Goal: Information Seeking & Learning: Learn about a topic

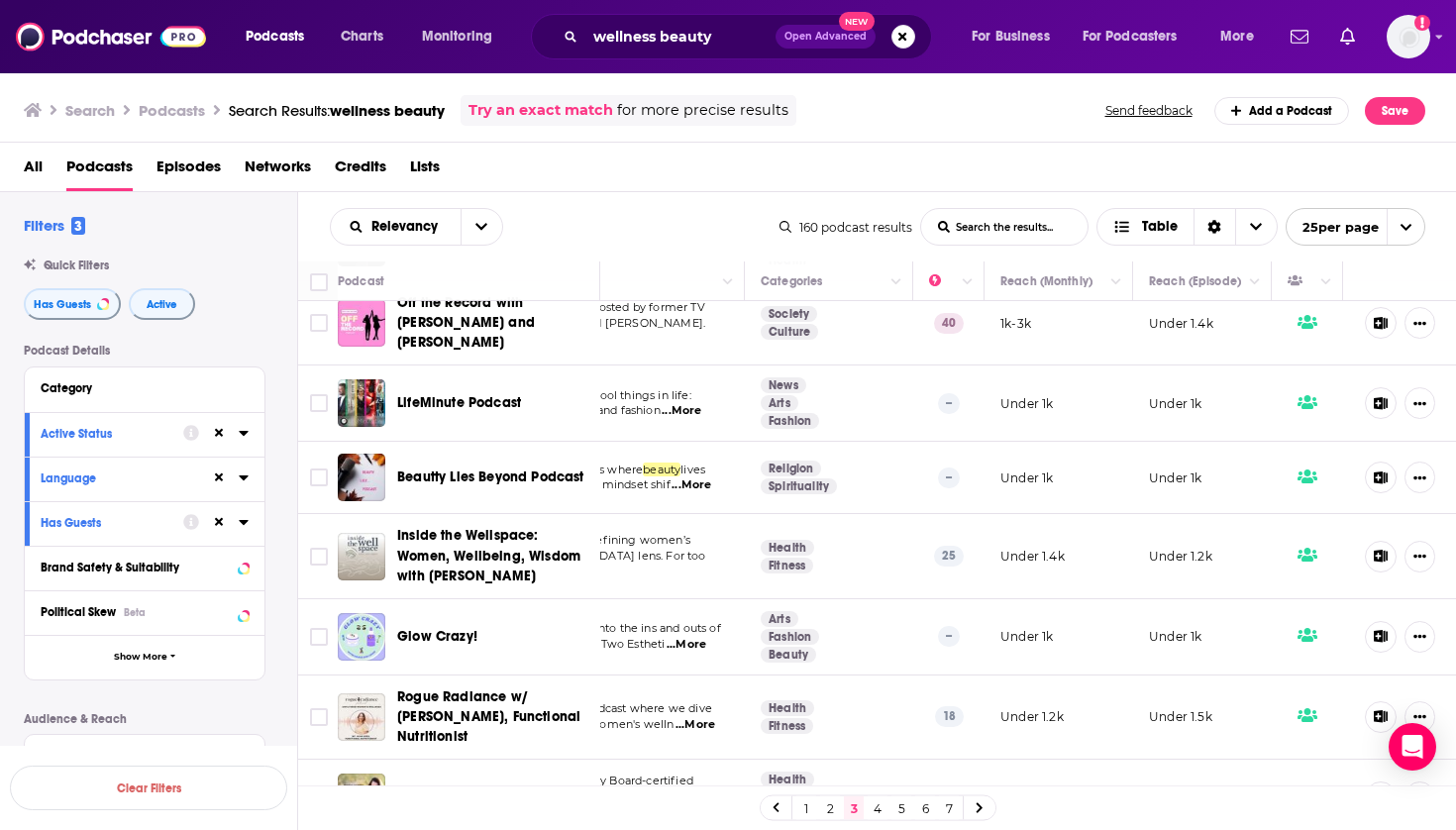
scroll to position [1394, 222]
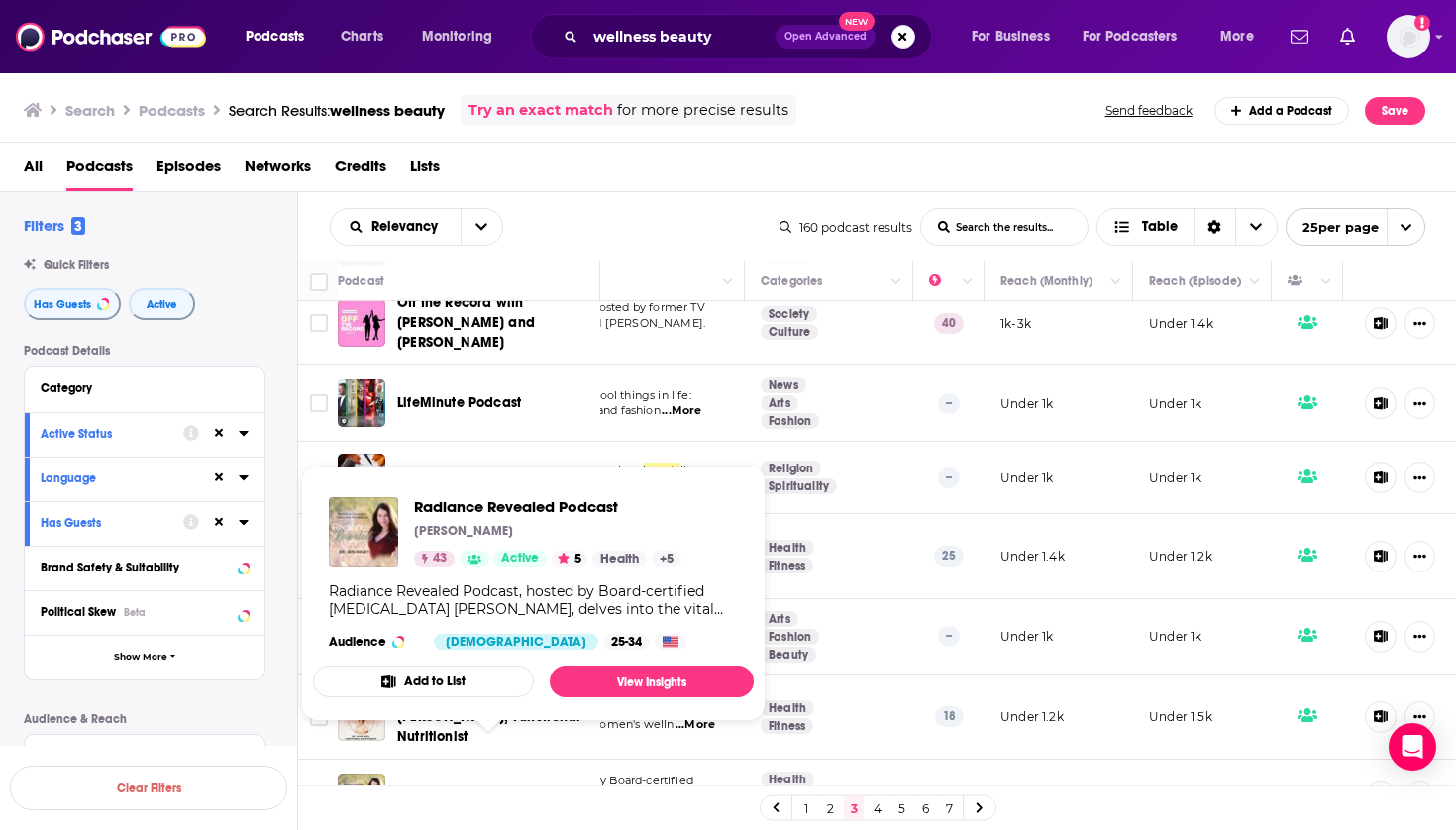
drag, startPoint x: 585, startPoint y: 754, endPoint x: 398, endPoint y: 748, distance: 187.1
click at [398, 787] on div "Radiance Revealed Podcast" at bounding box center [499, 797] width 206 height 20
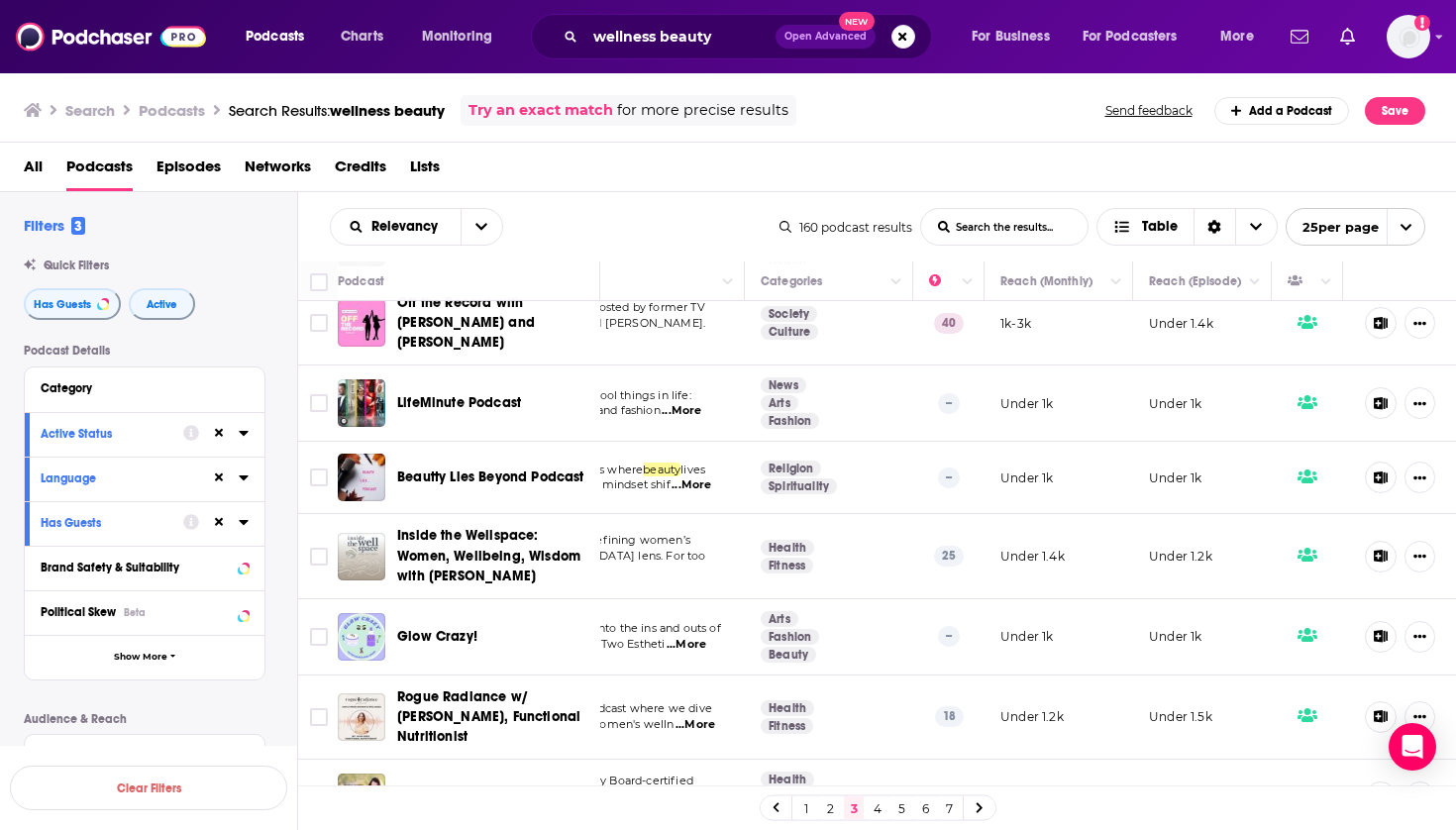
copy span "Radiance Revealed Podcast"
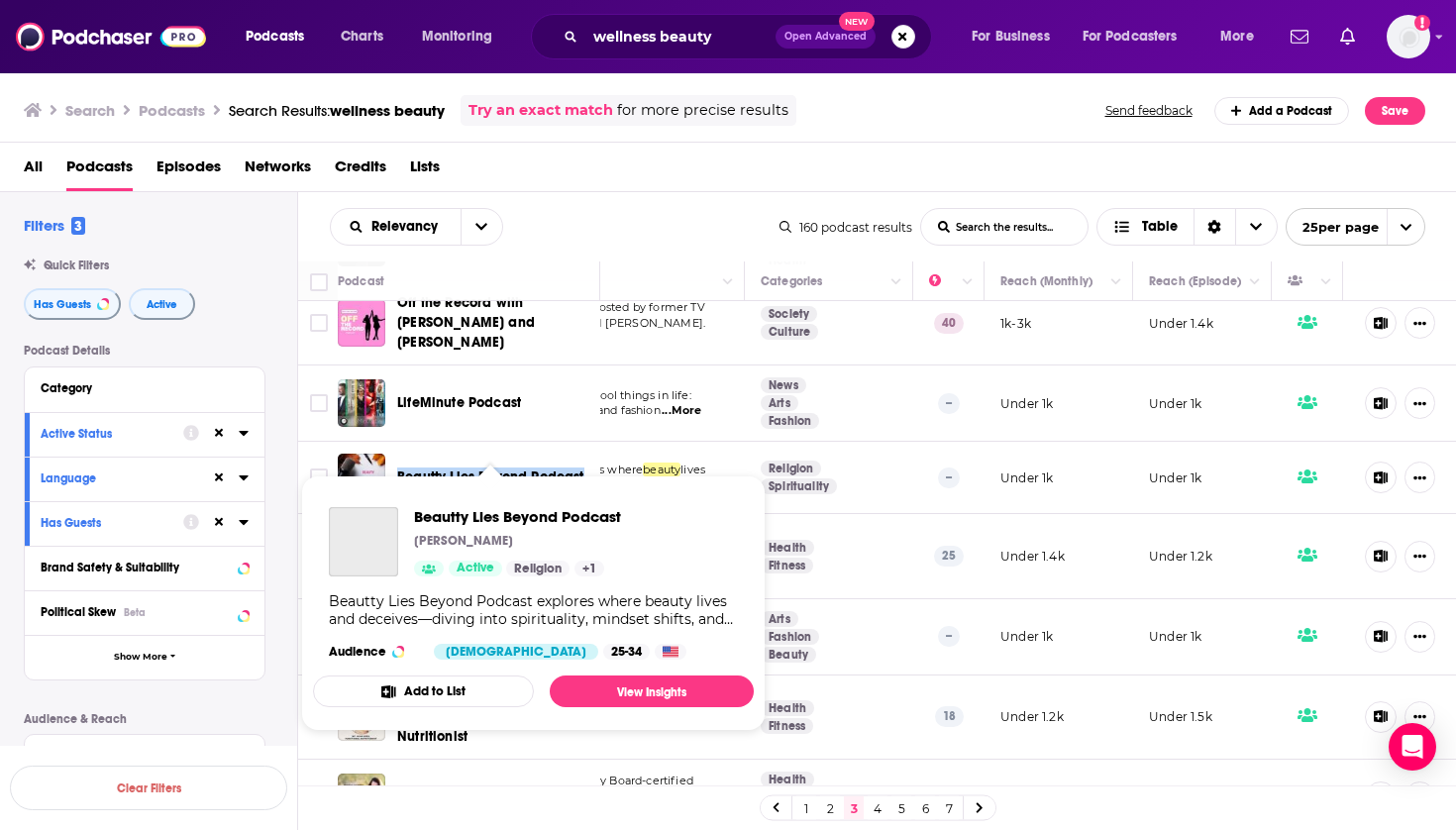
drag, startPoint x: 596, startPoint y: 438, endPoint x: 397, endPoint y: 437, distance: 199.0
click at [398, 467] on div "Beautty Lies Beyond Podcast" at bounding box center [499, 477] width 206 height 20
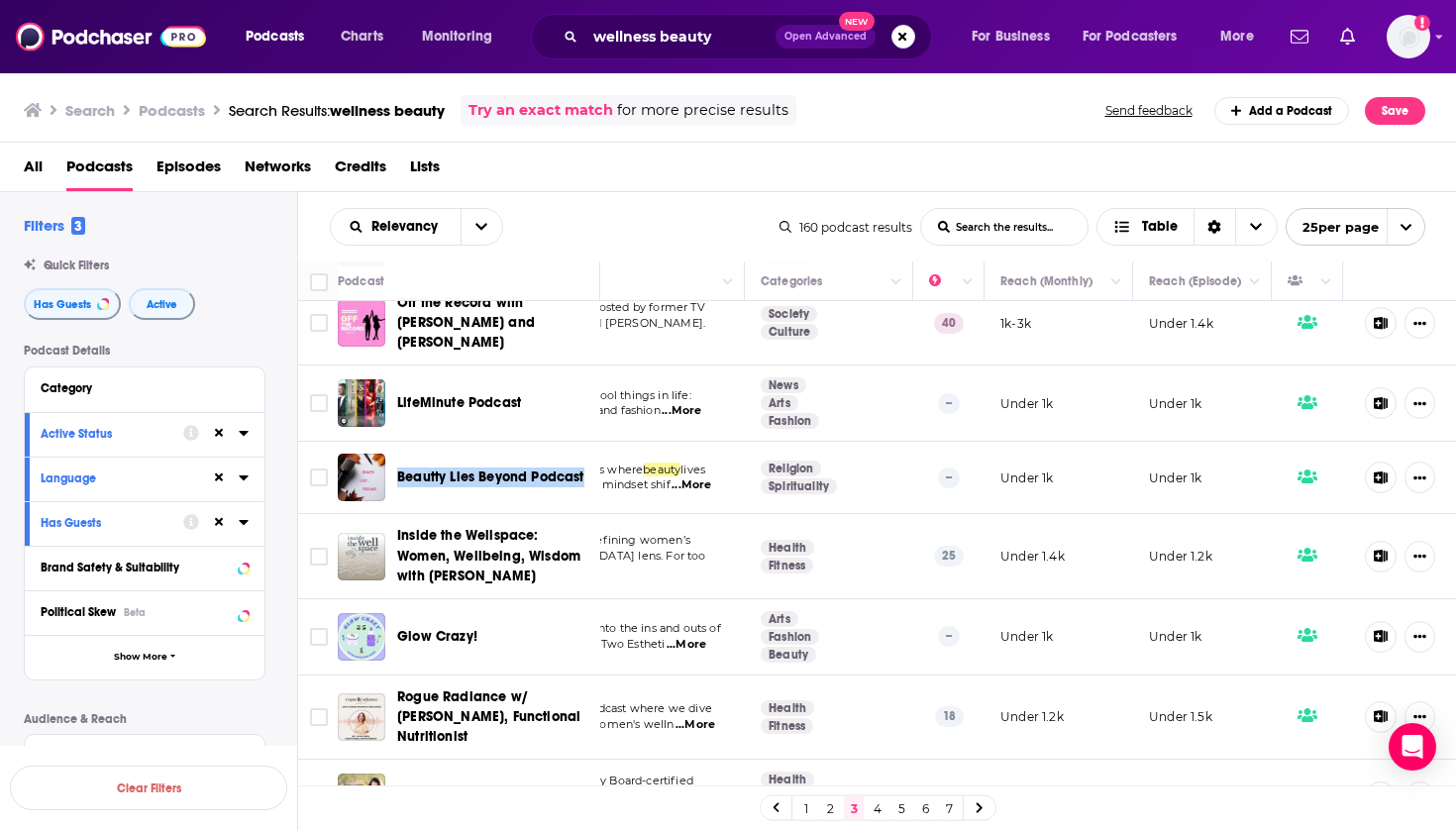
click at [691, 152] on div "All Podcasts Episodes Networks Credits Lists" at bounding box center [732, 170] width 1417 height 41
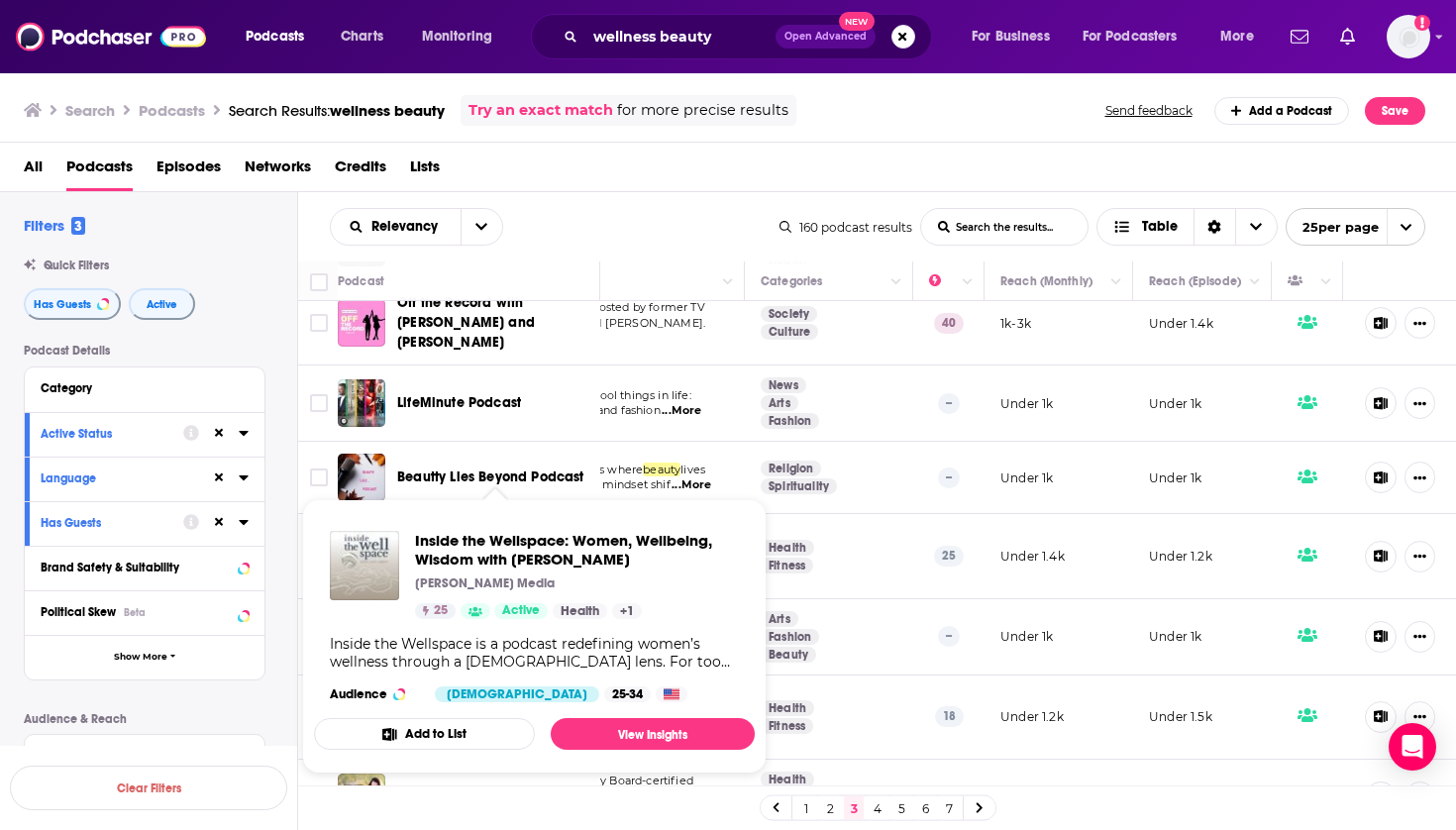
drag, startPoint x: 588, startPoint y: 553, endPoint x: 427, endPoint y: 528, distance: 162.9
drag, startPoint x: 656, startPoint y: 565, endPoint x: 597, endPoint y: 565, distance: 59.0
click at [280, 452] on div "Podcast Details Category Active Status Language Has Guests Brand Safety & Suita…" at bounding box center [160, 696] width 273 height 704
click at [272, 523] on div "Podcast Details Category Active Status Language Has Guests Brand Safety & Suita…" at bounding box center [160, 696] width 273 height 704
drag, startPoint x: 563, startPoint y: 537, endPoint x: 384, endPoint y: 503, distance: 182.2
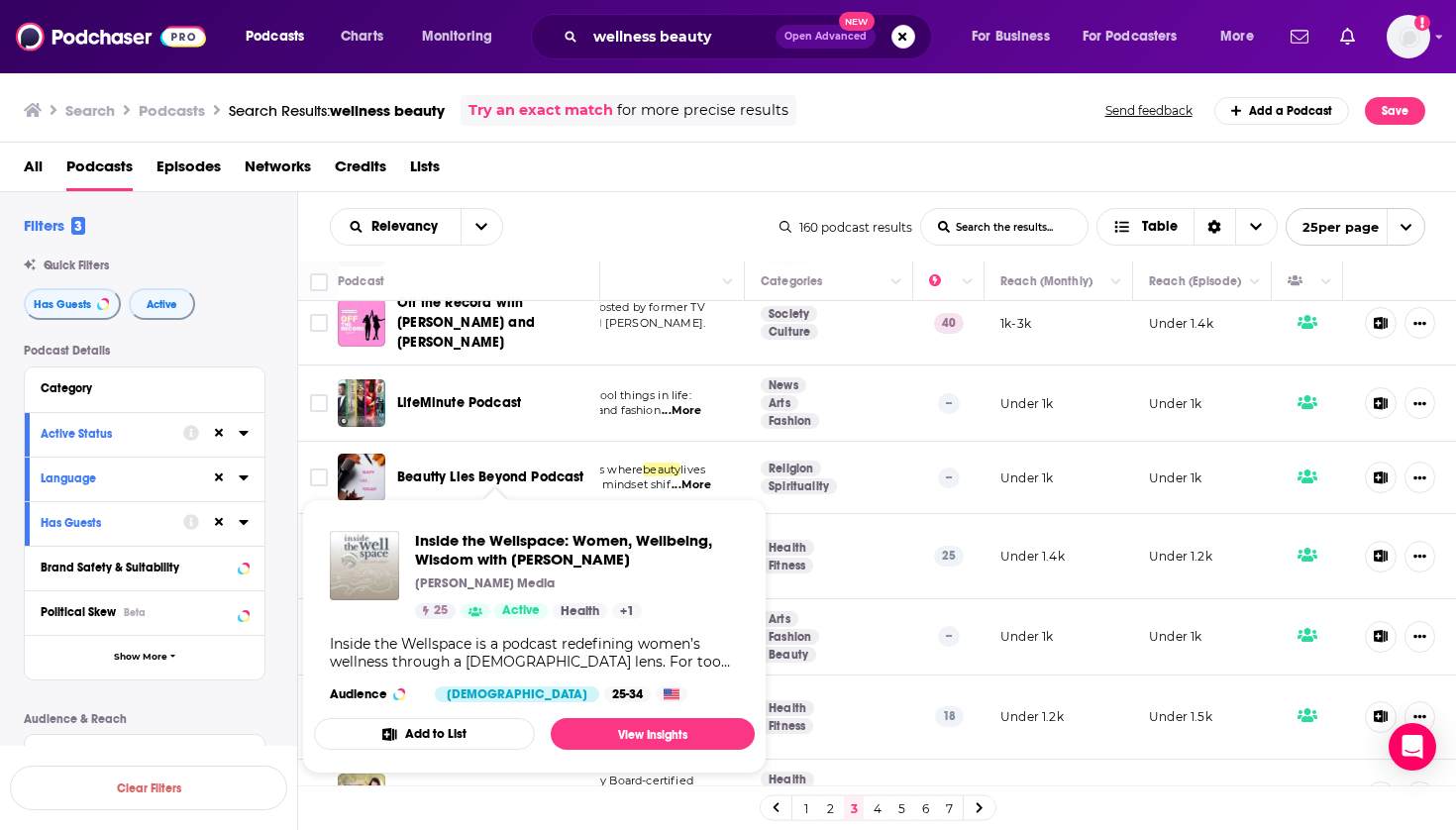
click at [307, 480] on td at bounding box center [318, 477] width 40 height 73
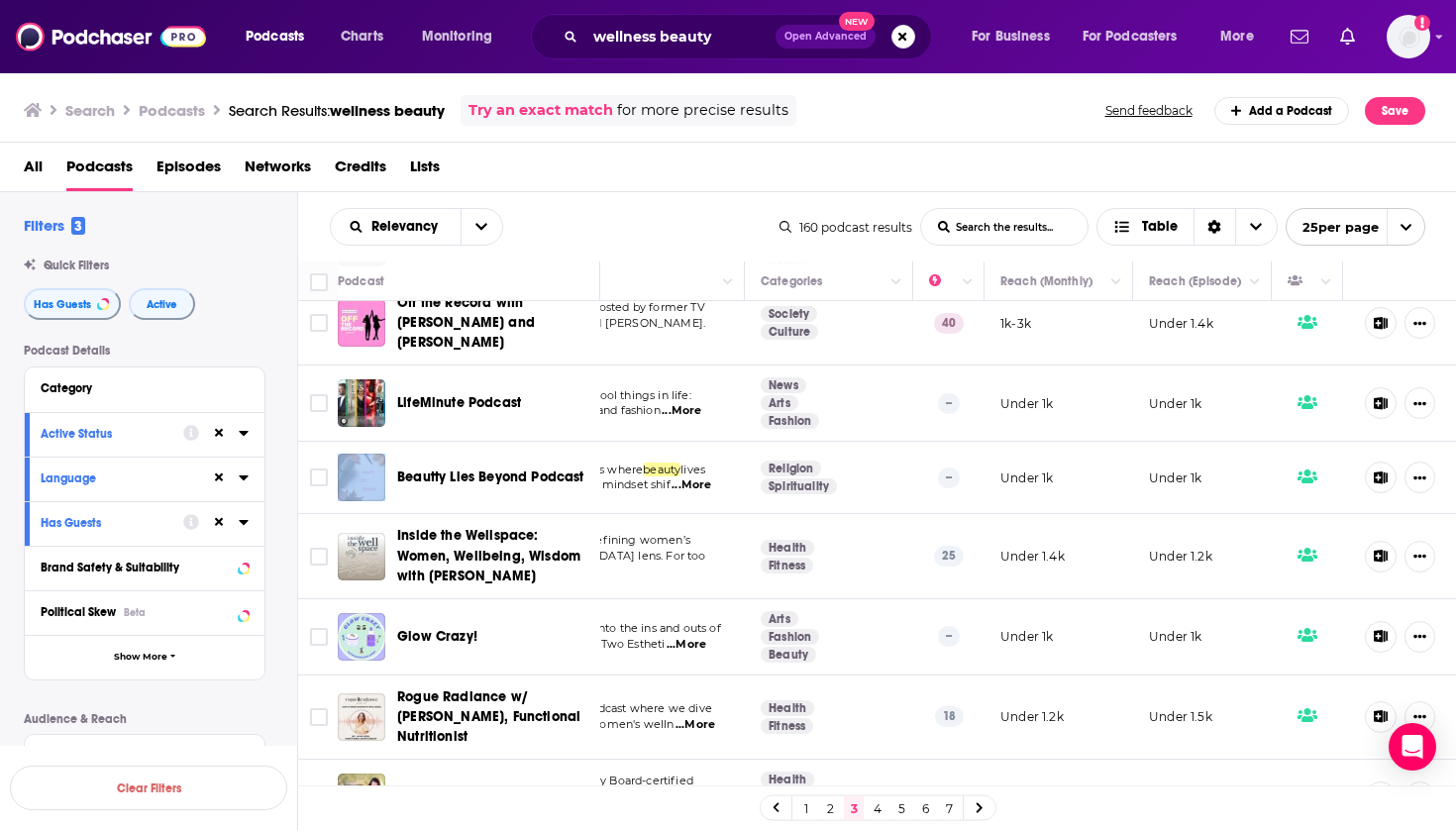
click at [307, 480] on td at bounding box center [318, 477] width 40 height 73
click at [274, 499] on div "Podcast Details Category Active Status Language Has Guests Brand Safety & Suita…" at bounding box center [160, 696] width 273 height 704
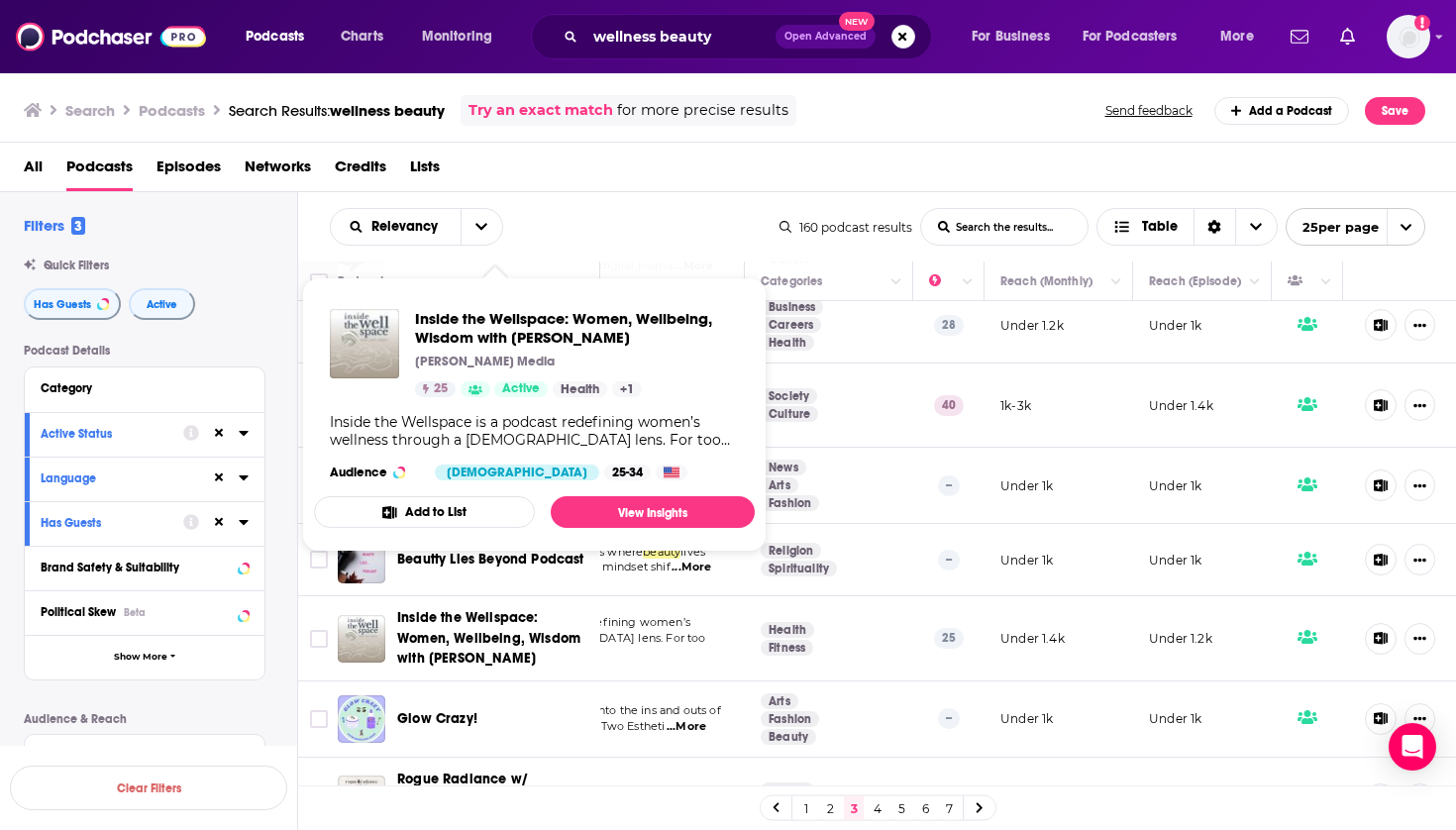
scroll to position [1318, 222]
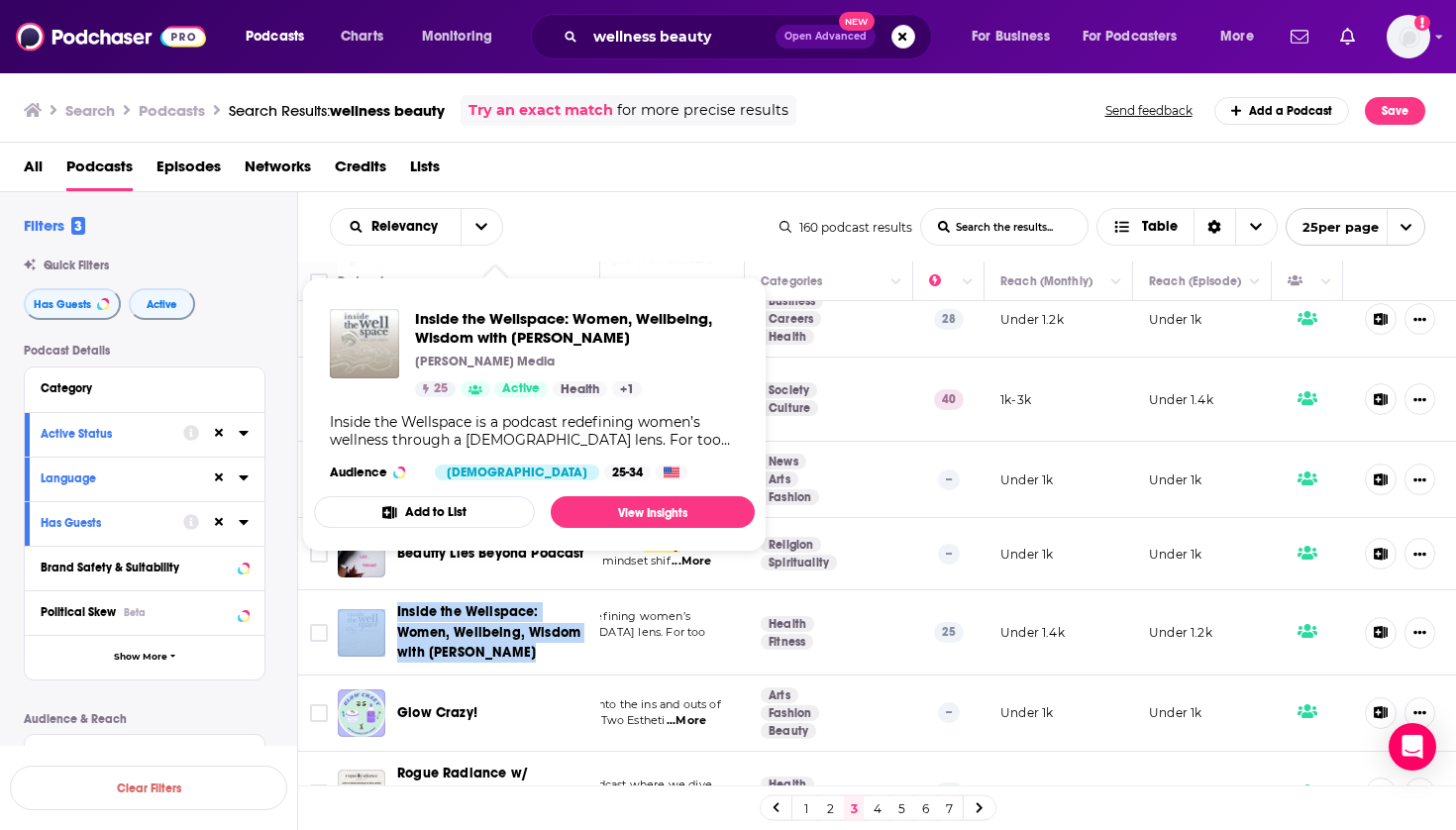
drag, startPoint x: 393, startPoint y: 575, endPoint x: 482, endPoint y: 623, distance: 101.1
click at [484, 624] on div "Inside the Wellspace: Women, Wellbeing, Wisdom with [PERSON_NAME]" at bounding box center [470, 632] width 266 height 60
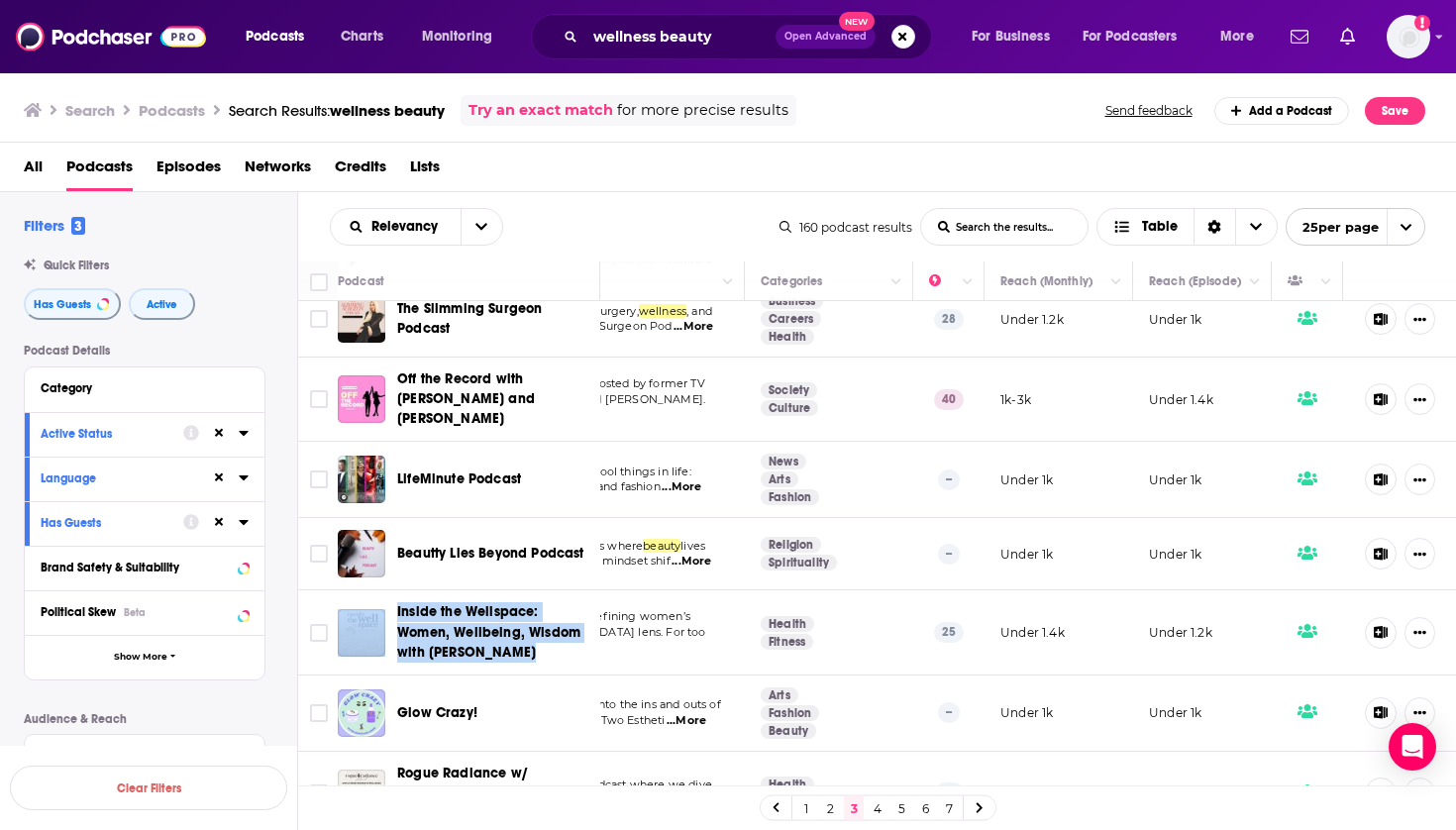
copy div "Inside the Wellspace: Women, Wellbeing, Wisdom with [PERSON_NAME]"
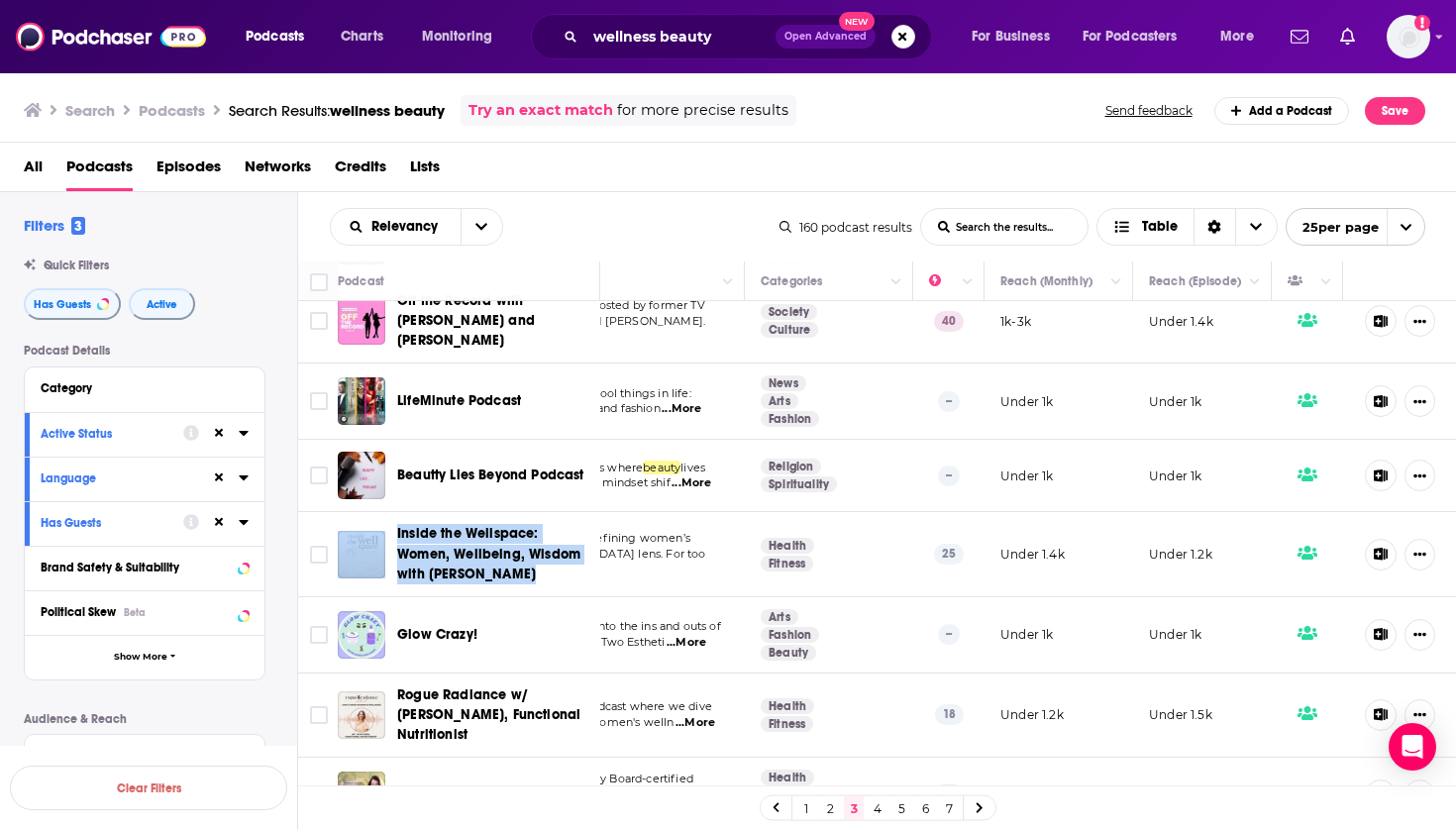
scroll to position [1394, 222]
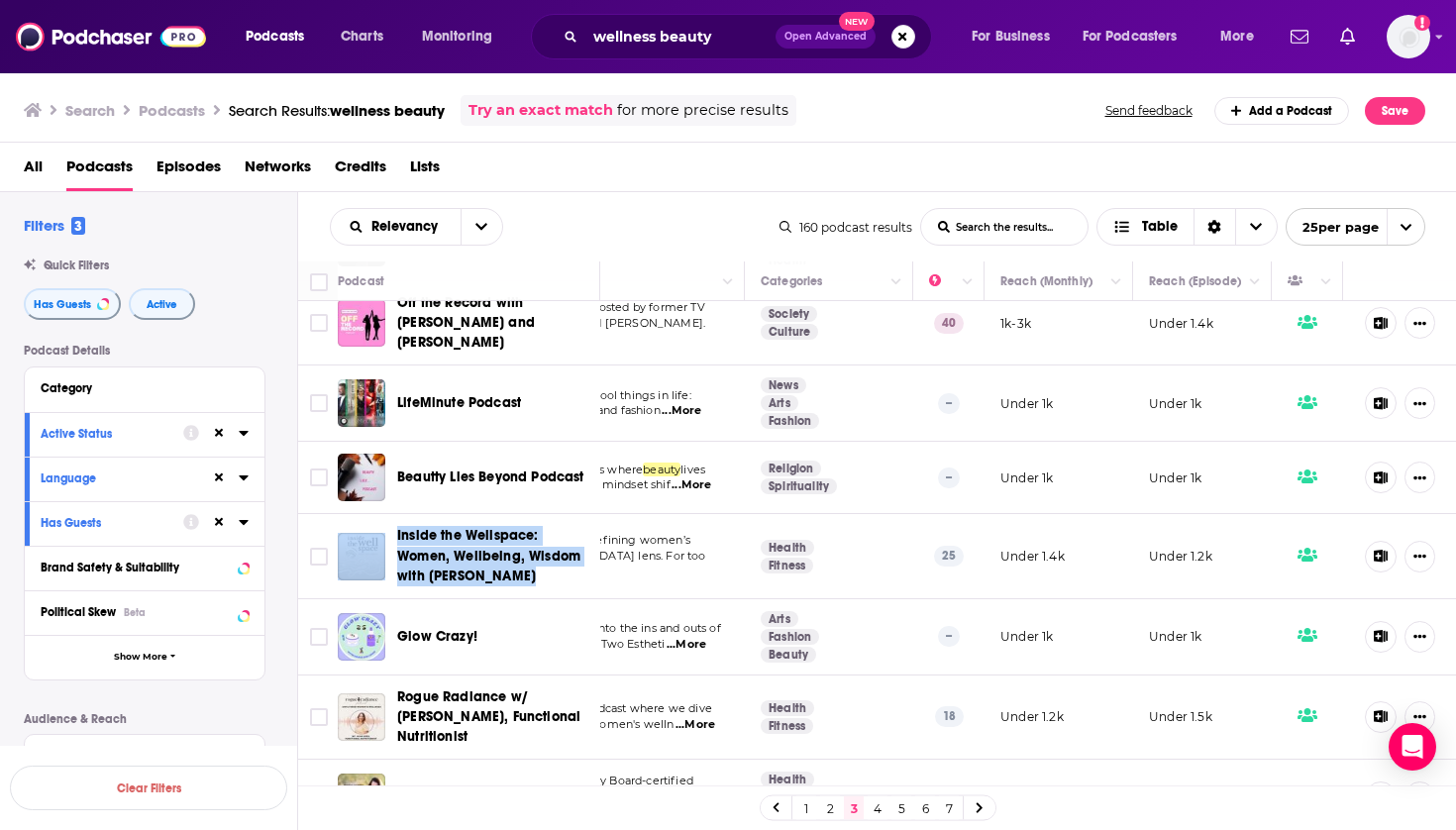
click at [881, 803] on link "4" at bounding box center [878, 808] width 20 height 24
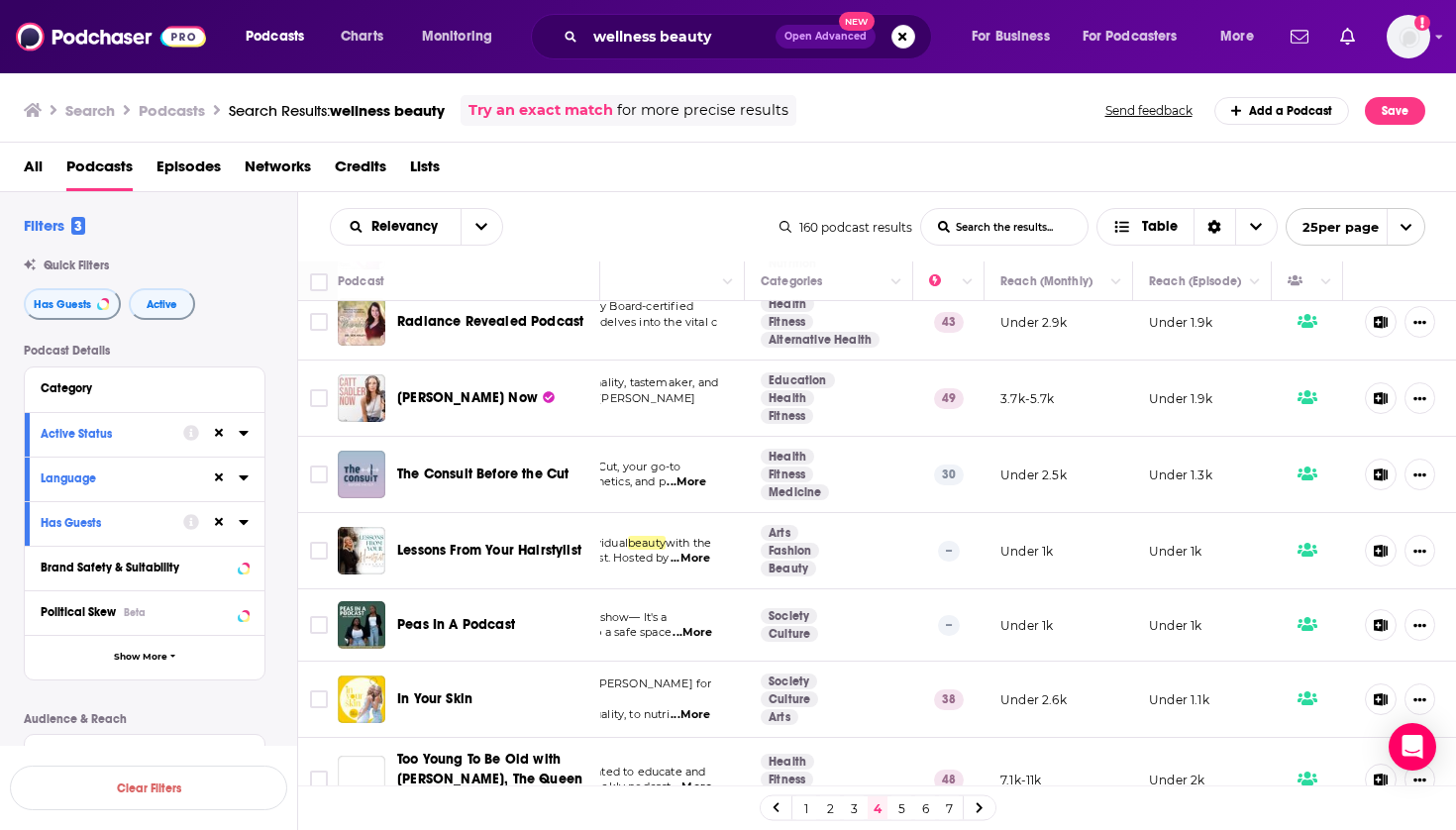
scroll to position [97, 222]
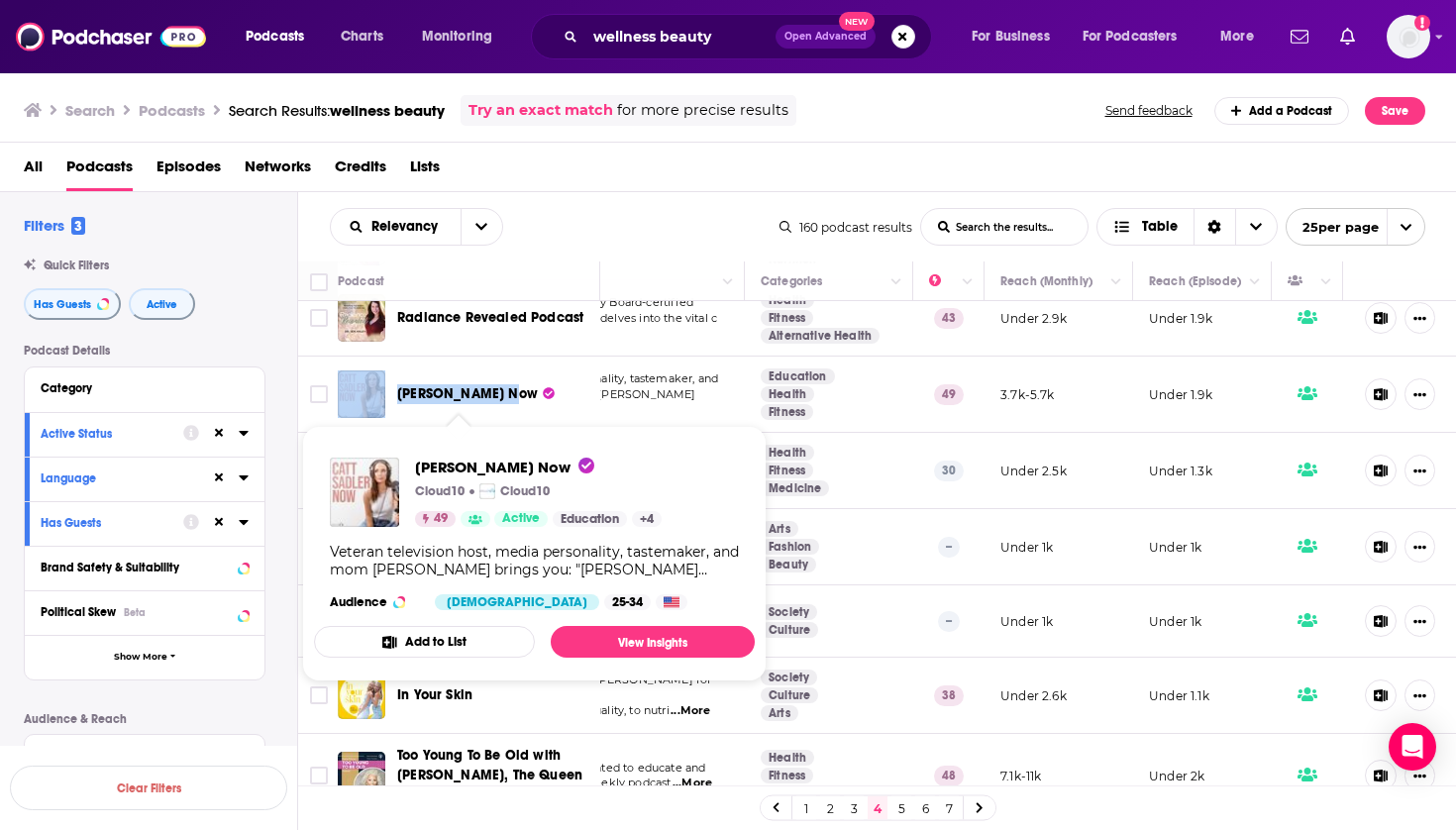
drag, startPoint x: 388, startPoint y: 402, endPoint x: 503, endPoint y: 402, distance: 115.0
click at [503, 402] on div "[PERSON_NAME] Now" at bounding box center [470, 395] width 266 height 48
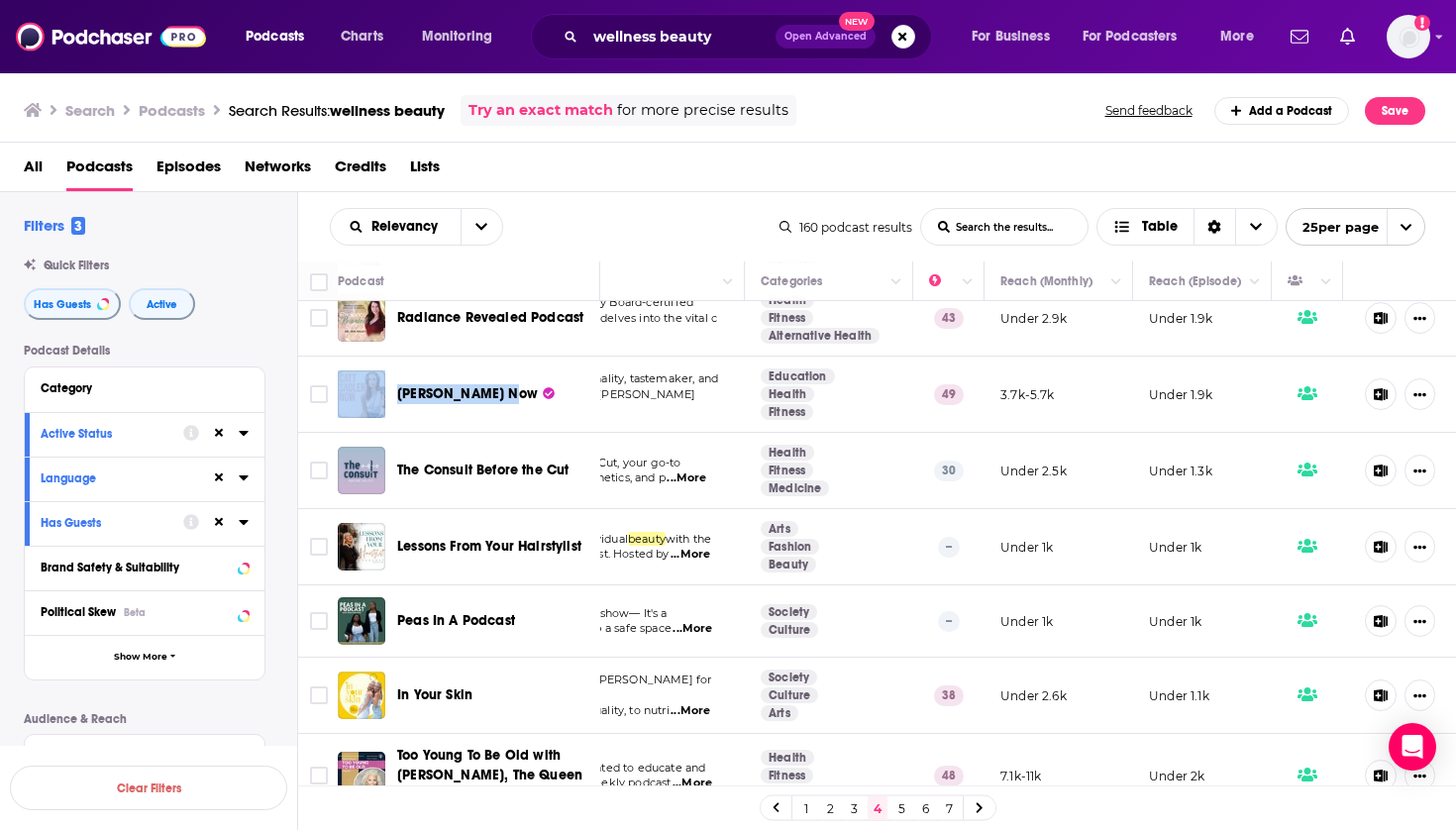
copy div "[PERSON_NAME] Now"
click at [1379, 400] on icon at bounding box center [1380, 394] width 14 height 13
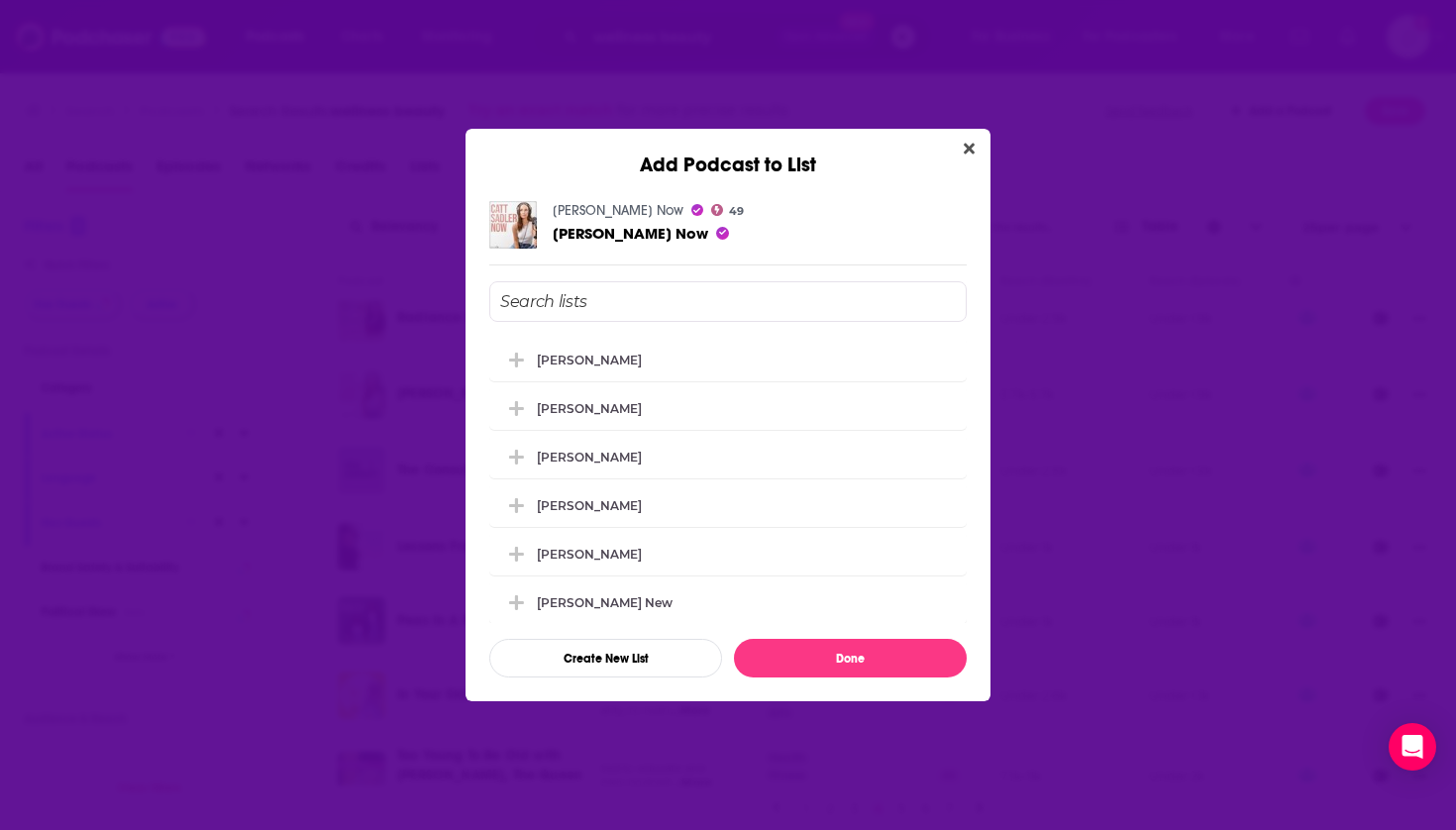
scroll to position [0, 0]
click at [580, 477] on div "[PERSON_NAME]" at bounding box center [728, 455] width 477 height 44
click at [763, 647] on button "Done" at bounding box center [850, 657] width 233 height 39
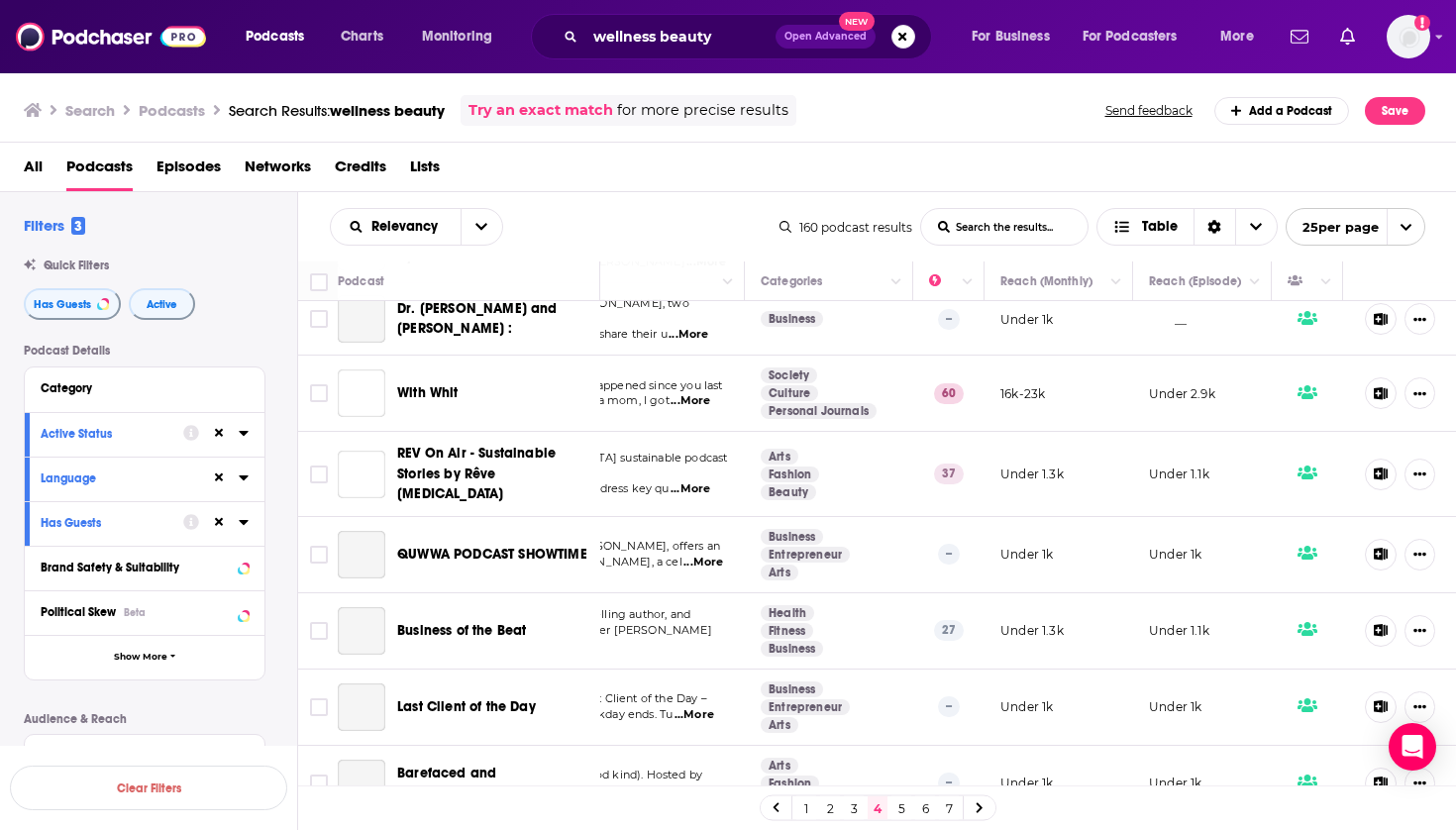
scroll to position [714, 222]
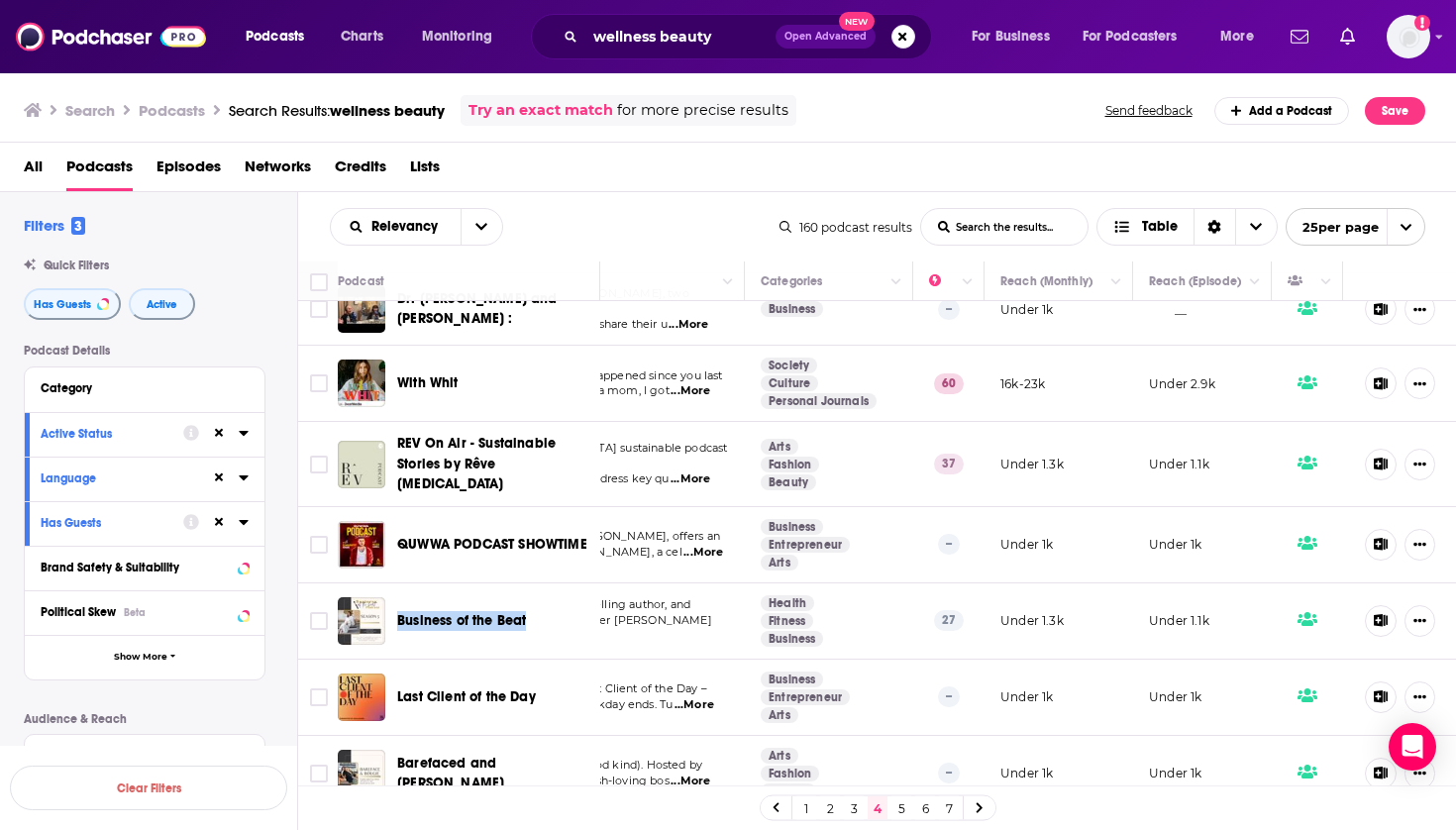
drag, startPoint x: 545, startPoint y: 615, endPoint x: 393, endPoint y: 615, distance: 152.0
click at [393, 615] on div "Business of the Beat" at bounding box center [470, 621] width 266 height 48
copy span "Business of the Beat"
click at [1378, 616] on icon at bounding box center [1380, 620] width 15 height 13
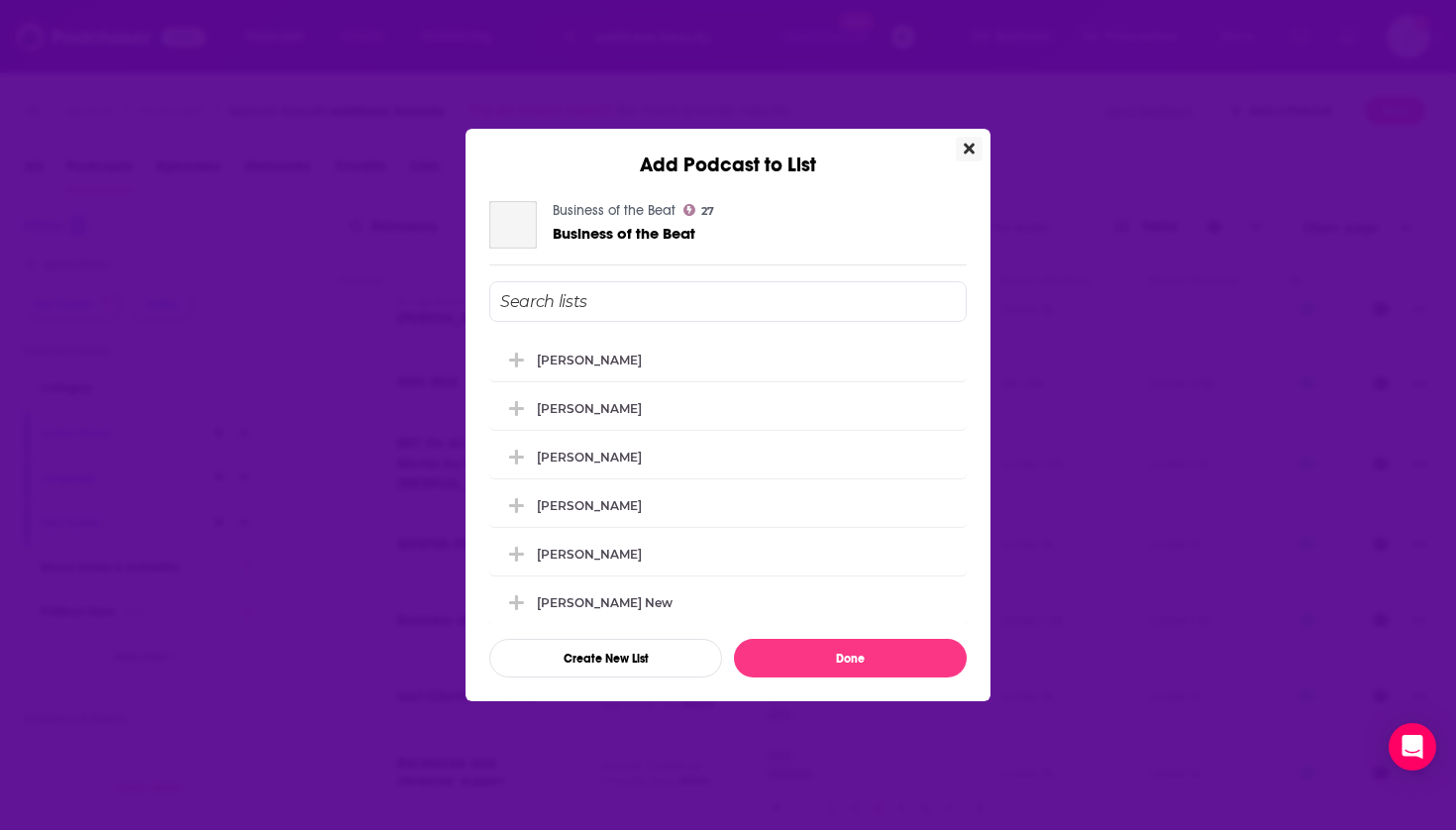
scroll to position [0, 0]
click at [633, 454] on div "[PERSON_NAME]" at bounding box center [728, 455] width 477 height 44
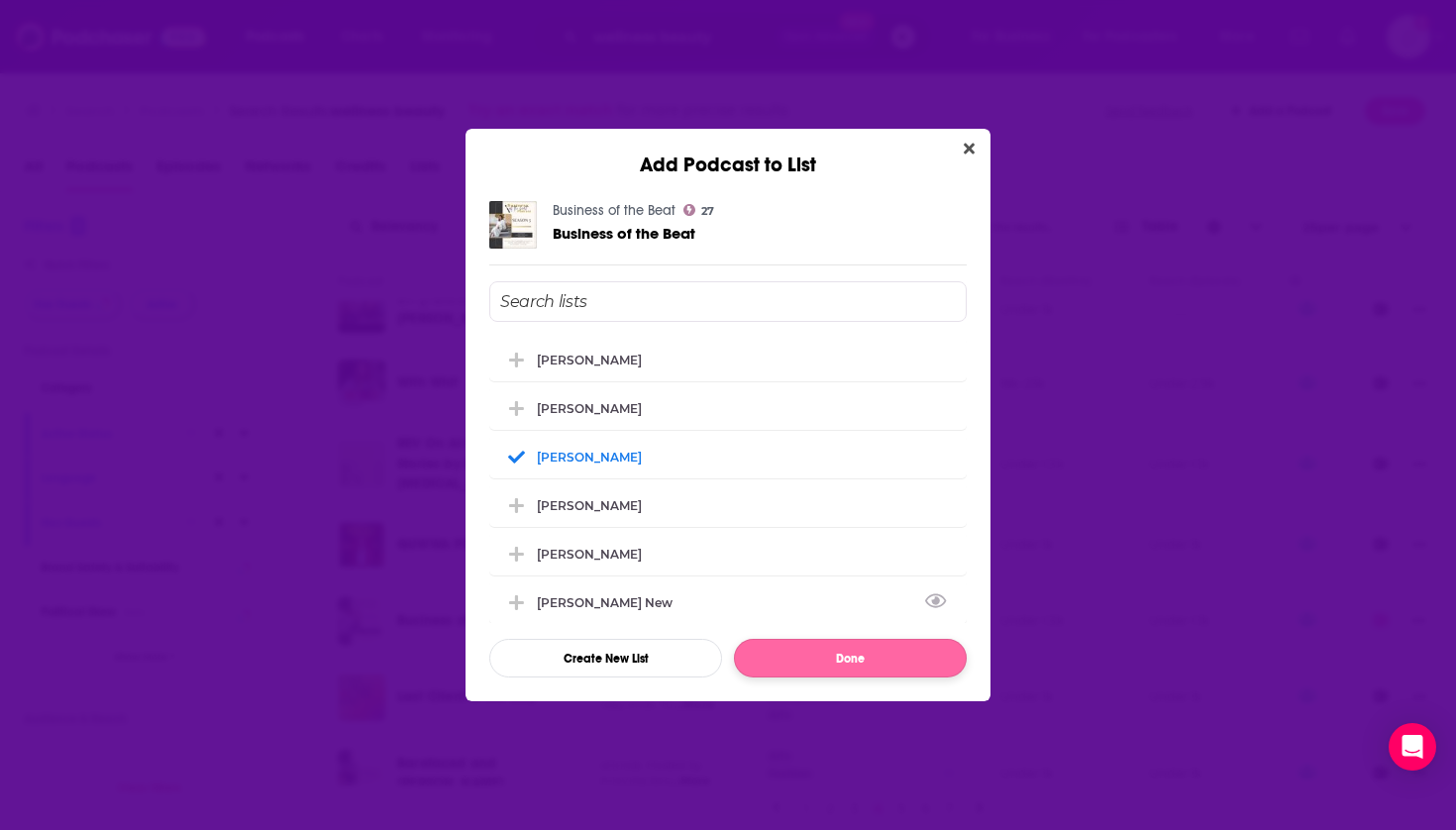
click at [789, 664] on button "Done" at bounding box center [850, 657] width 233 height 39
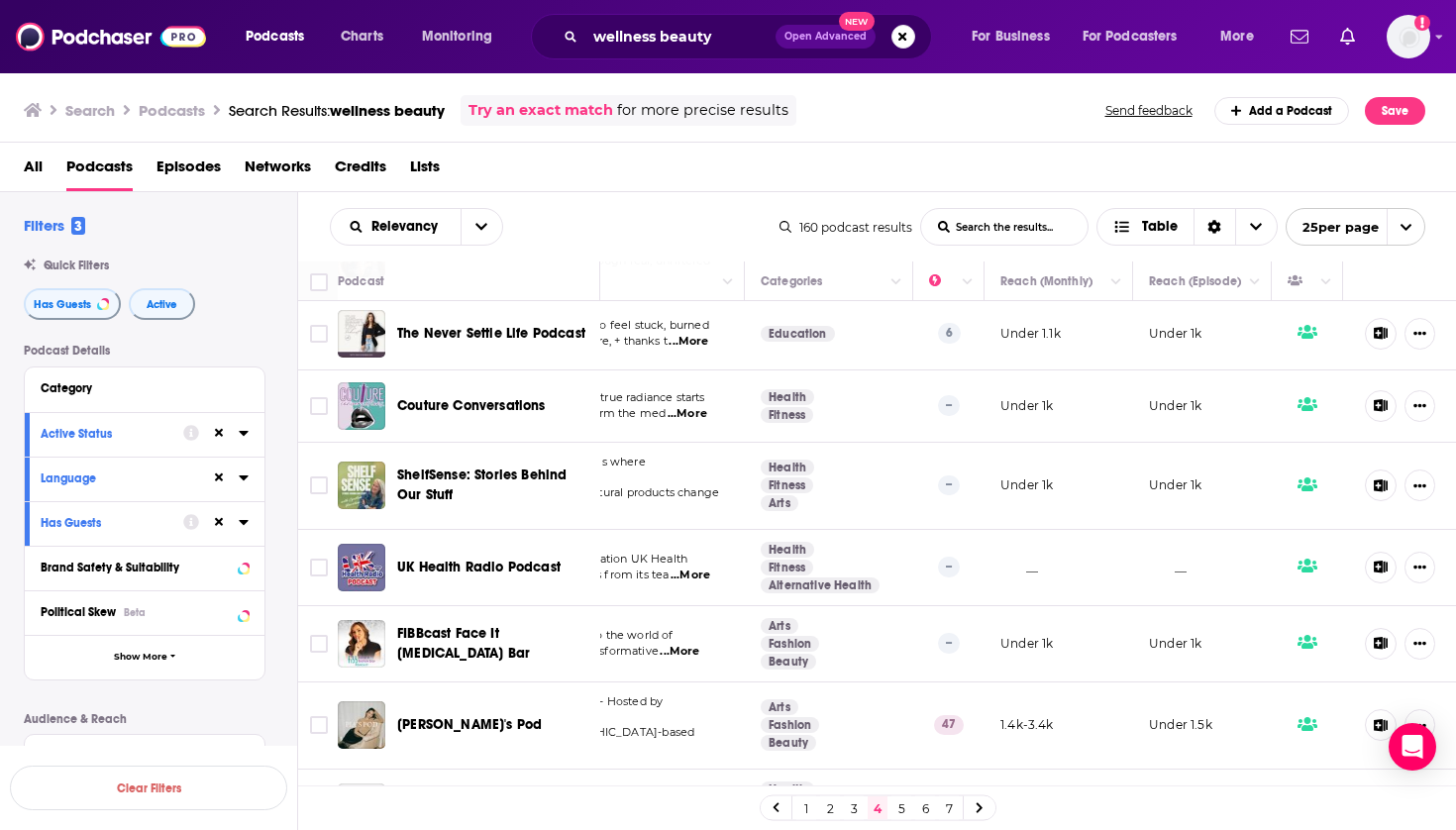
scroll to position [1330, 222]
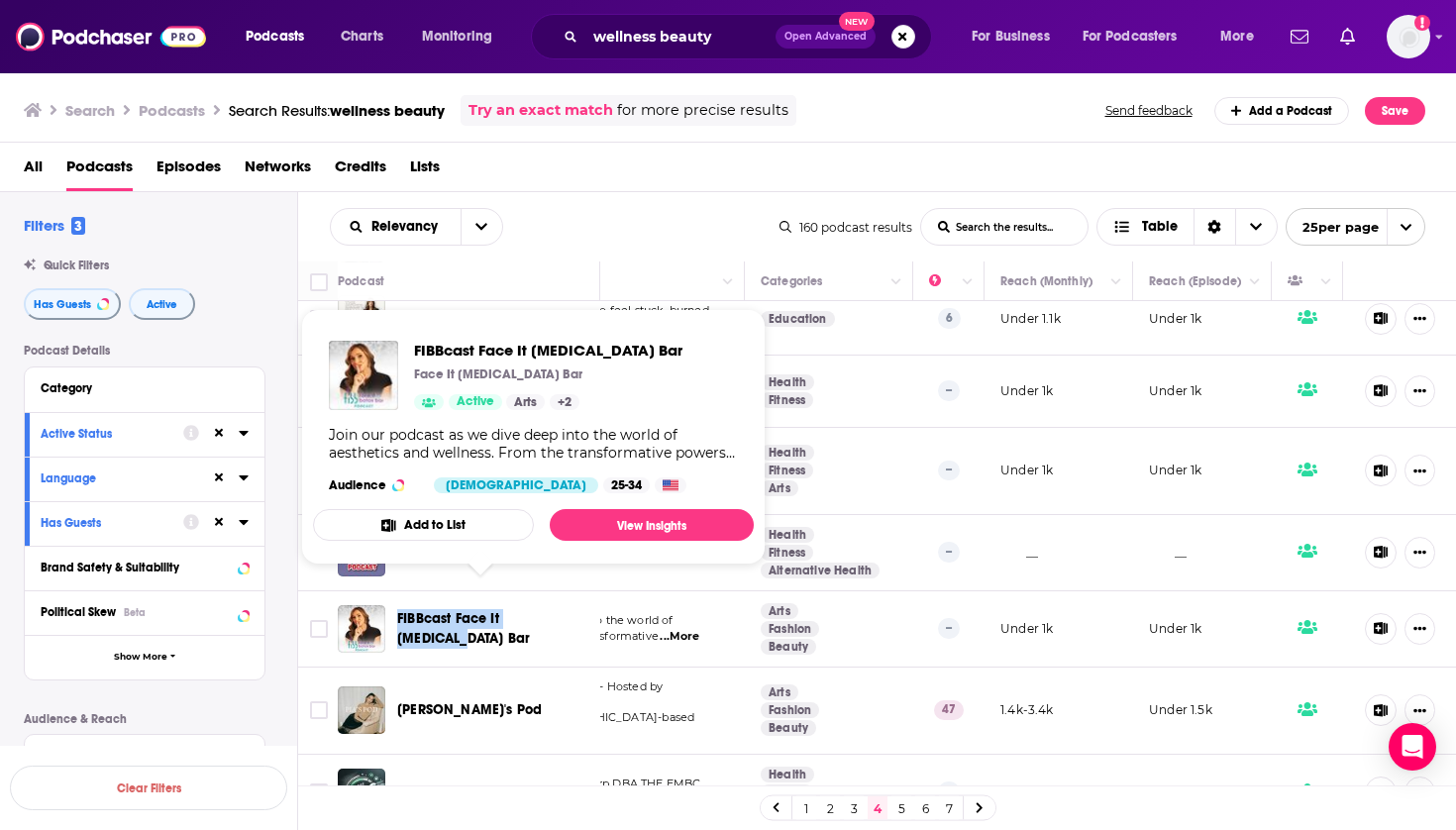
drag, startPoint x: 584, startPoint y: 602, endPoint x: 397, endPoint y: 597, distance: 187.1
click at [397, 609] on div "FIBBcast Face It [MEDICAL_DATA] Bar" at bounding box center [499, 629] width 206 height 40
copy span "FIBBcast Face It [MEDICAL_DATA] Bar"
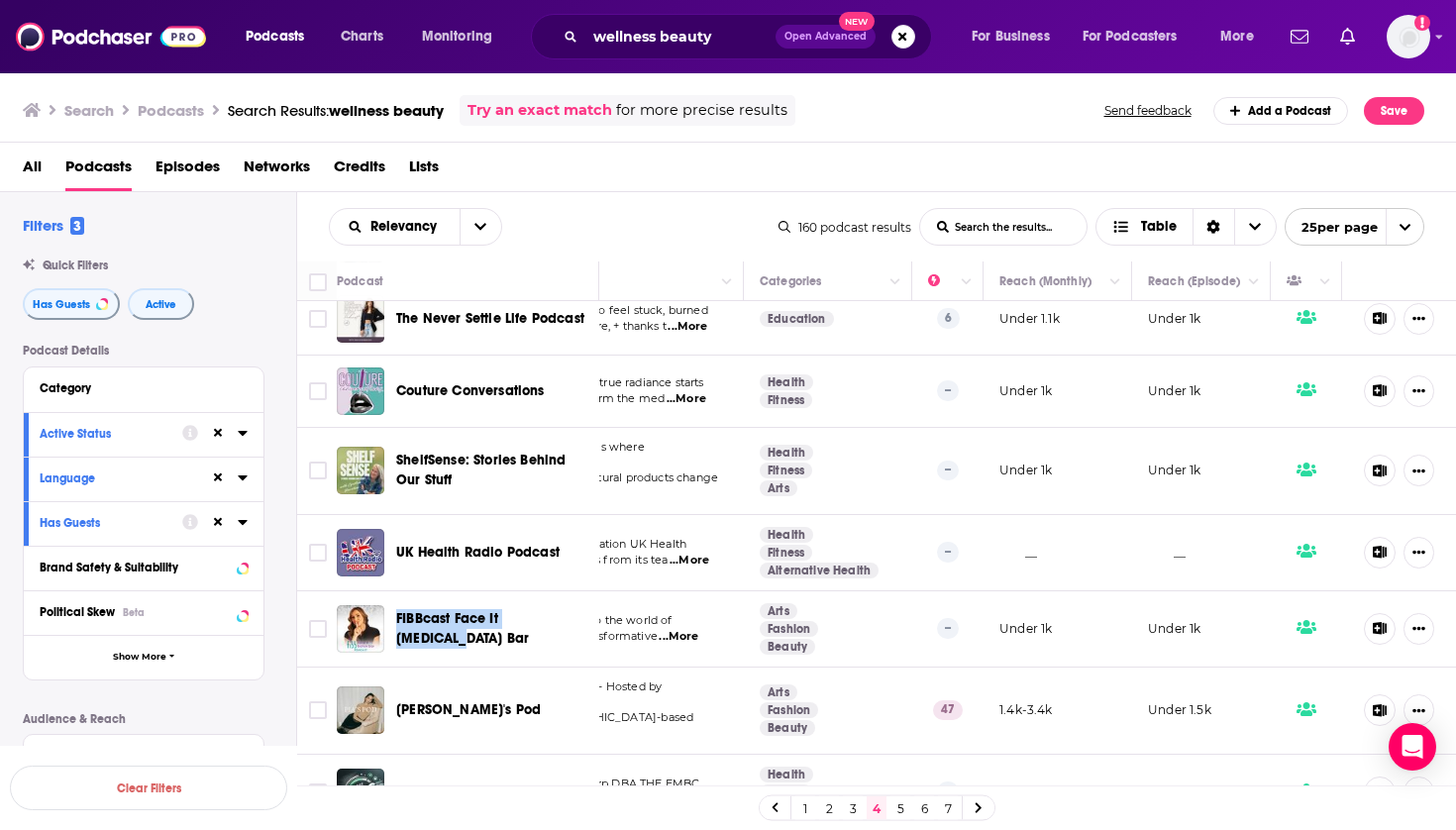
scroll to position [0, 1]
click at [1382, 622] on icon at bounding box center [1380, 628] width 15 height 13
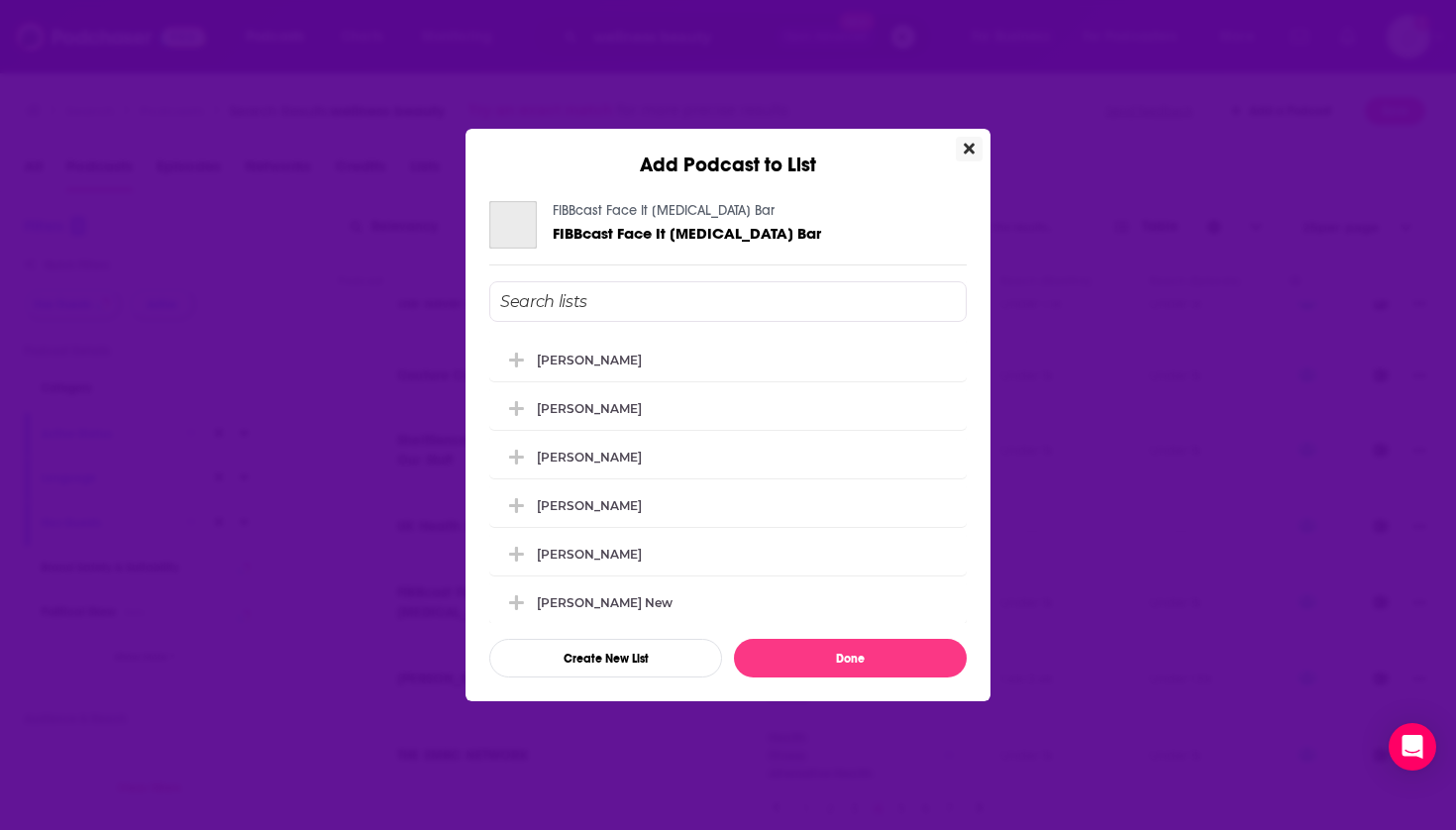
scroll to position [0, 0]
click at [617, 458] on div "[PERSON_NAME]" at bounding box center [596, 455] width 117 height 15
click at [792, 665] on button "Done" at bounding box center [850, 657] width 233 height 39
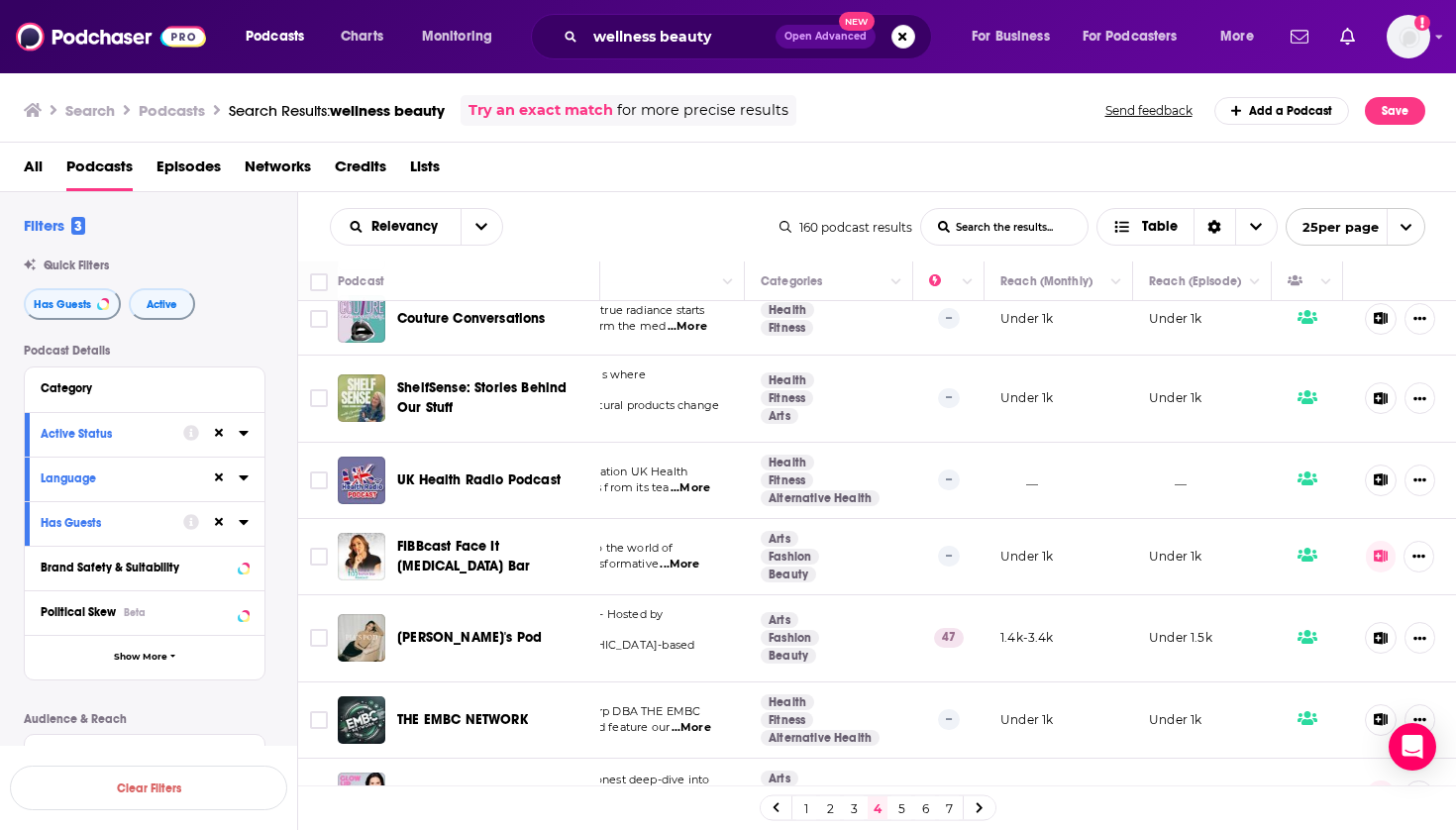
drag, startPoint x: 577, startPoint y: 741, endPoint x: 556, endPoint y: 747, distance: 21.8
click at [556, 772] on div "Glow Up And Speak Out" at bounding box center [499, 796] width 206 height 48
copy span "Glow Up And Speak Out"
click at [902, 812] on link "5" at bounding box center [901, 808] width 20 height 24
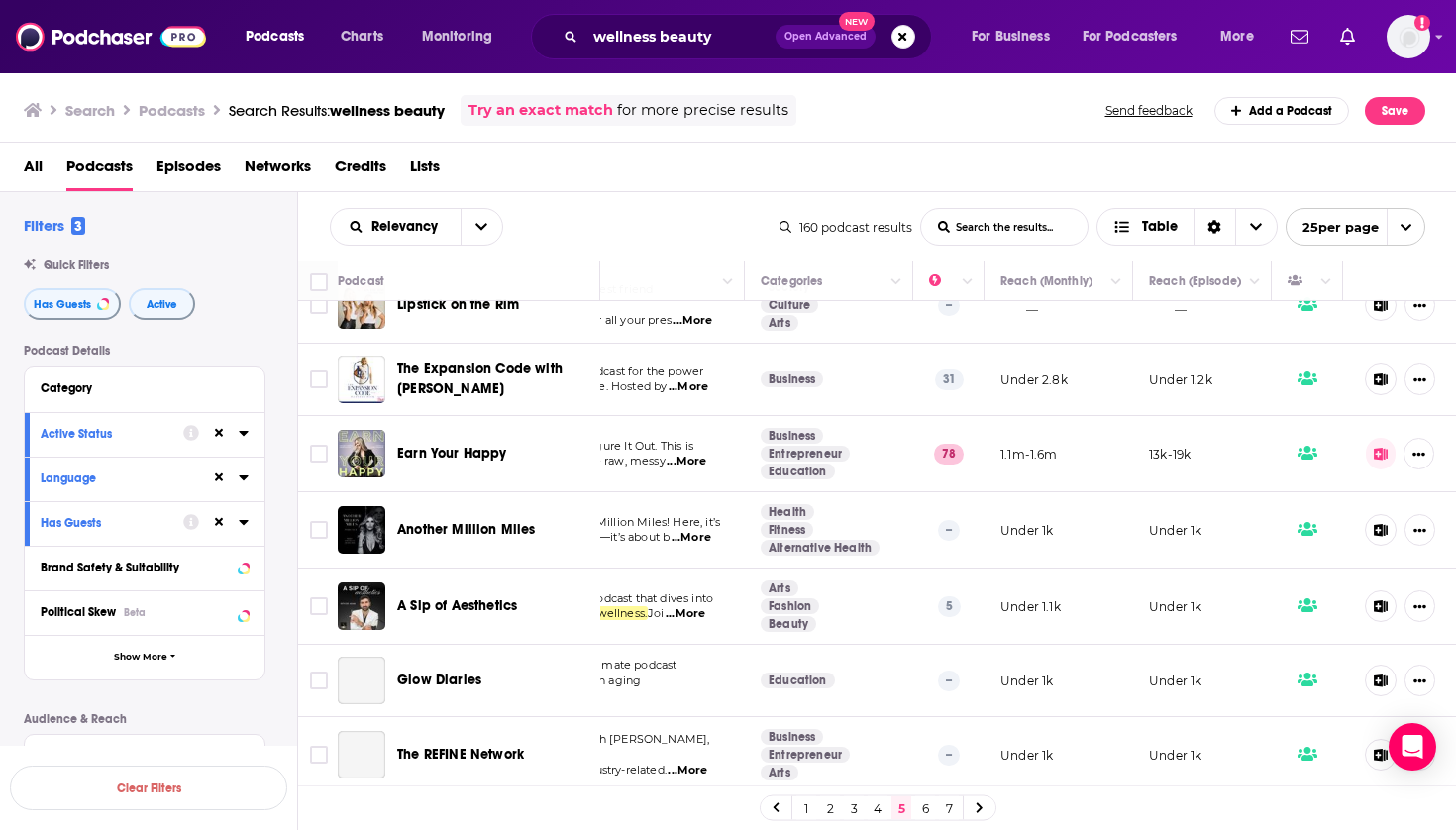
scroll to position [189, 222]
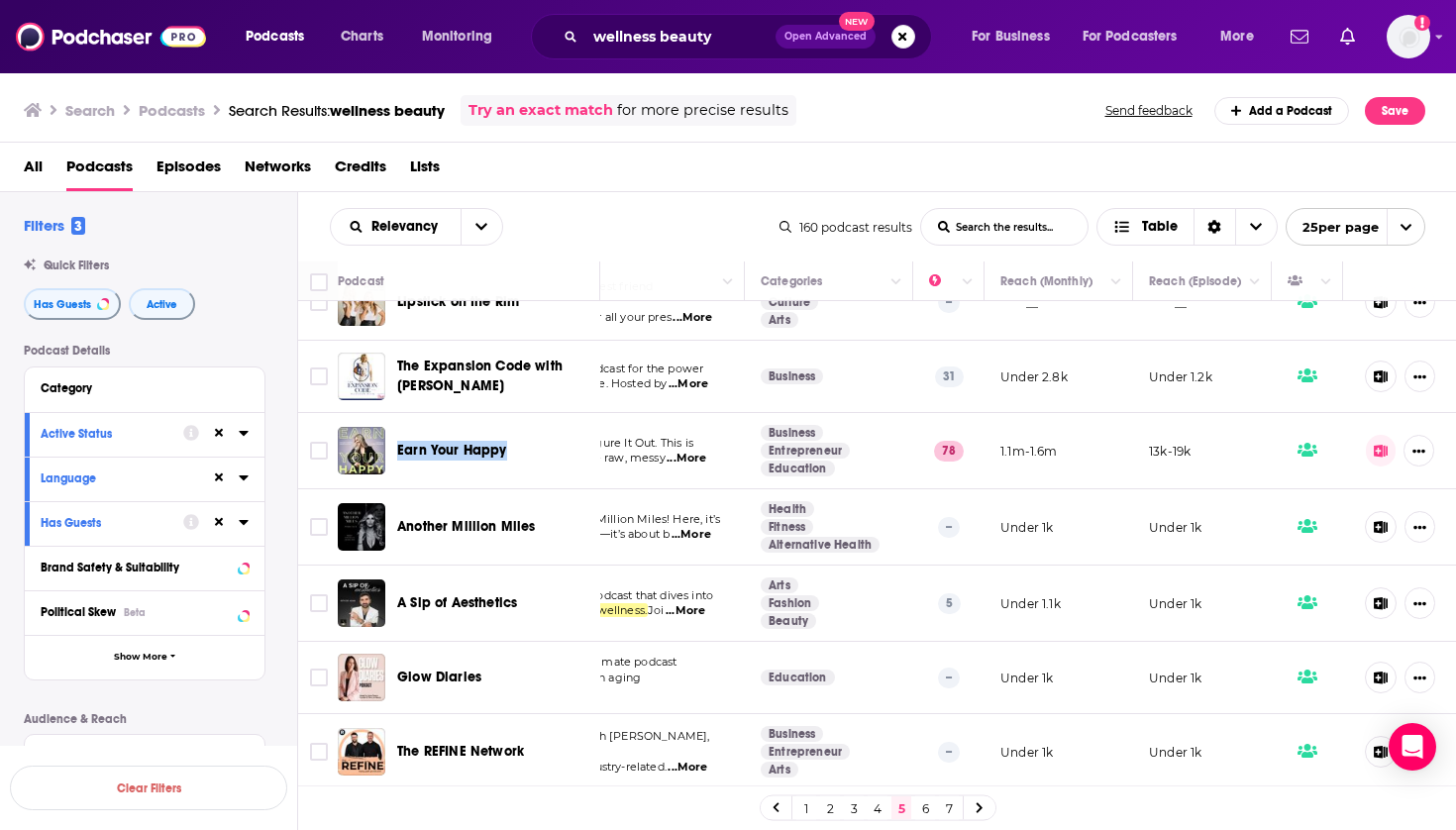
drag, startPoint x: 577, startPoint y: 445, endPoint x: 394, endPoint y: 453, distance: 183.2
click at [394, 453] on div "Earn Your Happy" at bounding box center [470, 450] width 266 height 48
copy span "Earn Your Happy"
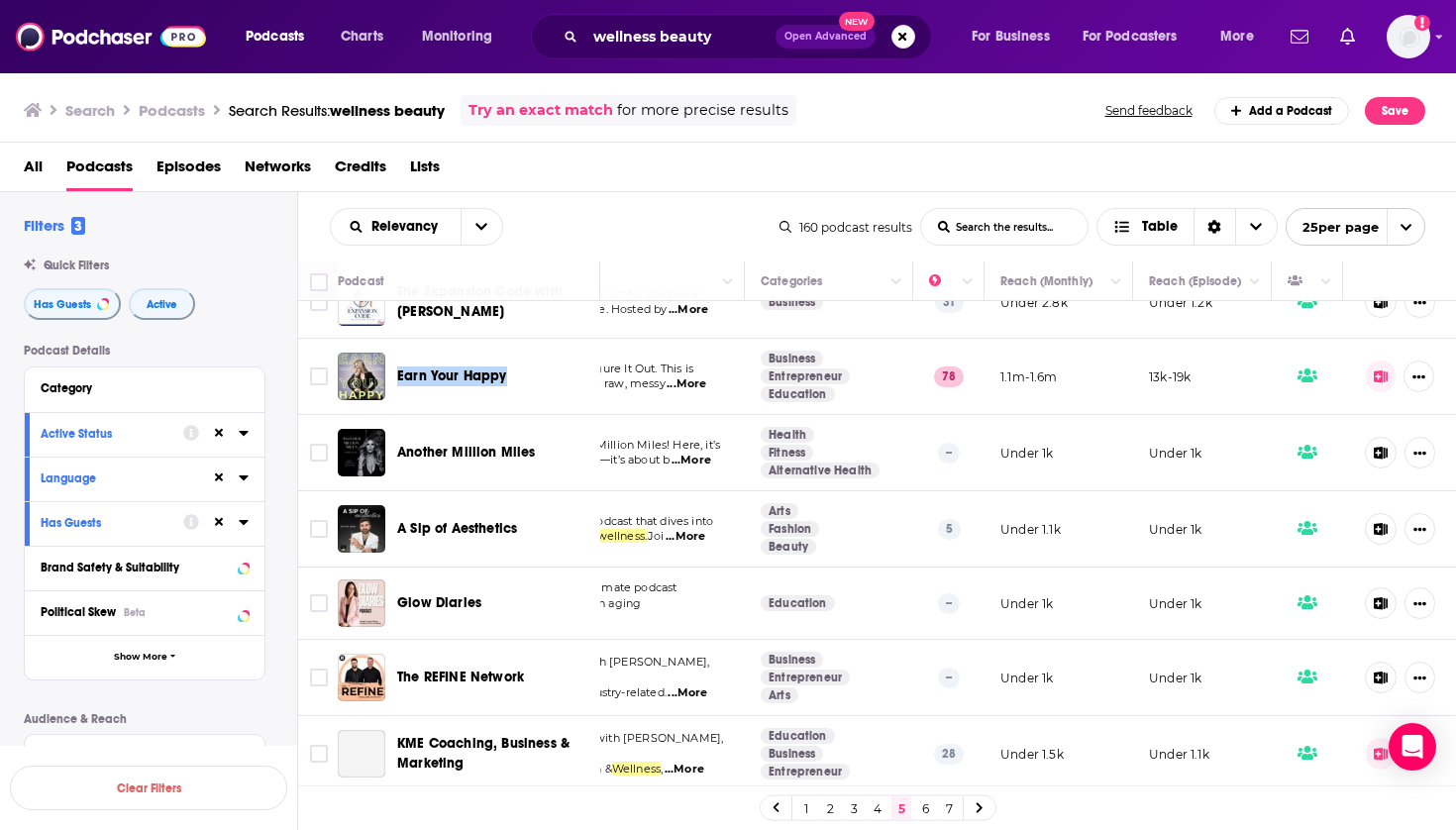
scroll to position [300, 222]
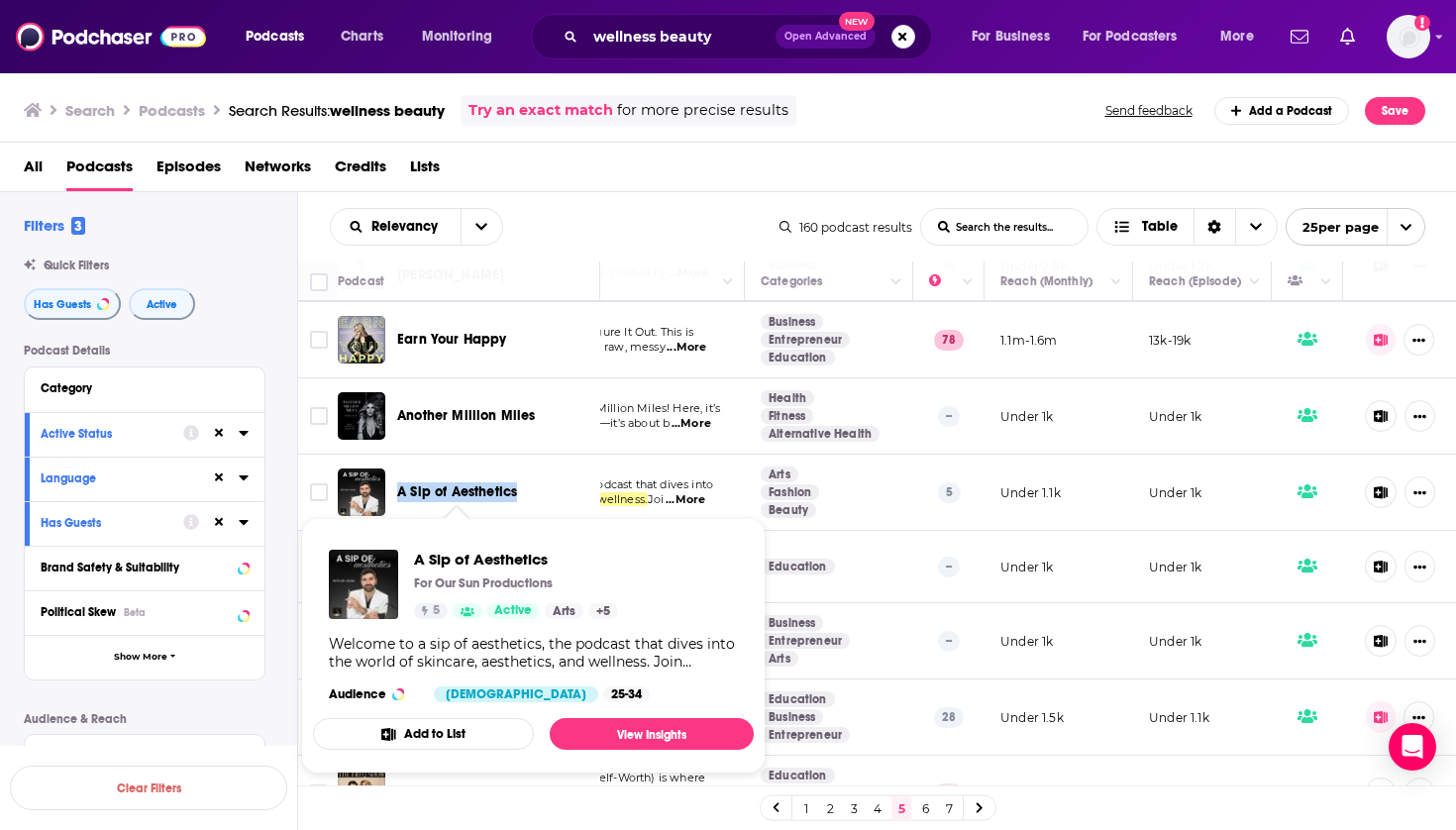
drag, startPoint x: 555, startPoint y: 500, endPoint x: 397, endPoint y: 499, distance: 158.0
click at [397, 499] on div "A Sip of Aesthetics" at bounding box center [499, 492] width 206 height 20
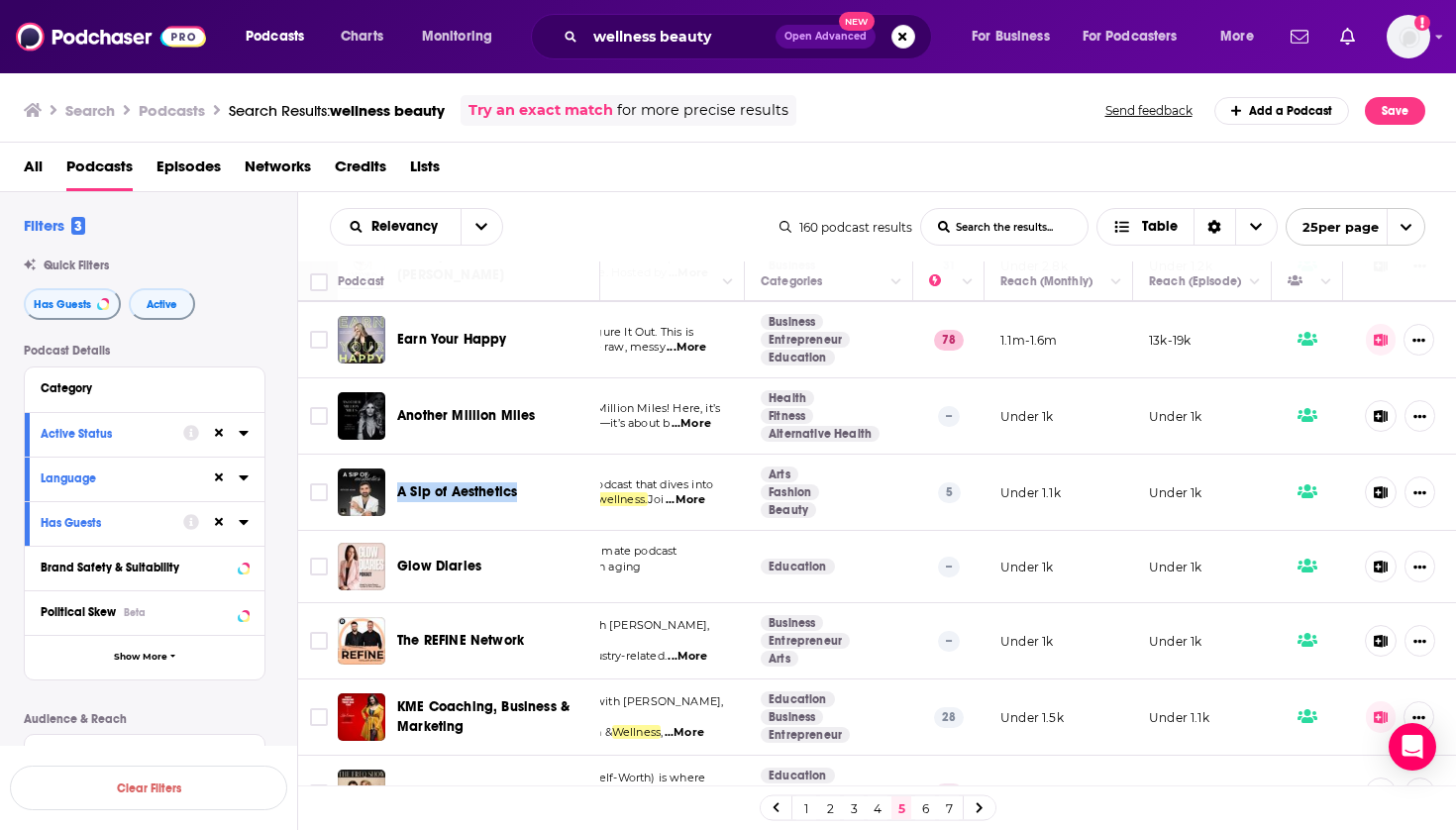
copy span "A Sip of Aesthetics"
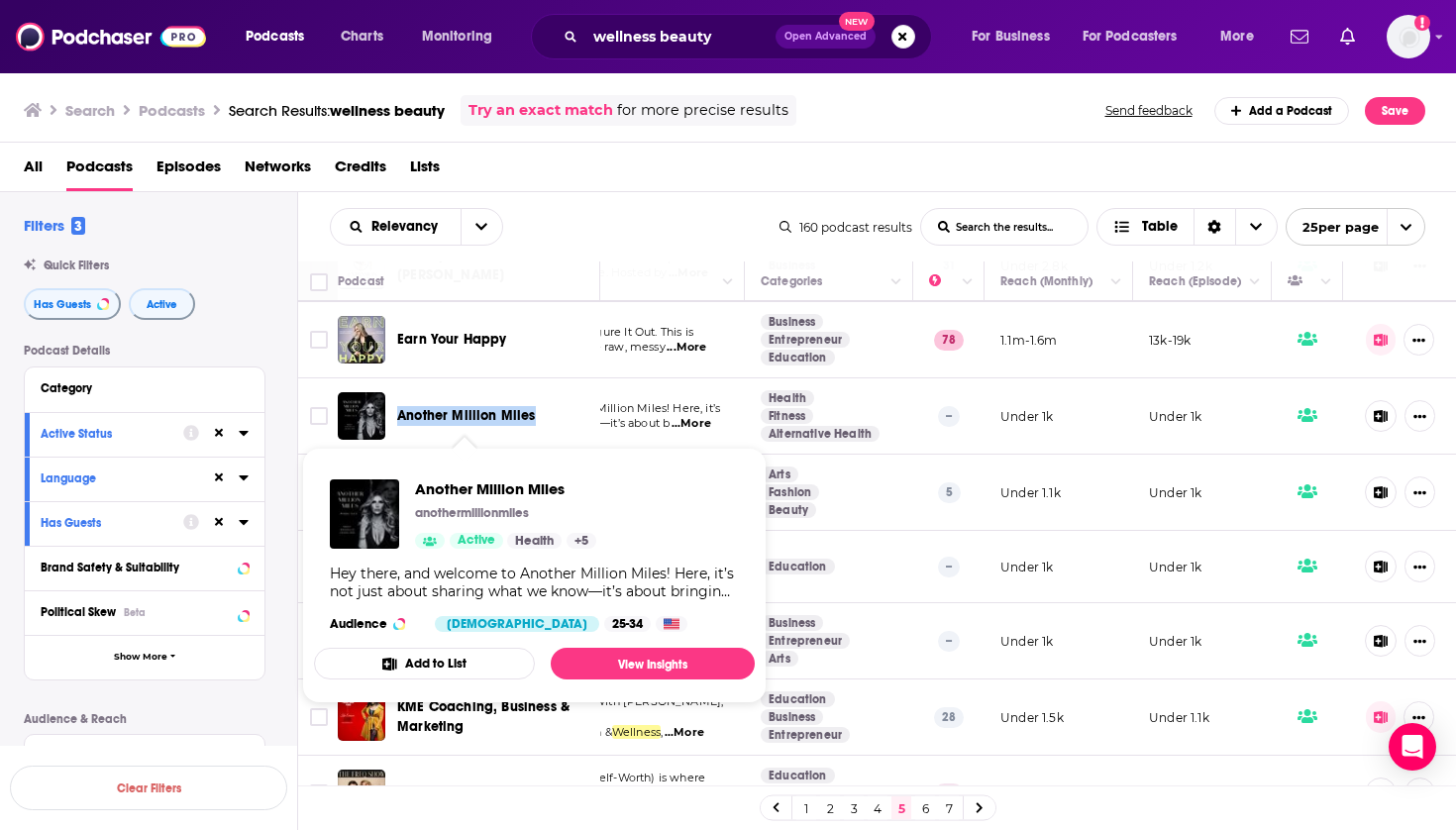
drag, startPoint x: 554, startPoint y: 415, endPoint x: 399, endPoint y: 412, distance: 155.0
click at [399, 412] on div "Another Million Miles" at bounding box center [499, 415] width 206 height 20
copy span "Another Million Miles"
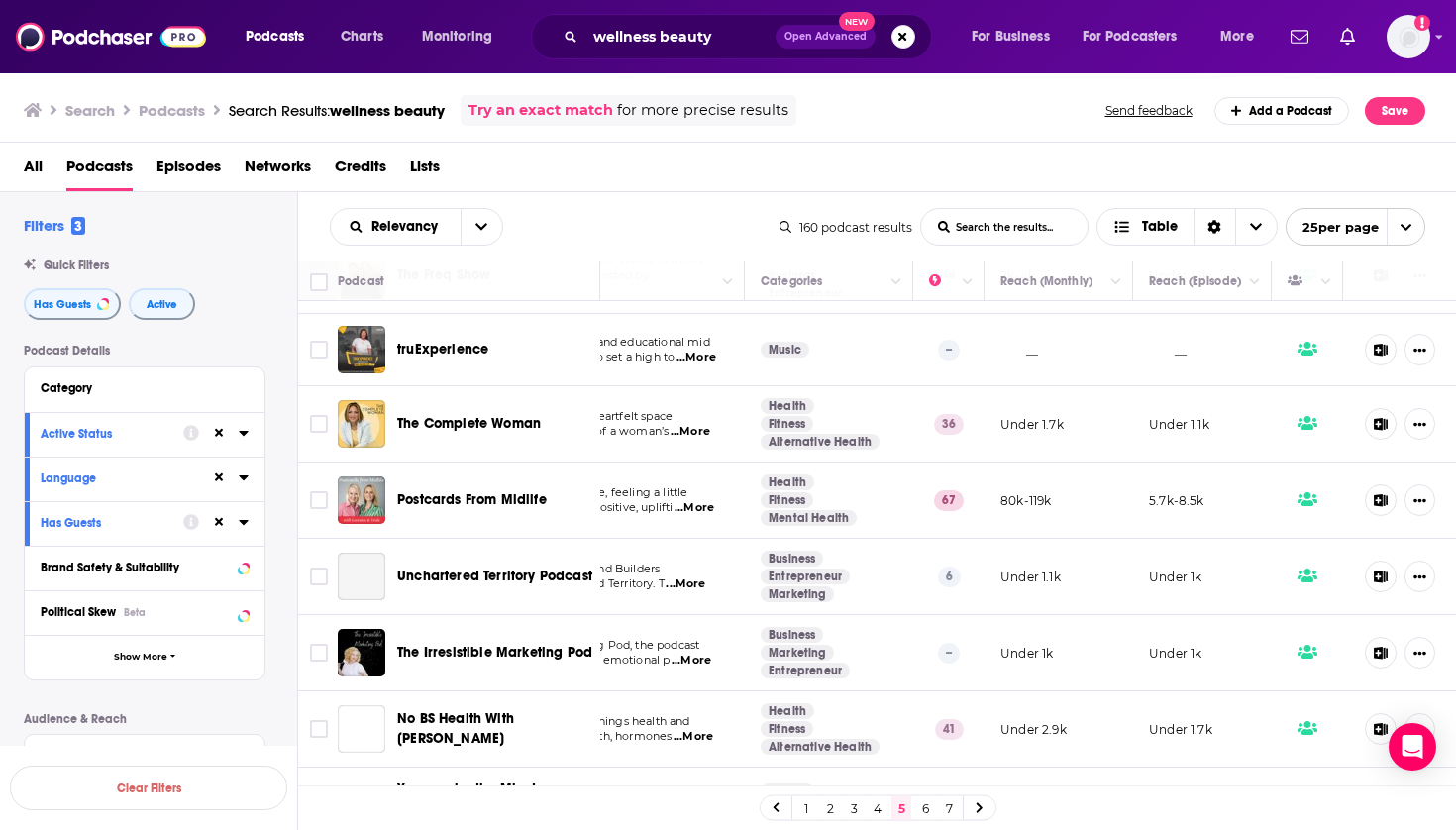
scroll to position [817, 222]
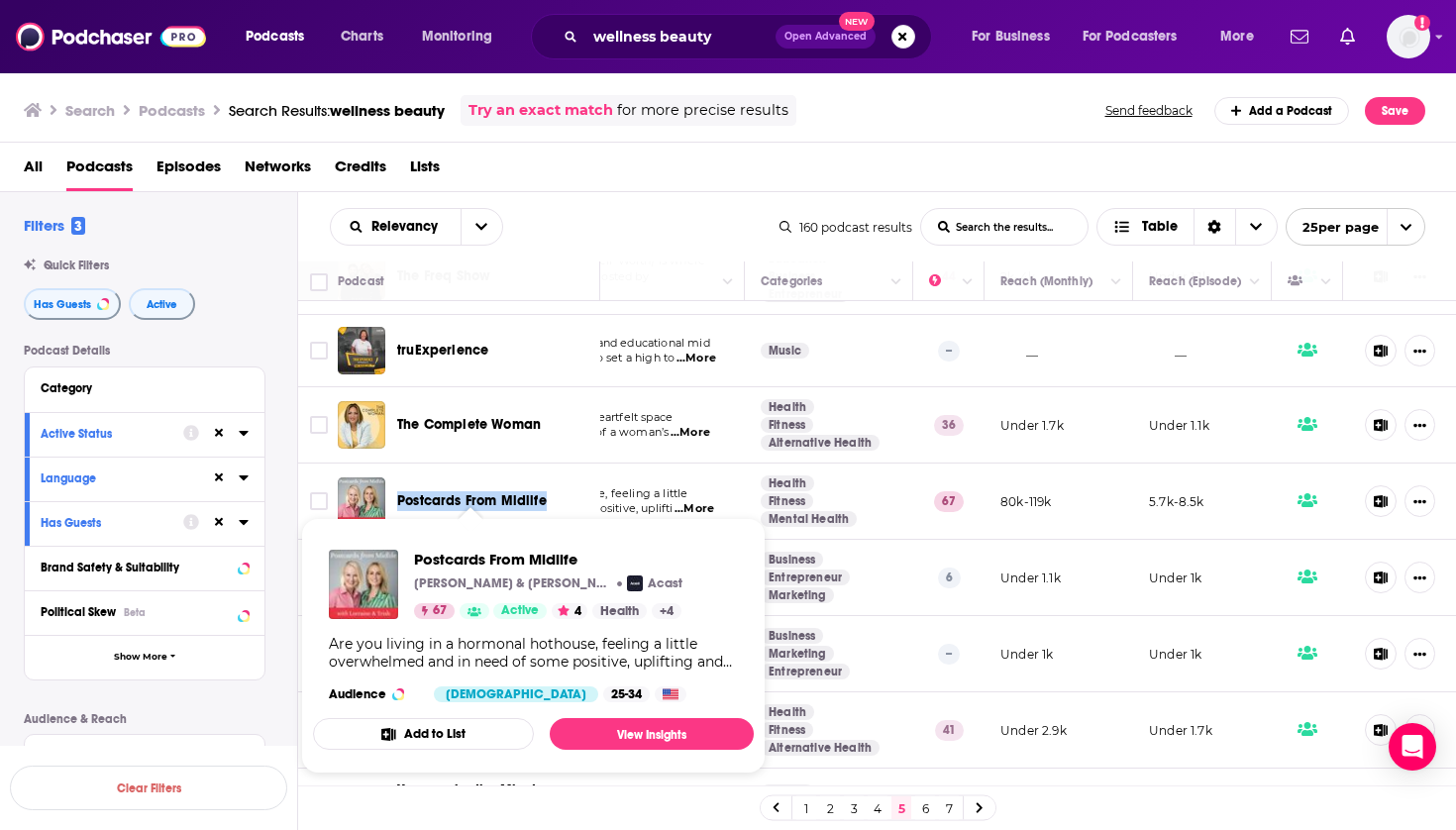
drag, startPoint x: 577, startPoint y: 507, endPoint x: 398, endPoint y: 495, distance: 179.4
click at [398, 495] on div "Postcards From Midlife" at bounding box center [499, 501] width 206 height 20
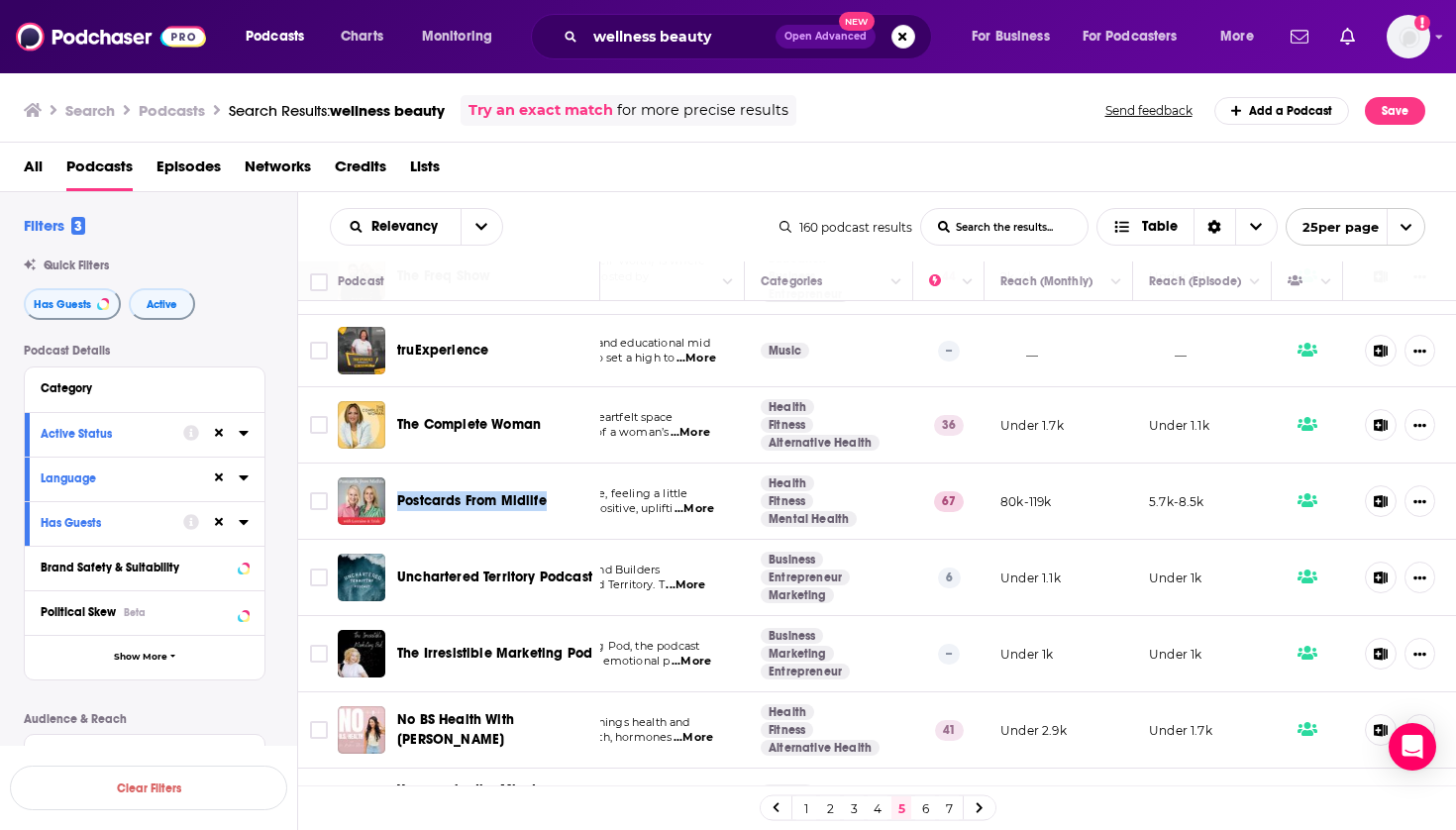
copy span "Postcards From Midlife"
click at [1387, 495] on button at bounding box center [1380, 501] width 33 height 32
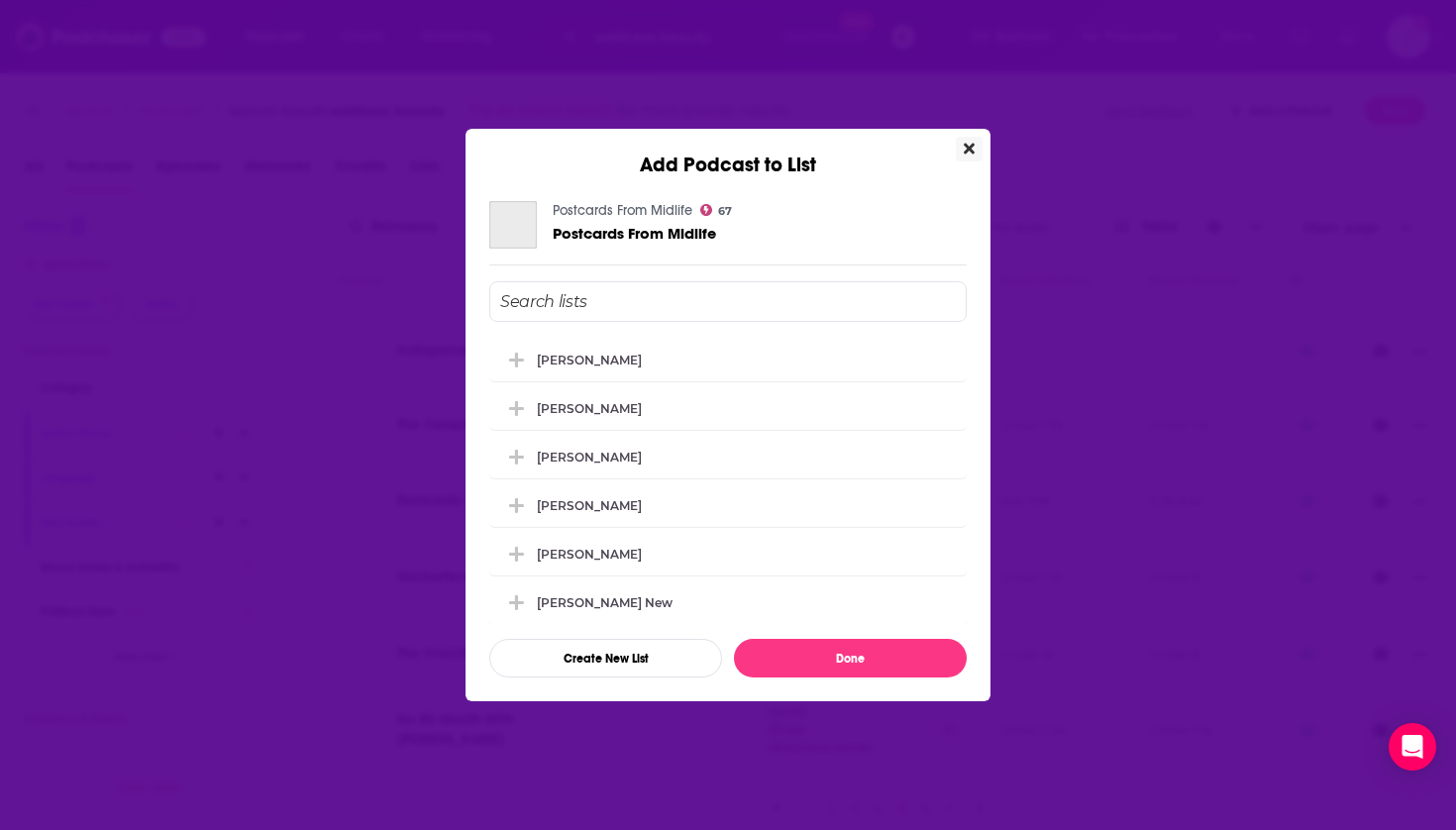
scroll to position [0, 0]
click at [705, 459] on div "[PERSON_NAME]" at bounding box center [728, 455] width 477 height 44
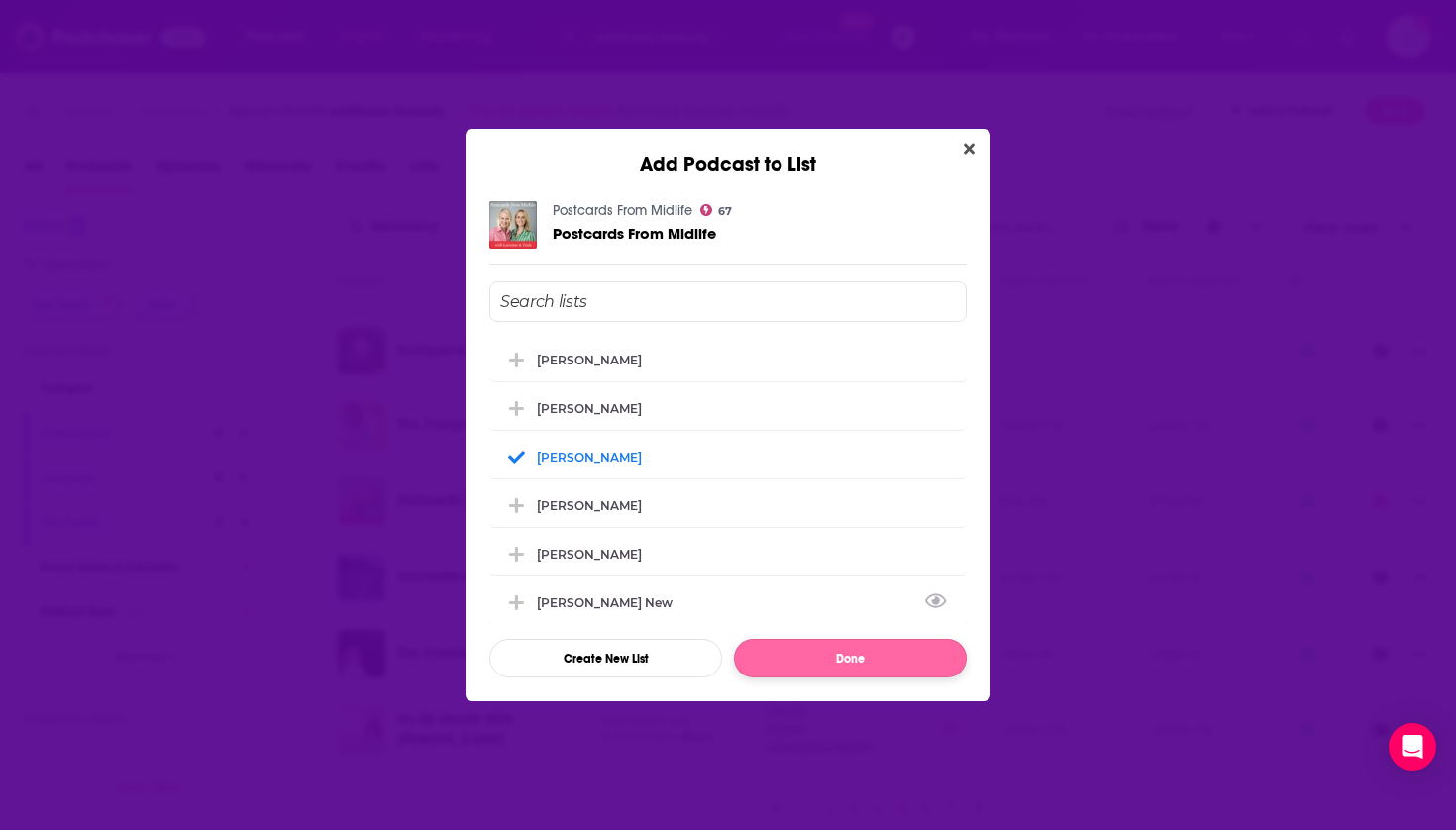
click at [798, 640] on button "Done" at bounding box center [850, 657] width 233 height 39
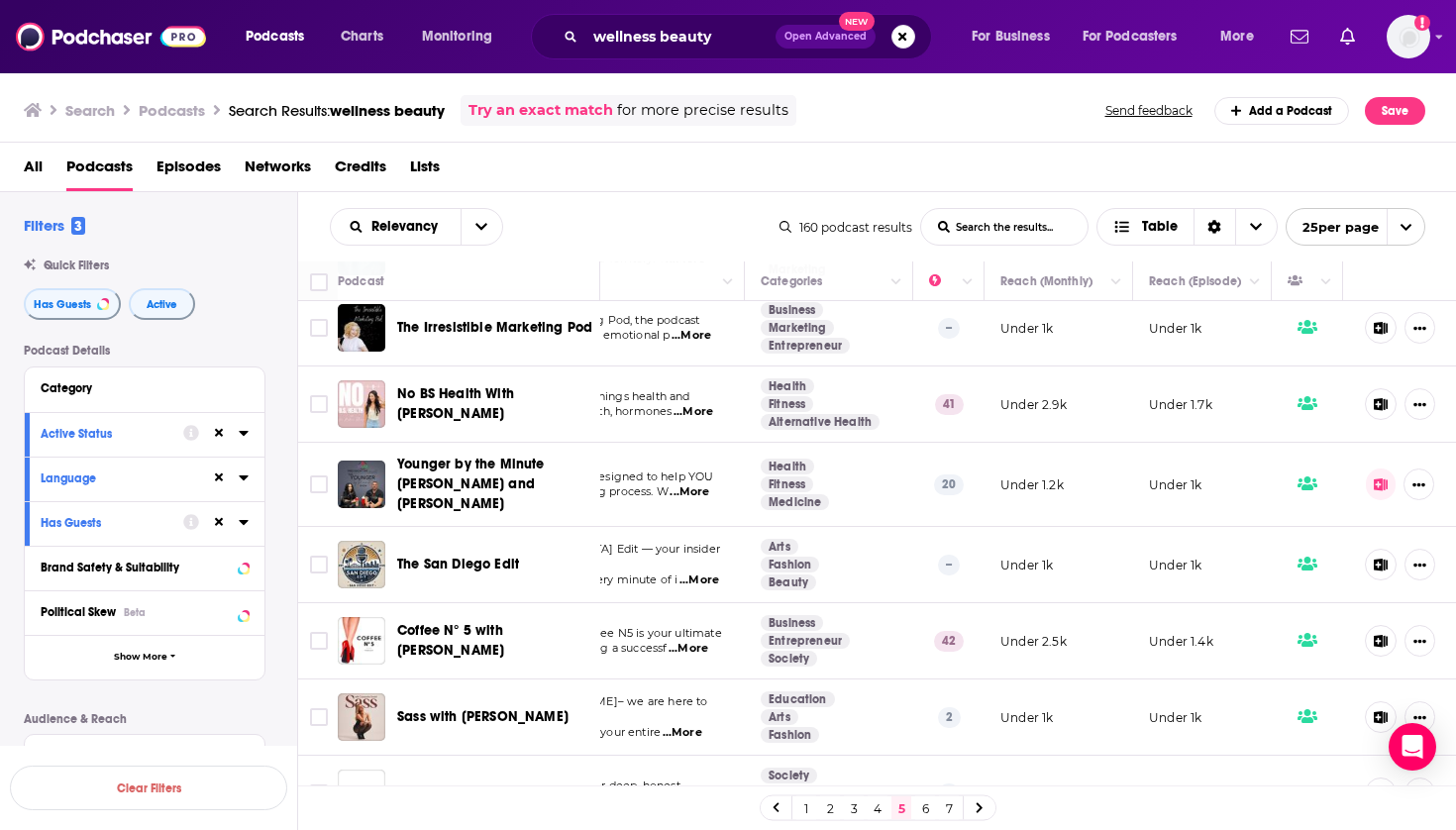
scroll to position [1142, 222]
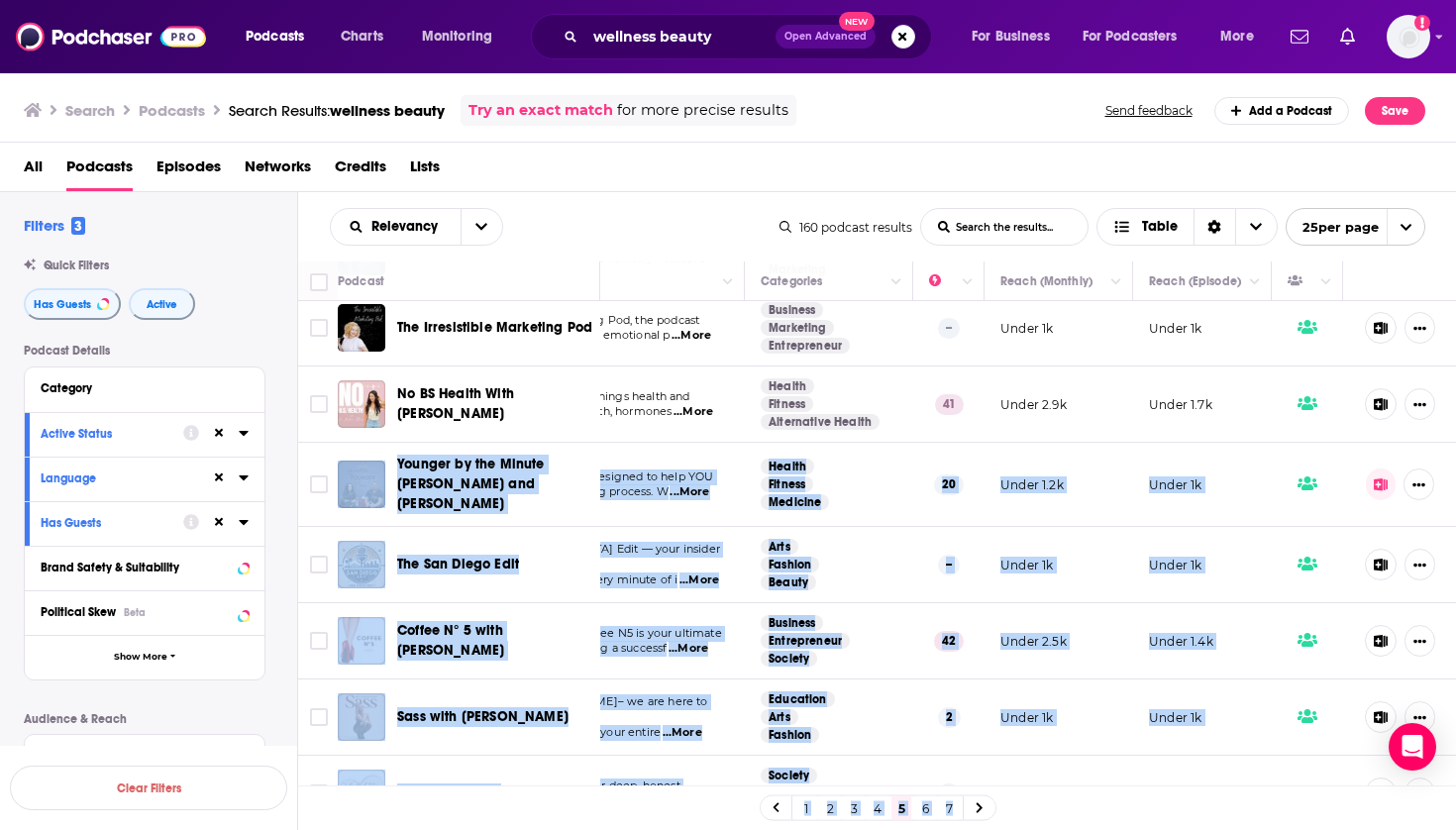
click at [561, 165] on div "All Podcasts Episodes Networks Credits Lists" at bounding box center [732, 170] width 1417 height 41
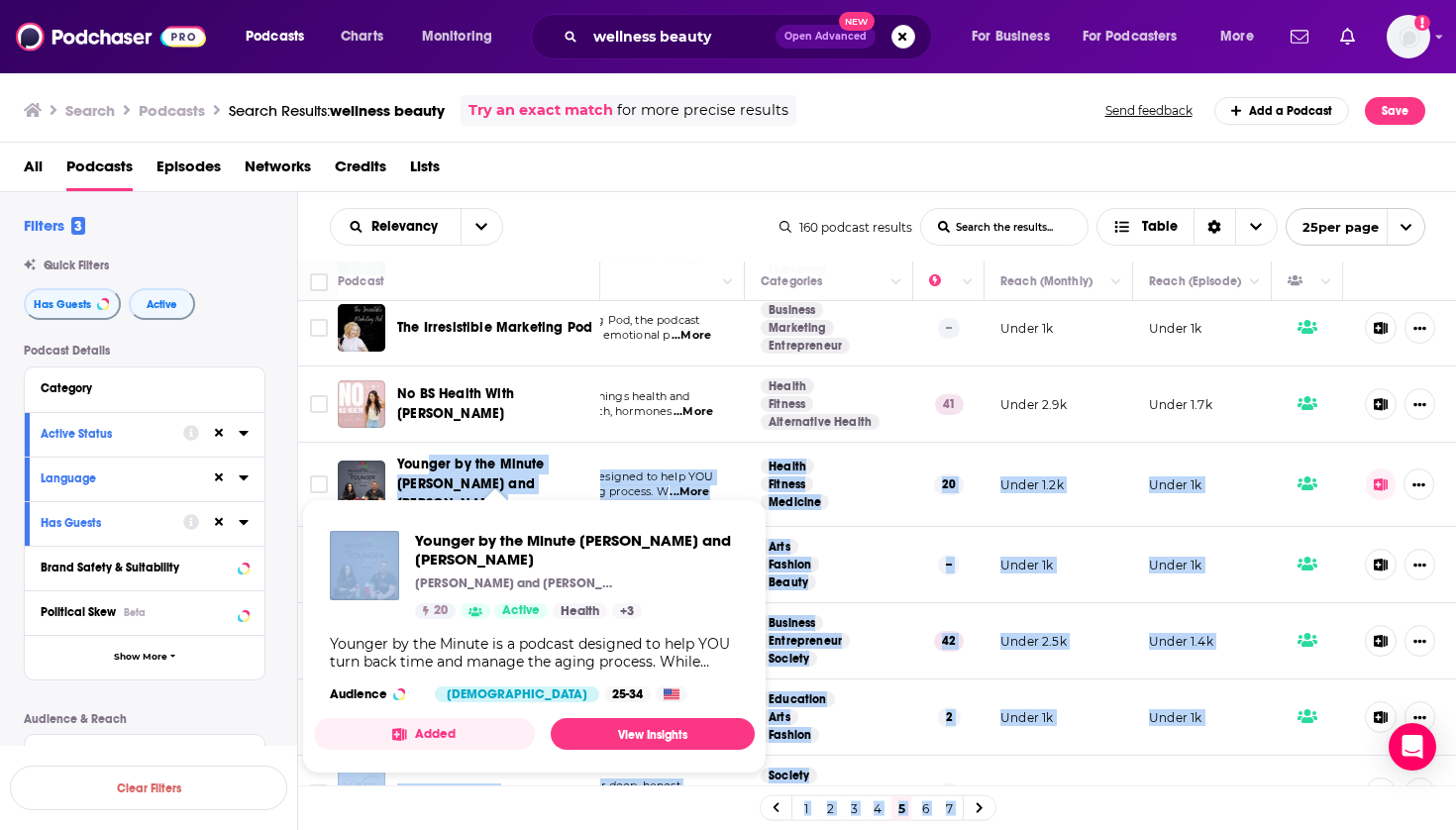
drag, startPoint x: 588, startPoint y: 494, endPoint x: 429, endPoint y: 466, distance: 161.4
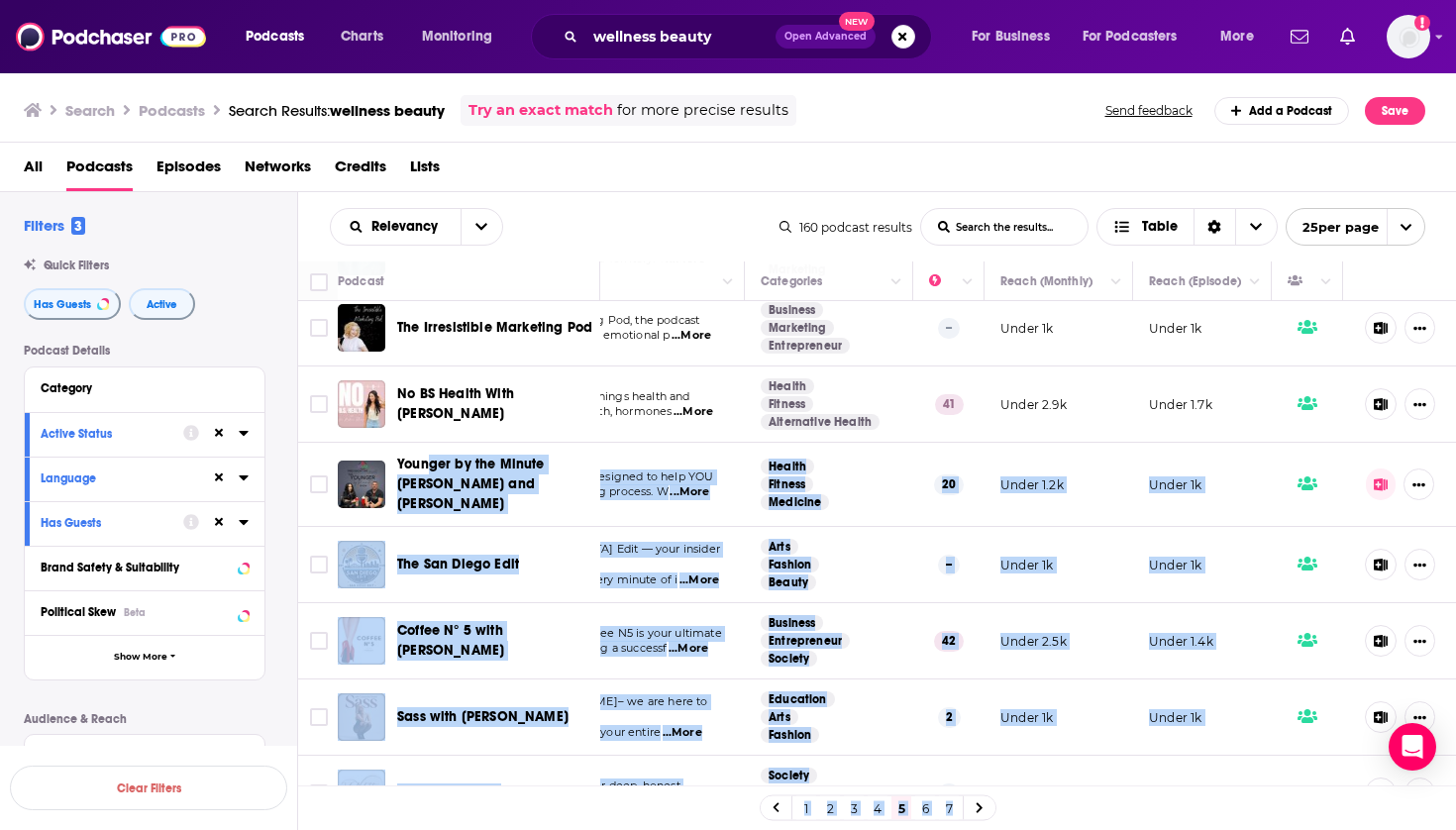
click at [555, 198] on div "Relevancy List Search Input Search the results... Table 160 podcast results Lis…" at bounding box center [877, 227] width 1159 height 70
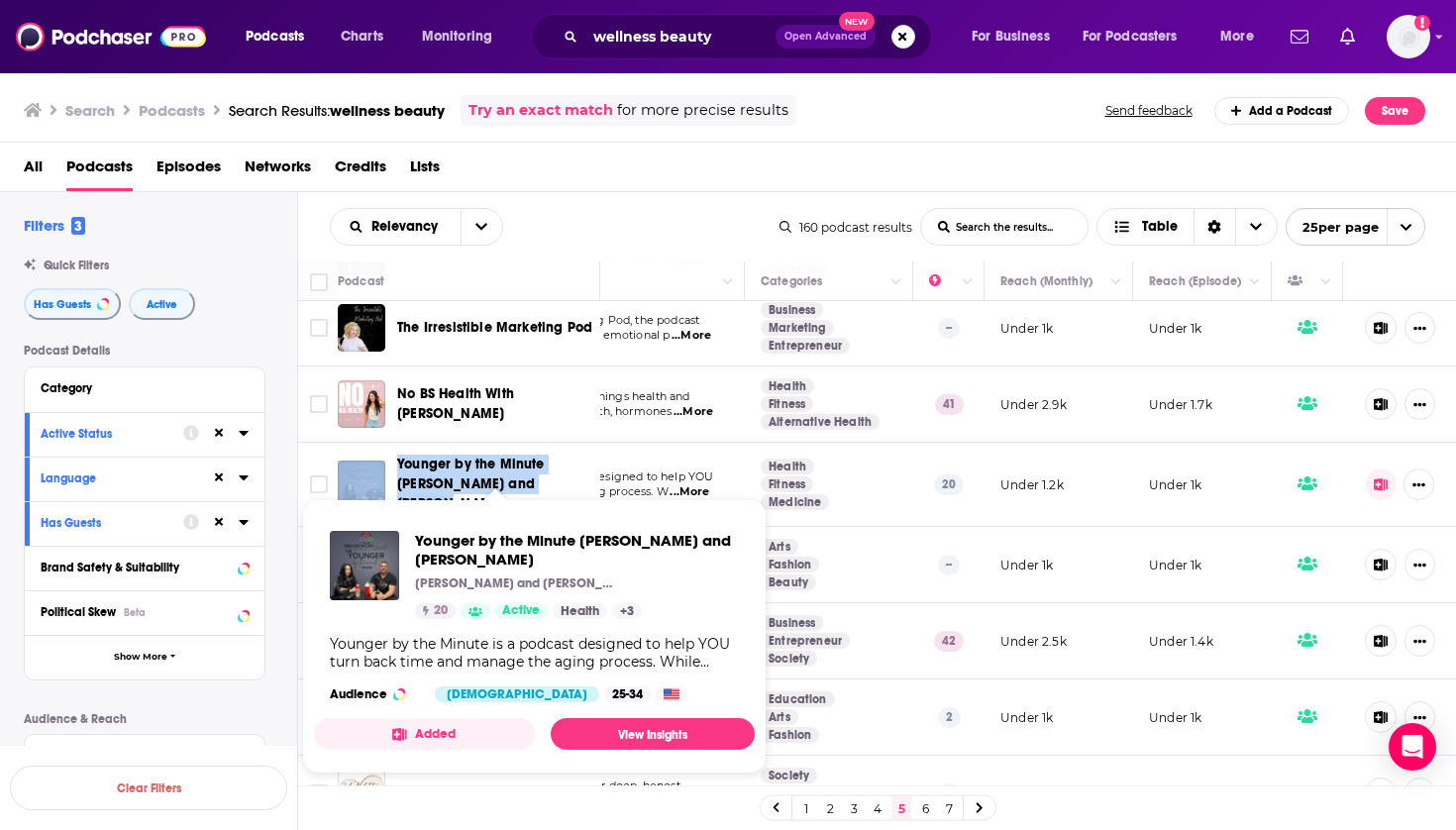
drag, startPoint x: 389, startPoint y: 470, endPoint x: 572, endPoint y: 486, distance: 183.7
click at [572, 486] on div "Younger by the Minute [PERSON_NAME] and [PERSON_NAME]" at bounding box center [470, 484] width 266 height 60
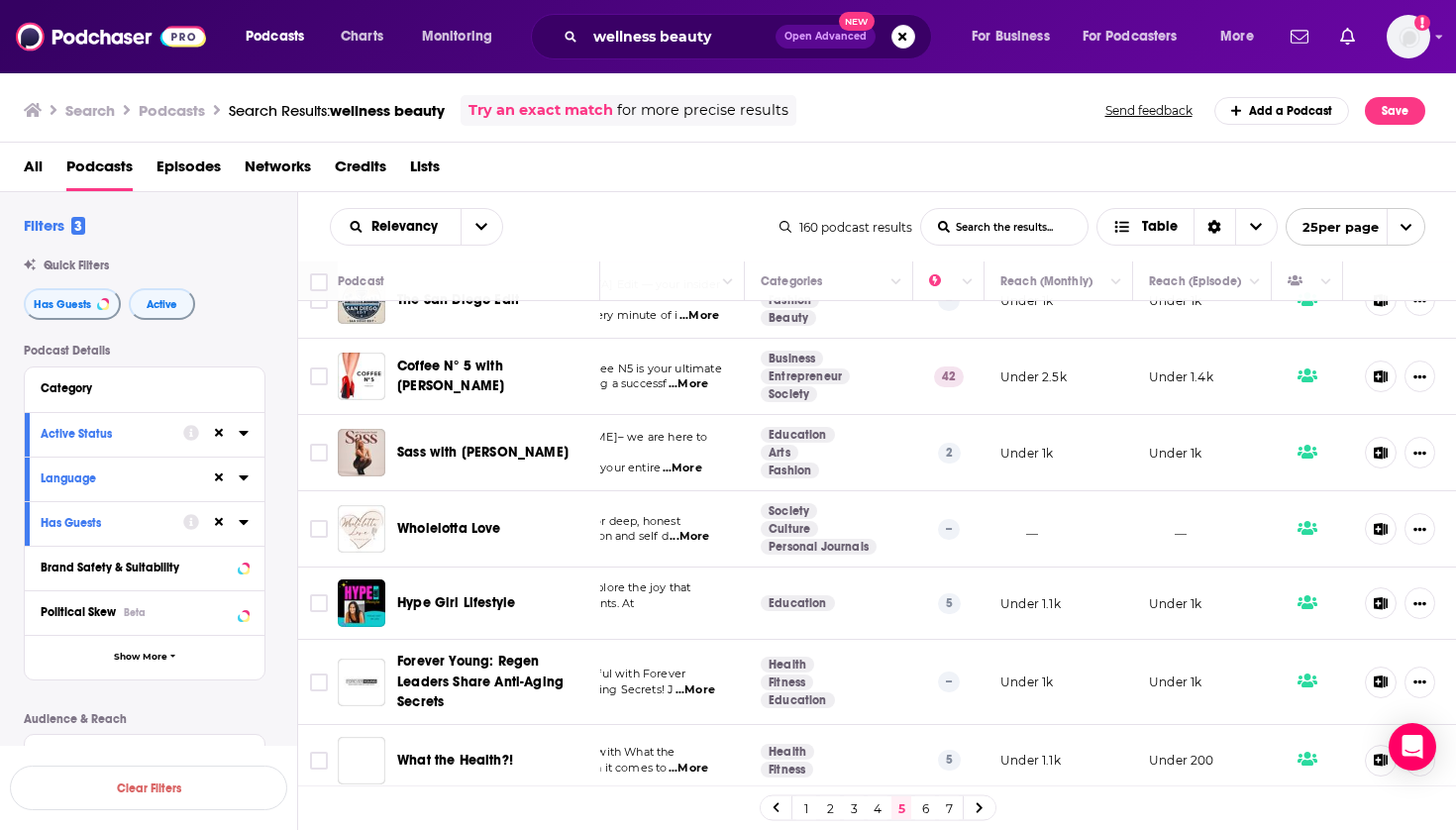
scroll to position [1406, 222]
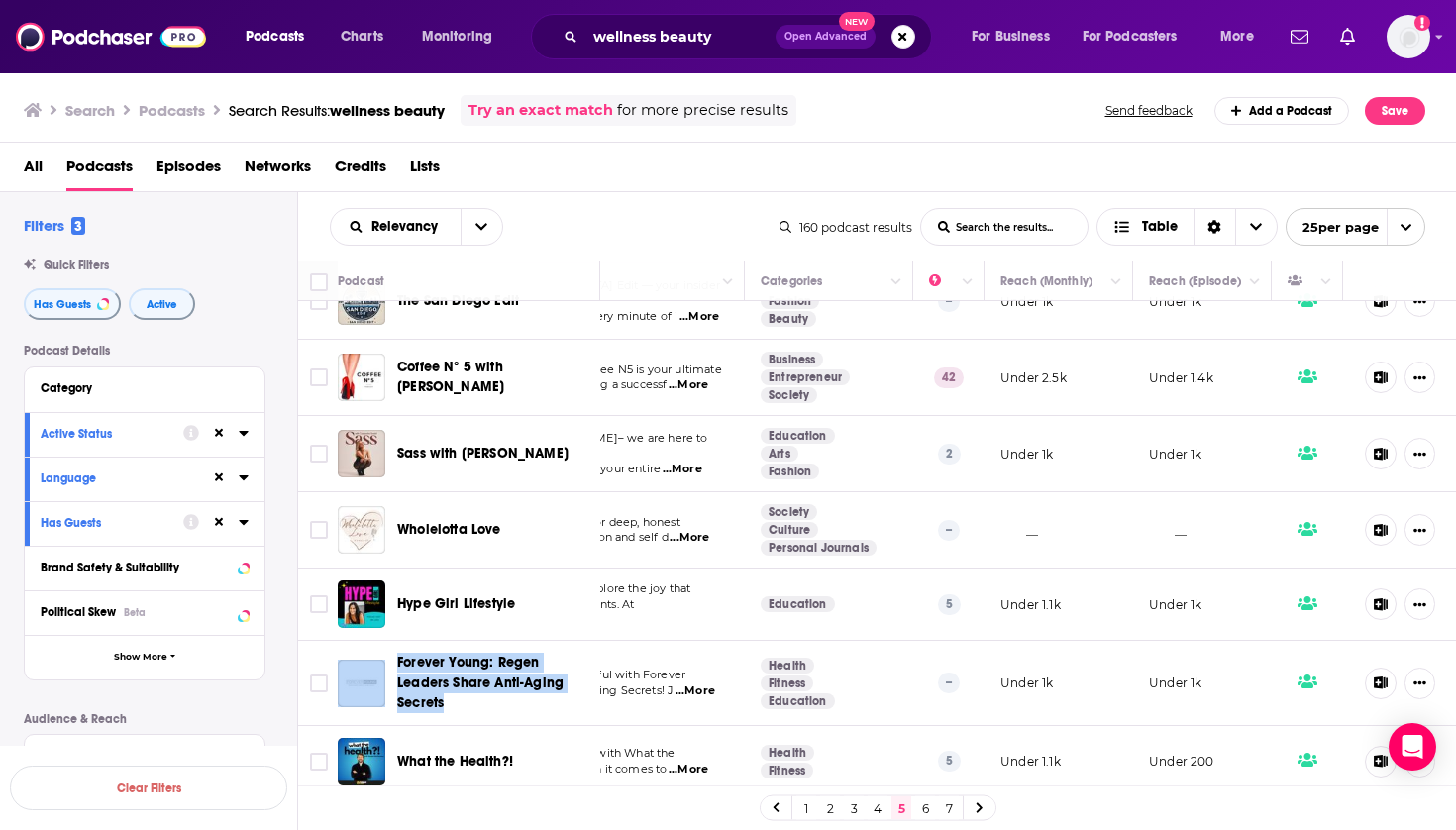
drag, startPoint x: 390, startPoint y: 655, endPoint x: 458, endPoint y: 704, distance: 83.8
click at [458, 704] on div "Forever Young: Regen Leaders Share Anti-Aging Secrets" at bounding box center [470, 682] width 266 height 60
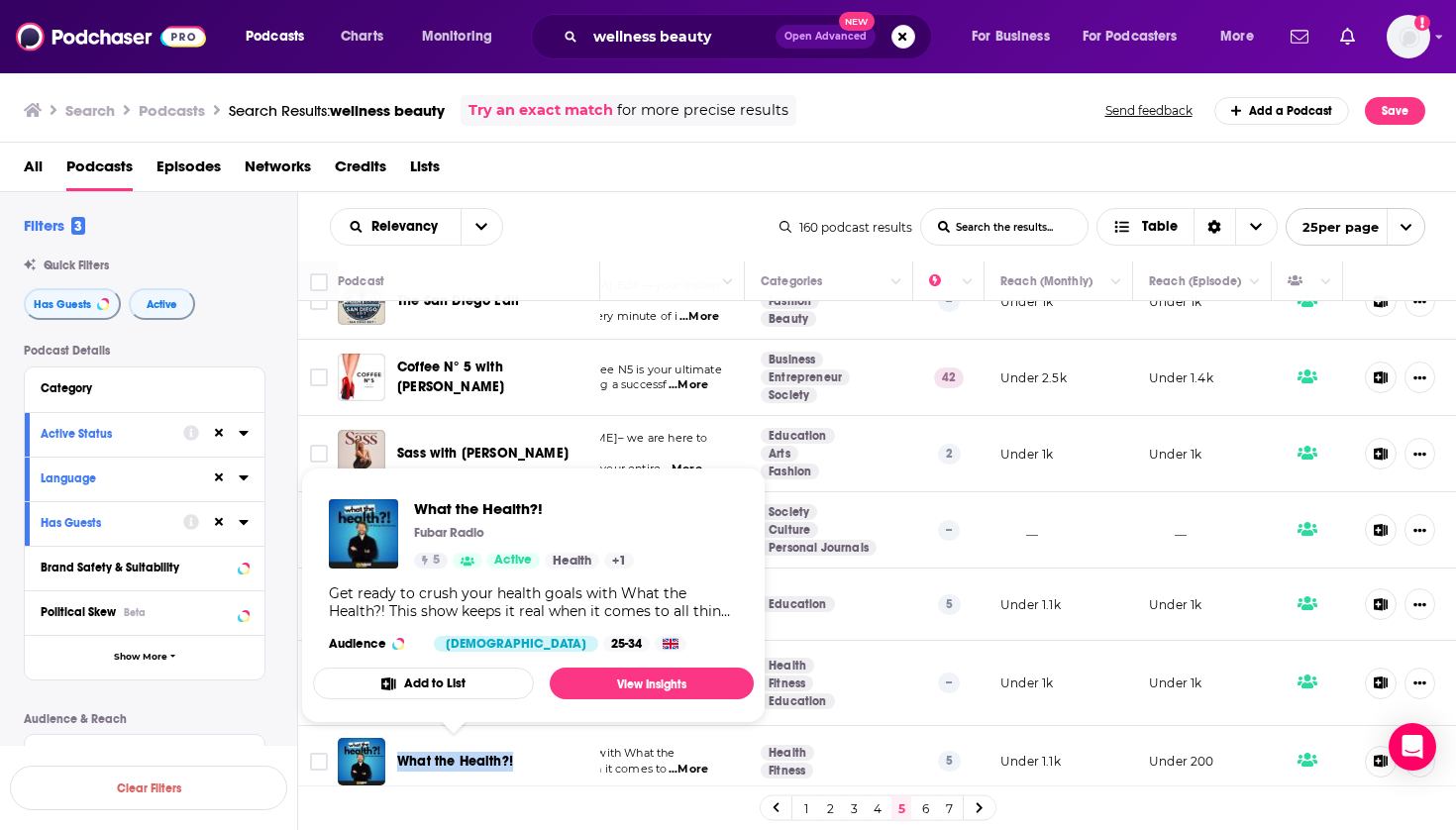
drag, startPoint x: 570, startPoint y: 756, endPoint x: 399, endPoint y: 754, distance: 171.0
click at [399, 754] on div "What the Health?!" at bounding box center [499, 761] width 206 height 20
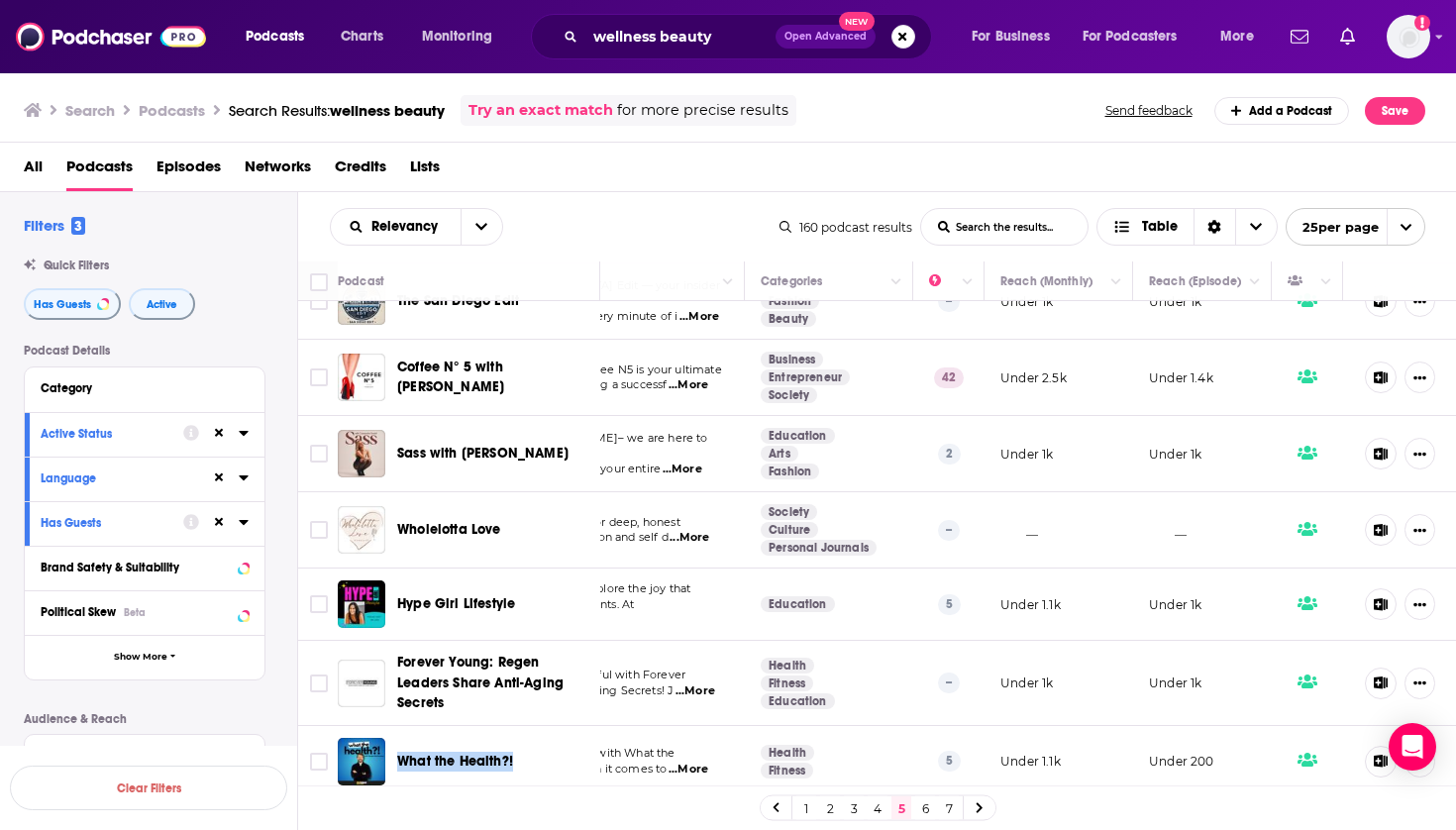
click at [922, 806] on link "6" at bounding box center [925, 808] width 20 height 24
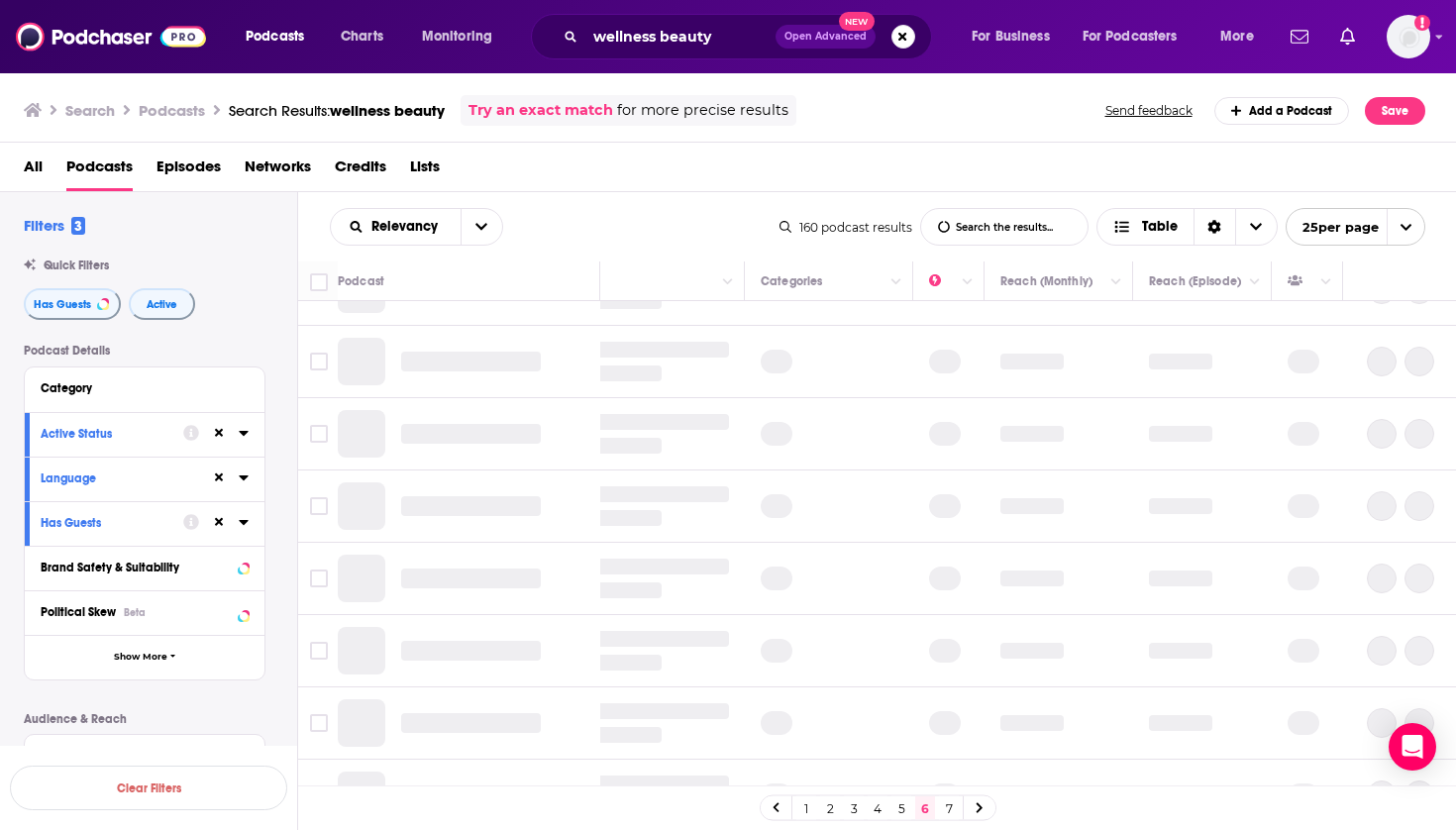
scroll to position [0, 222]
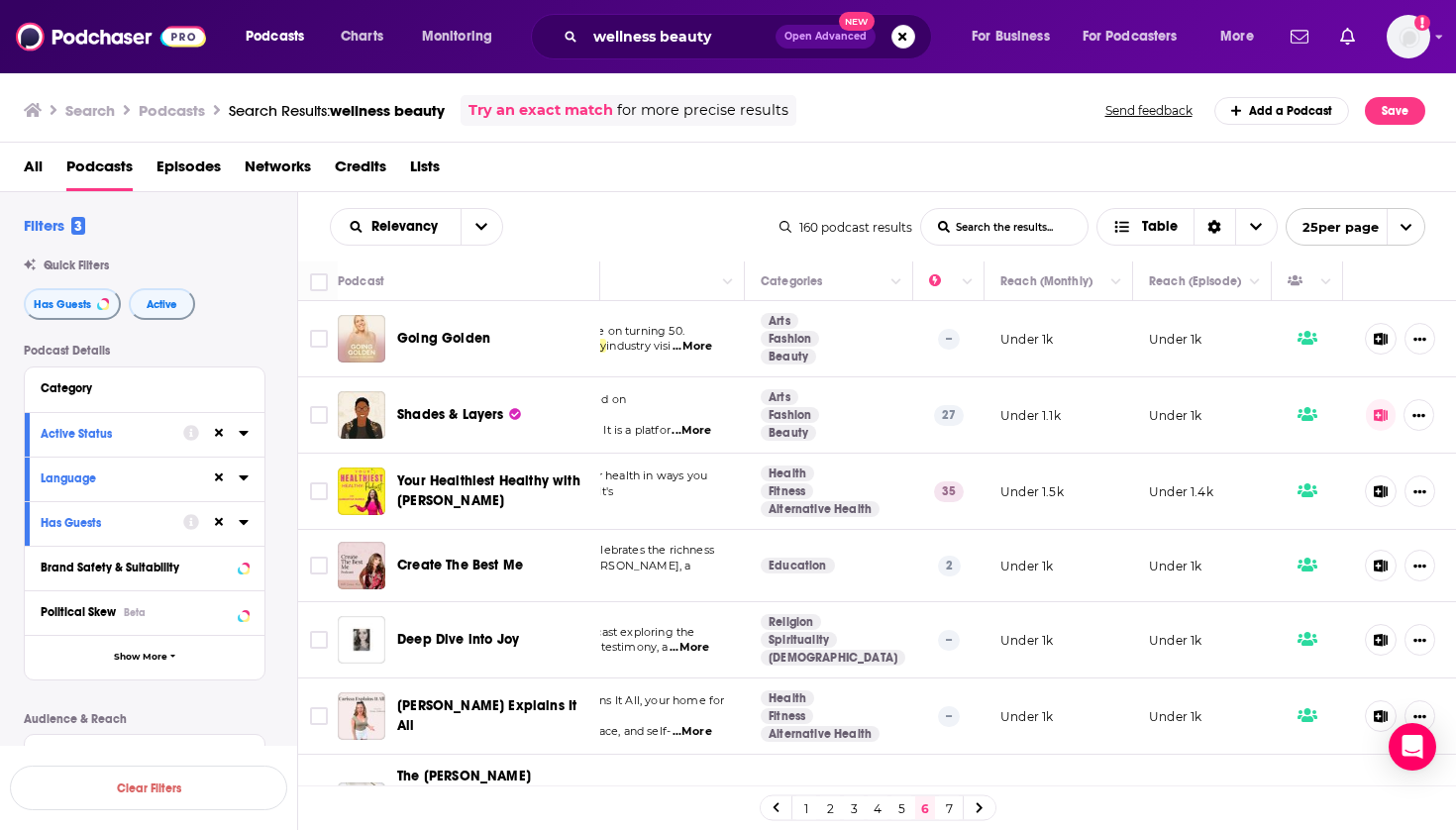
click at [630, 164] on div "All Podcasts Episodes Networks Credits Lists" at bounding box center [732, 170] width 1417 height 41
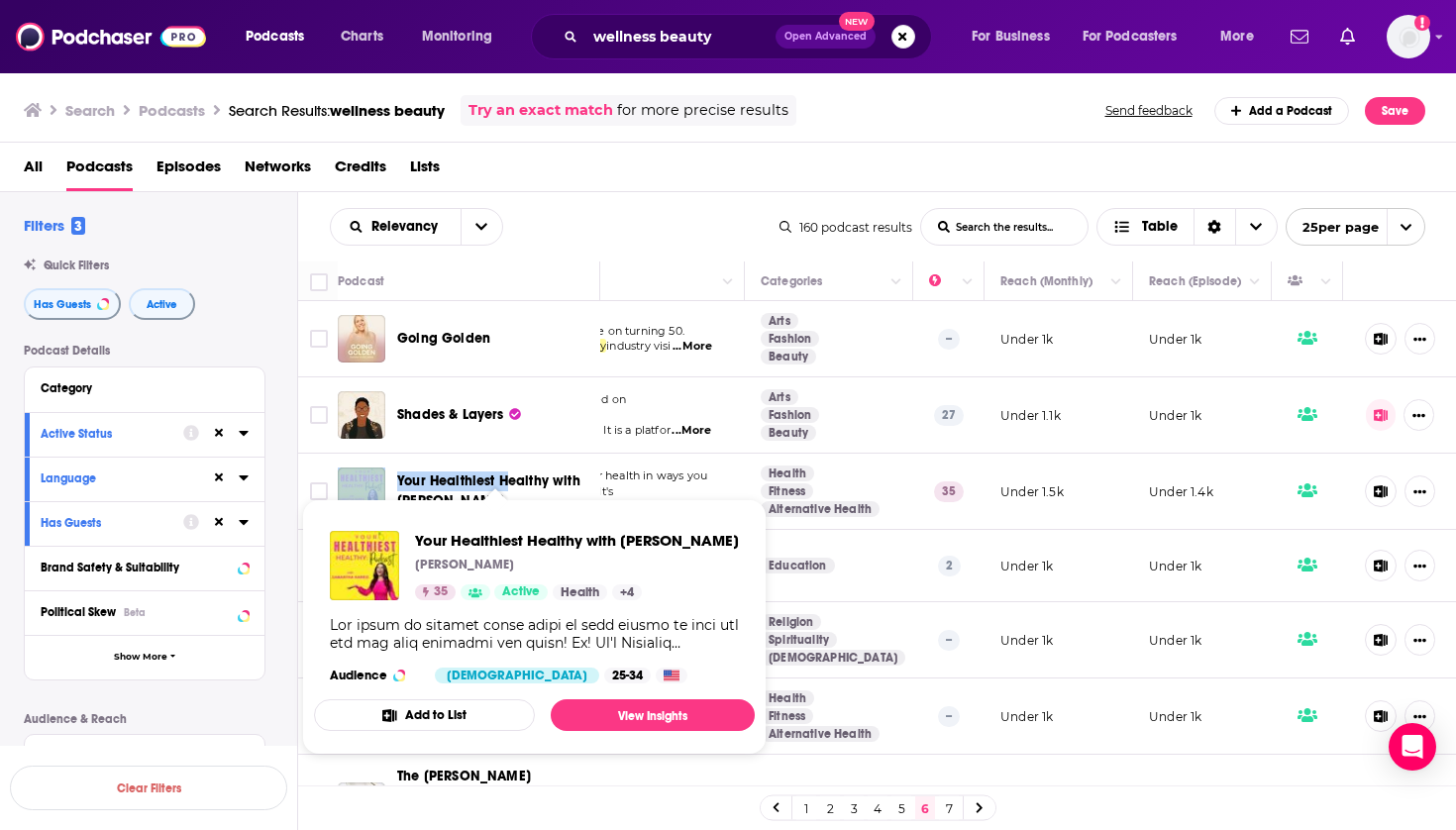
drag, startPoint x: 390, startPoint y: 468, endPoint x: 505, endPoint y: 482, distance: 115.8
click at [505, 482] on div "Your Healthiest Healthy with [PERSON_NAME]" at bounding box center [470, 491] width 266 height 48
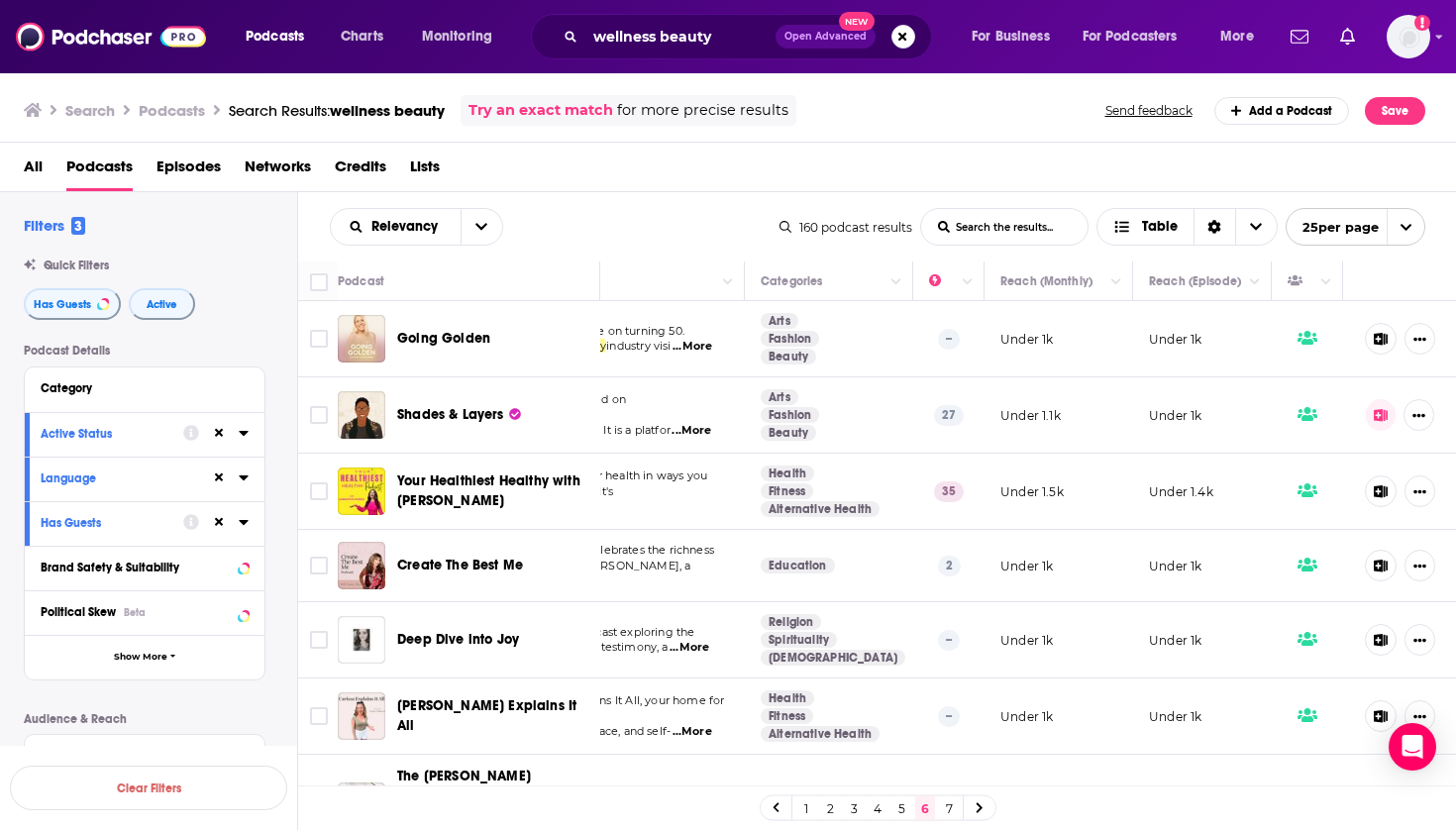
click at [278, 435] on div "Podcast Details Category Active Status Language Has Guests Brand Safety & Suita…" at bounding box center [160, 696] width 273 height 704
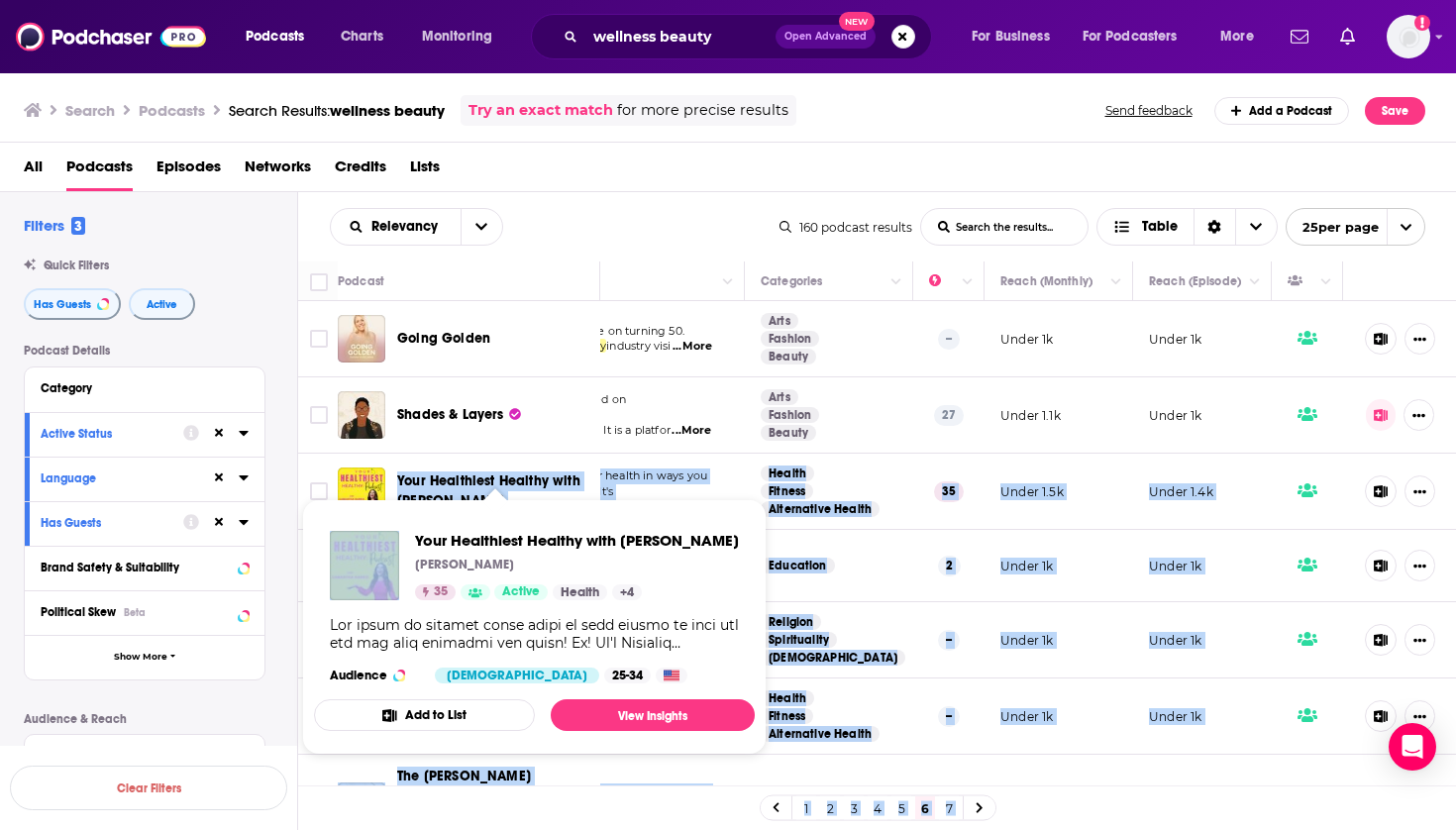
drag, startPoint x: 392, startPoint y: 457, endPoint x: 551, endPoint y: 489, distance: 162.2
click at [551, 489] on div "Podcasts Charts Monitoring wellness beauty Open Advanced New For Business For P…" at bounding box center [728, 415] width 1456 height 830
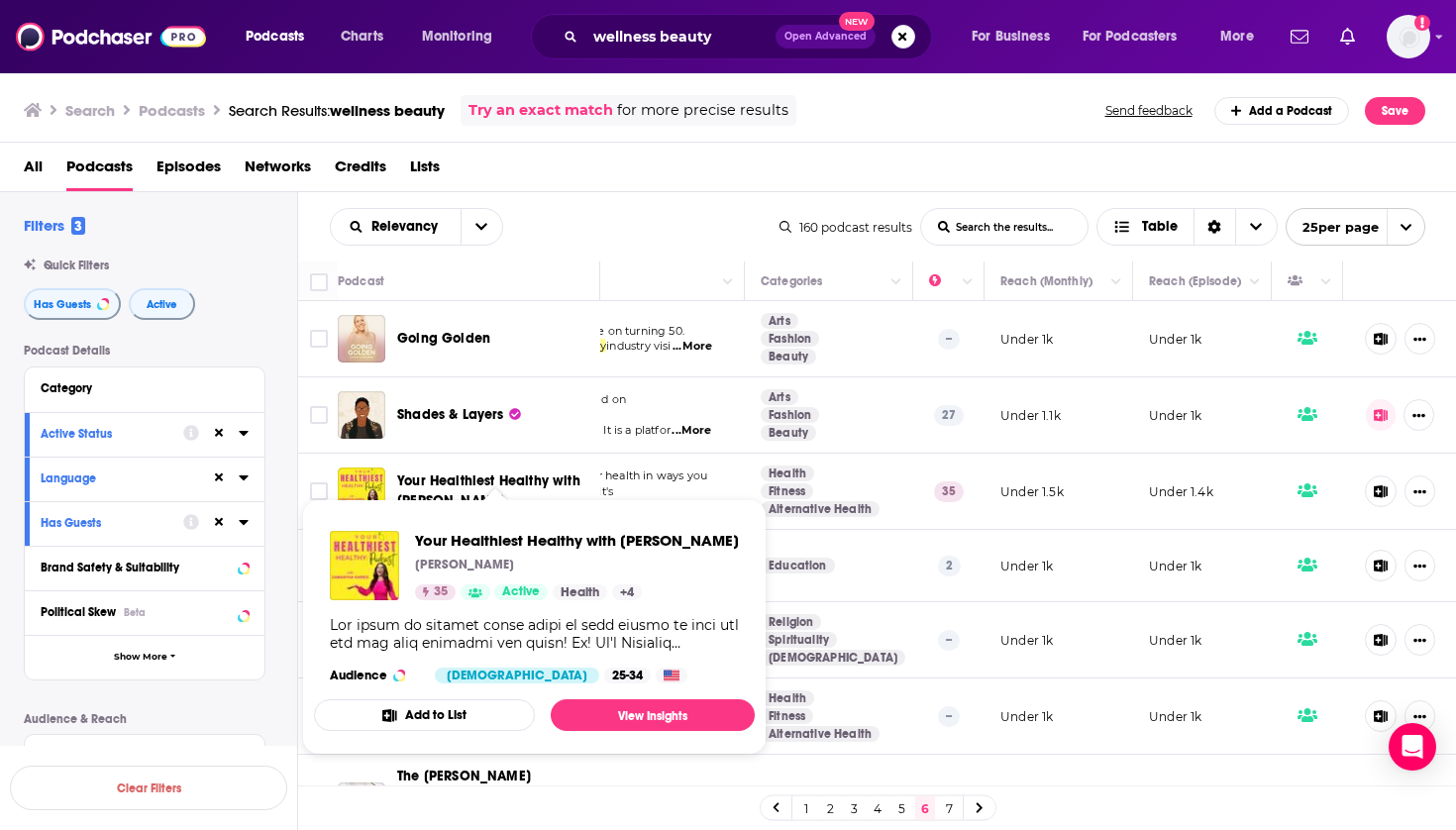
click at [694, 182] on div "All Podcasts Episodes Networks Credits Lists" at bounding box center [732, 170] width 1417 height 41
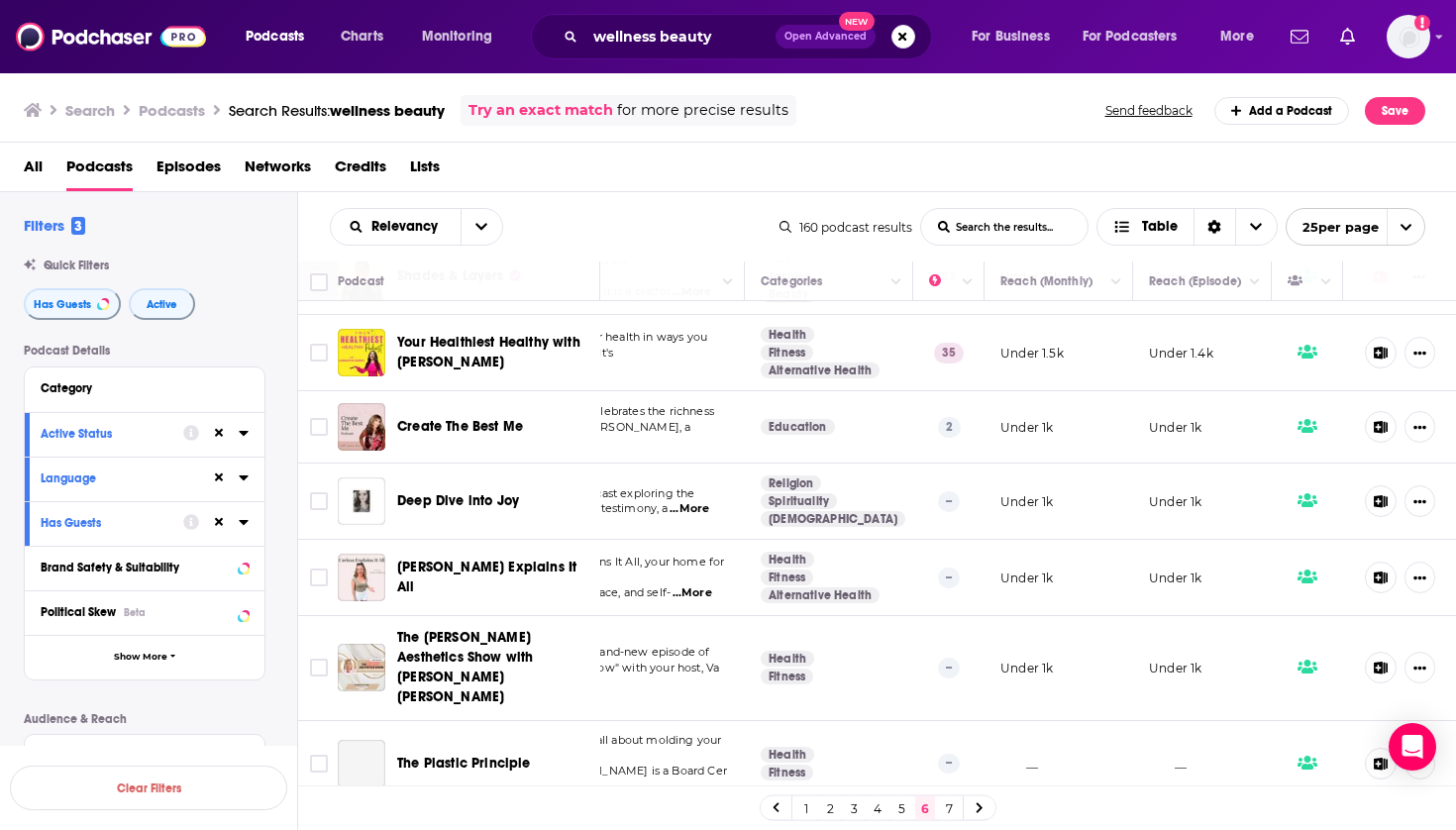
scroll to position [146, 222]
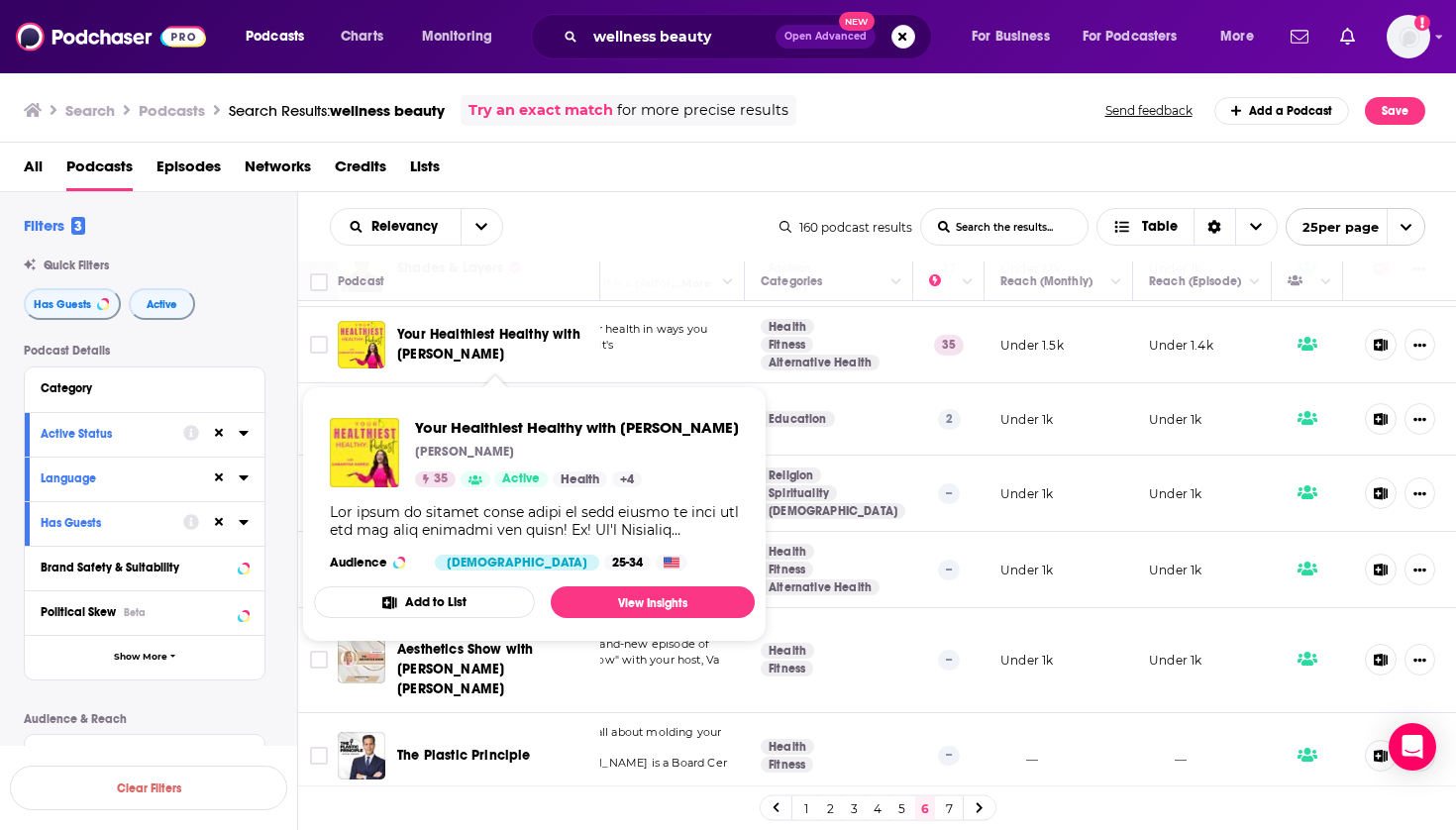
drag, startPoint x: 392, startPoint y: 331, endPoint x: 513, endPoint y: 352, distance: 122.8
click at [513, 352] on div "Your Healthiest Healthy with [PERSON_NAME]" at bounding box center [470, 345] width 266 height 48
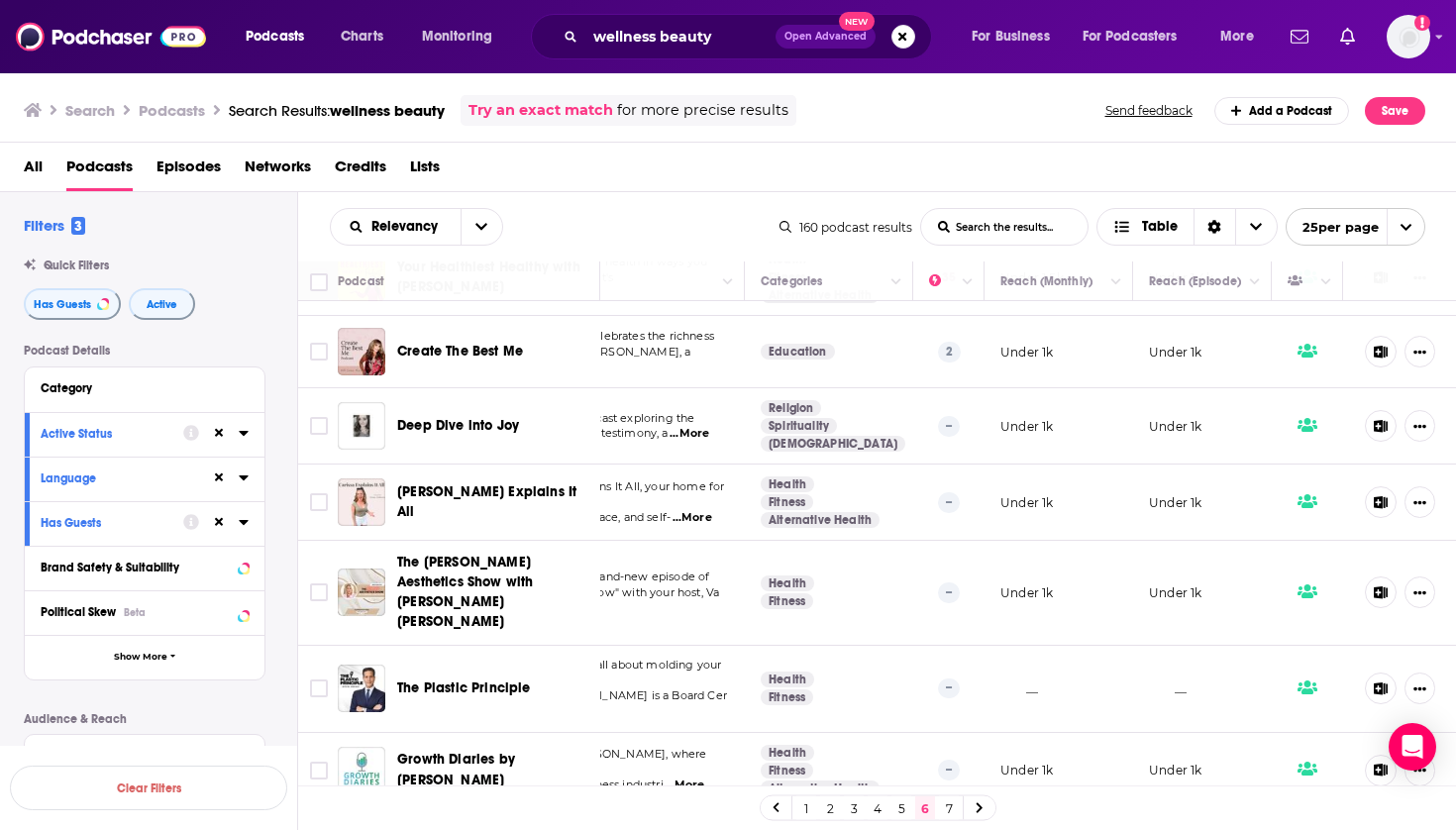
scroll to position [218, 222]
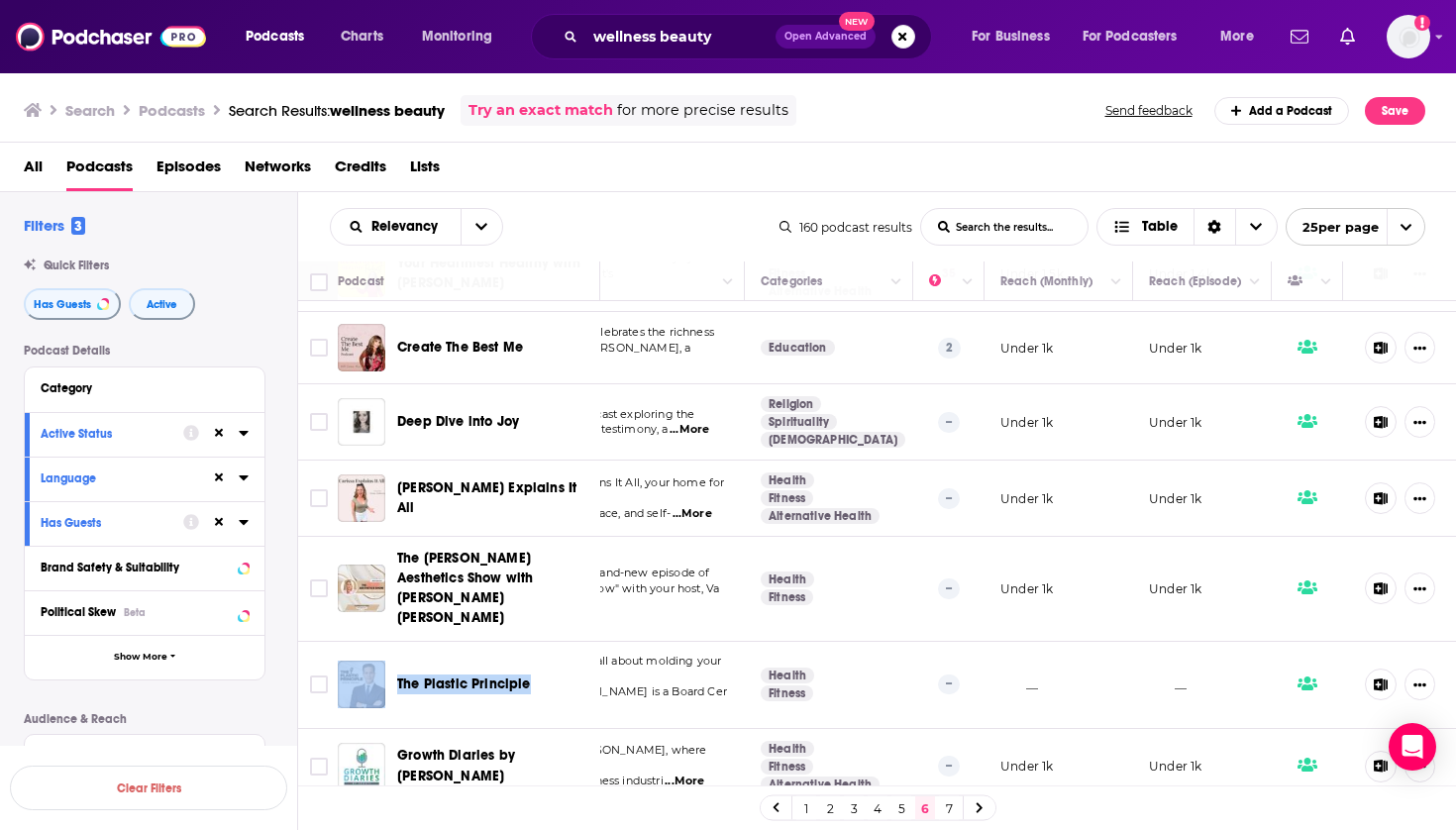
drag, startPoint x: 565, startPoint y: 646, endPoint x: 389, endPoint y: 648, distance: 176.0
click at [389, 660] on div "The Plastic Principle" at bounding box center [470, 684] width 266 height 48
click at [1383, 678] on icon at bounding box center [1380, 684] width 14 height 13
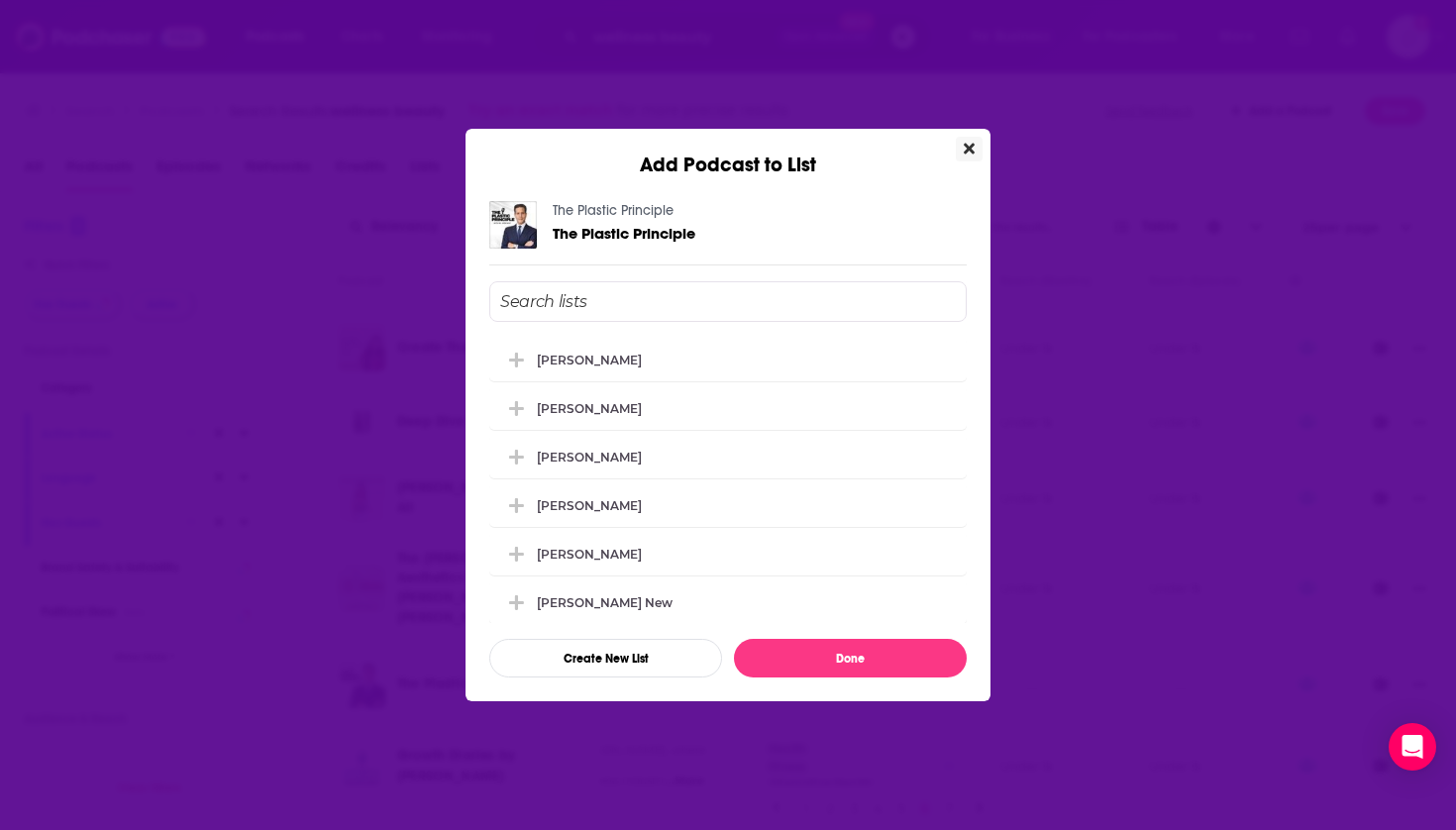
scroll to position [0, 0]
click at [662, 473] on div "[PERSON_NAME]" at bounding box center [728, 455] width 477 height 44
click at [808, 658] on button "Done" at bounding box center [850, 657] width 233 height 39
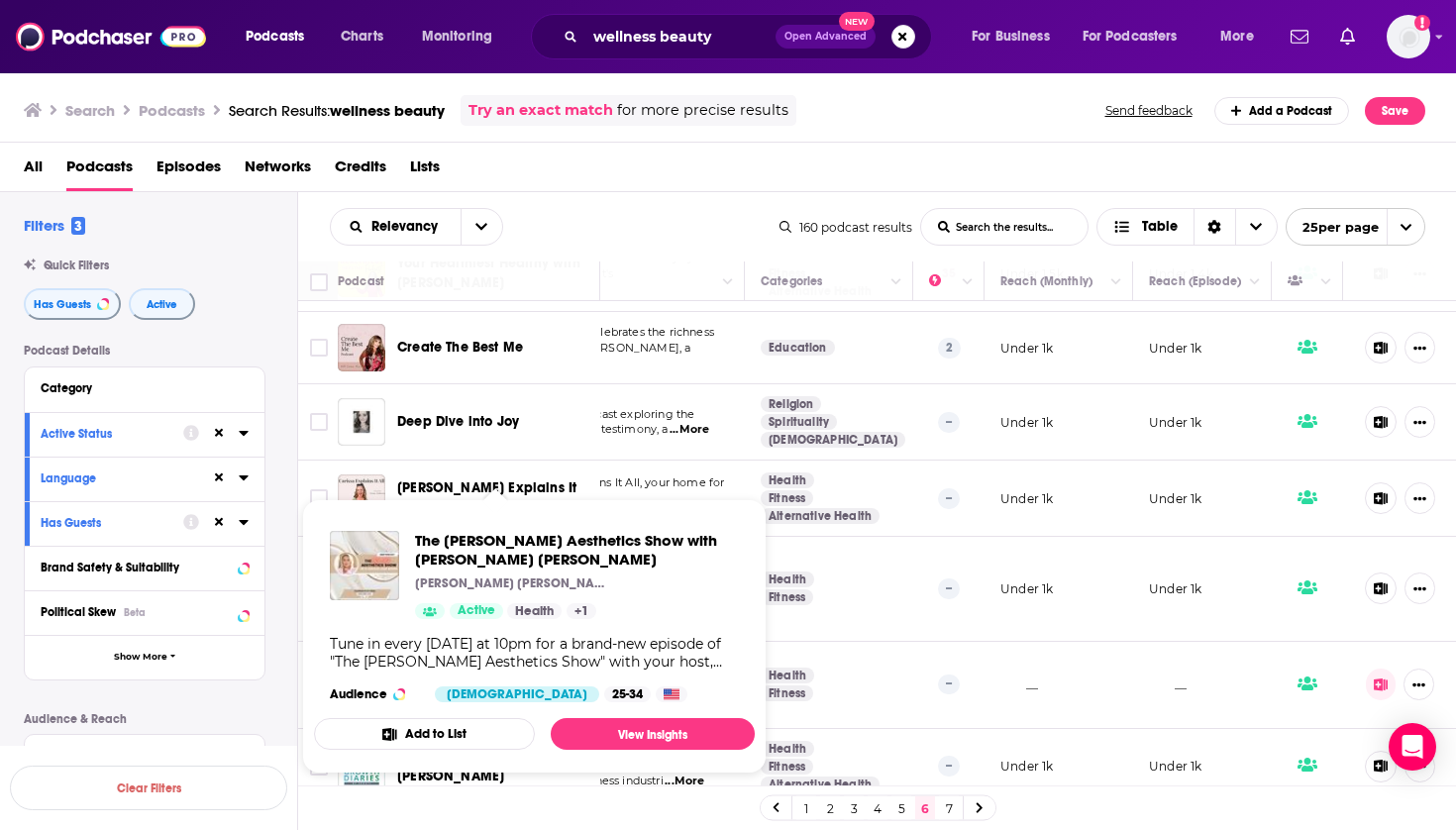
click at [596, 584] on div "[PERSON_NAME] [PERSON_NAME]" at bounding box center [577, 583] width 324 height 16
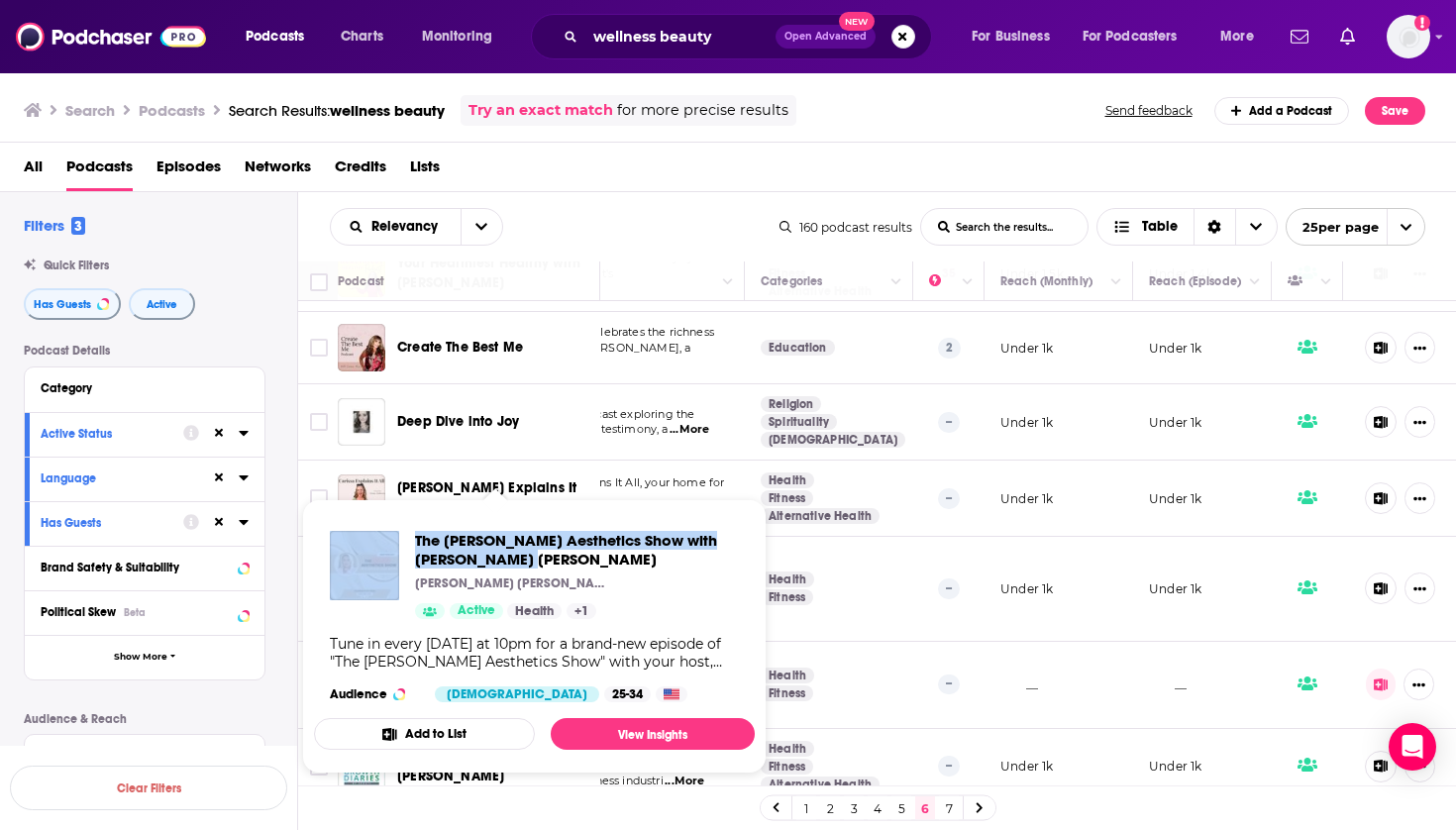
drag, startPoint x: 416, startPoint y: 539, endPoint x: 499, endPoint y: 555, distance: 84.5
click at [499, 555] on div "The [PERSON_NAME] Aesthetics Show with [PERSON_NAME] [PERSON_NAME] [PERSON_NAME…" at bounding box center [534, 575] width 409 height 88
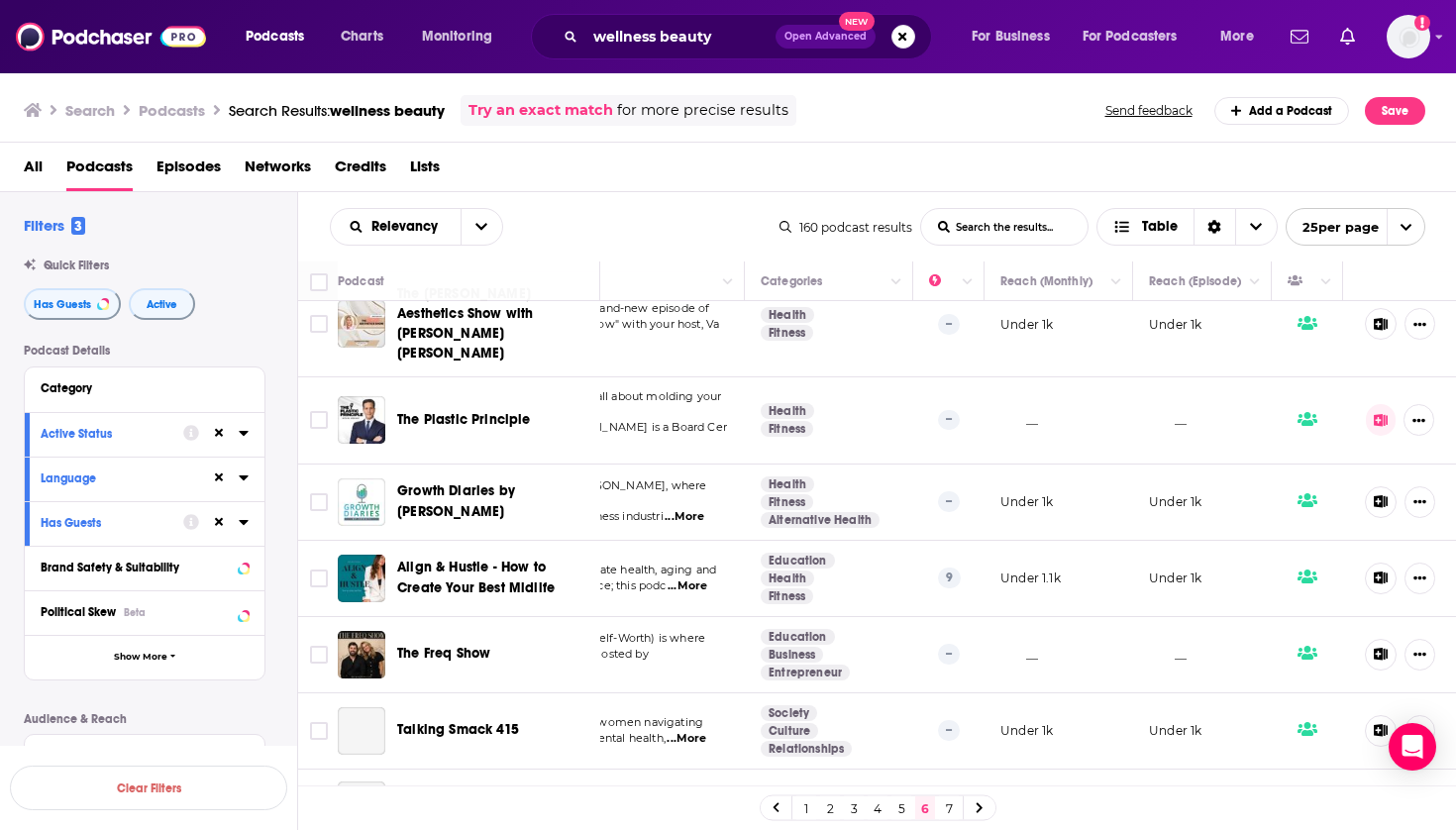
scroll to position [504, 222]
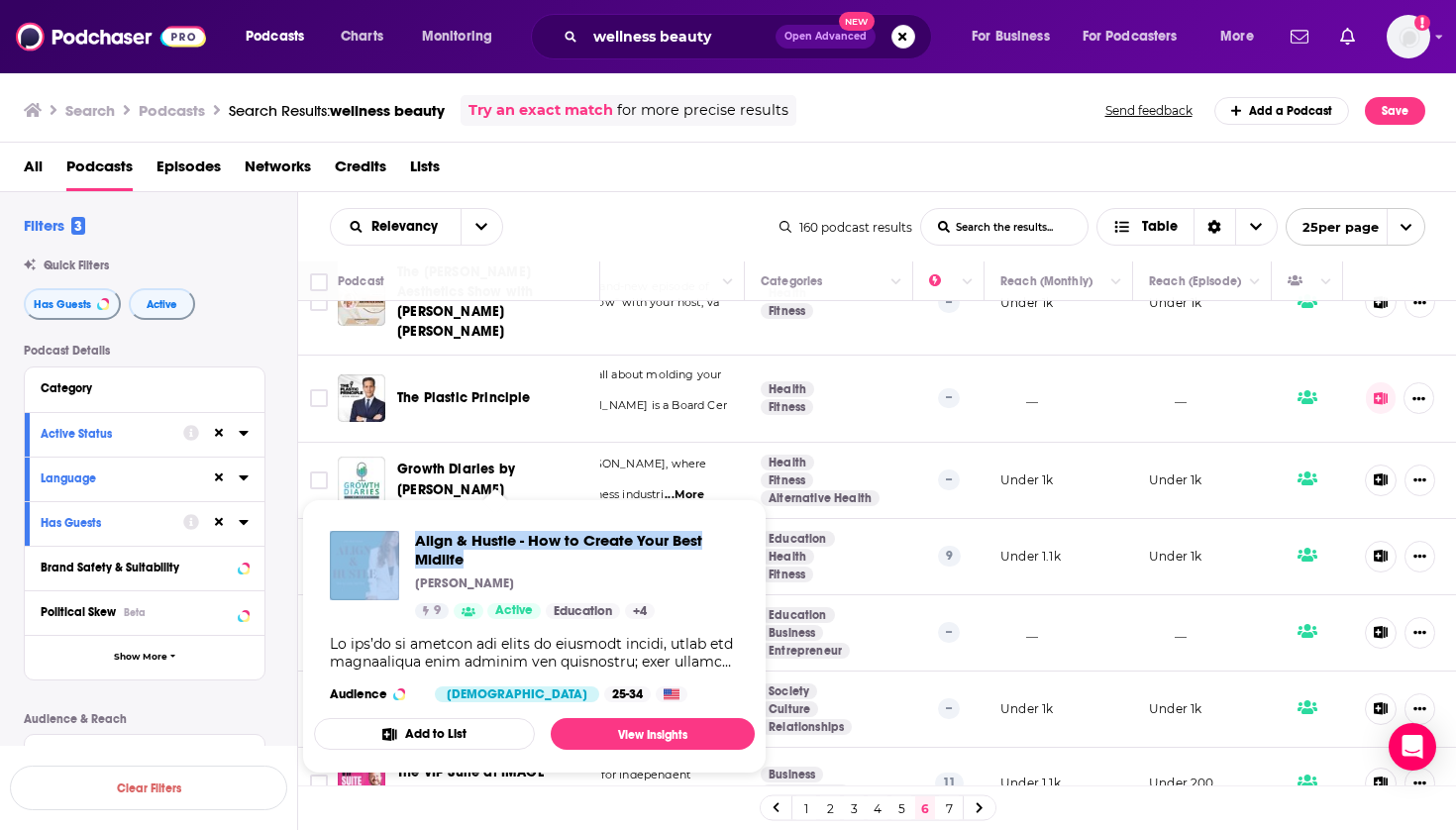
drag, startPoint x: 405, startPoint y: 536, endPoint x: 478, endPoint y: 557, distance: 76.0
click at [478, 557] on div "Align & Hustle - How to Create Your Best Midlife [PERSON_NAME] 9 Active Educati…" at bounding box center [534, 575] width 409 height 88
